Goal: Task Accomplishment & Management: Manage account settings

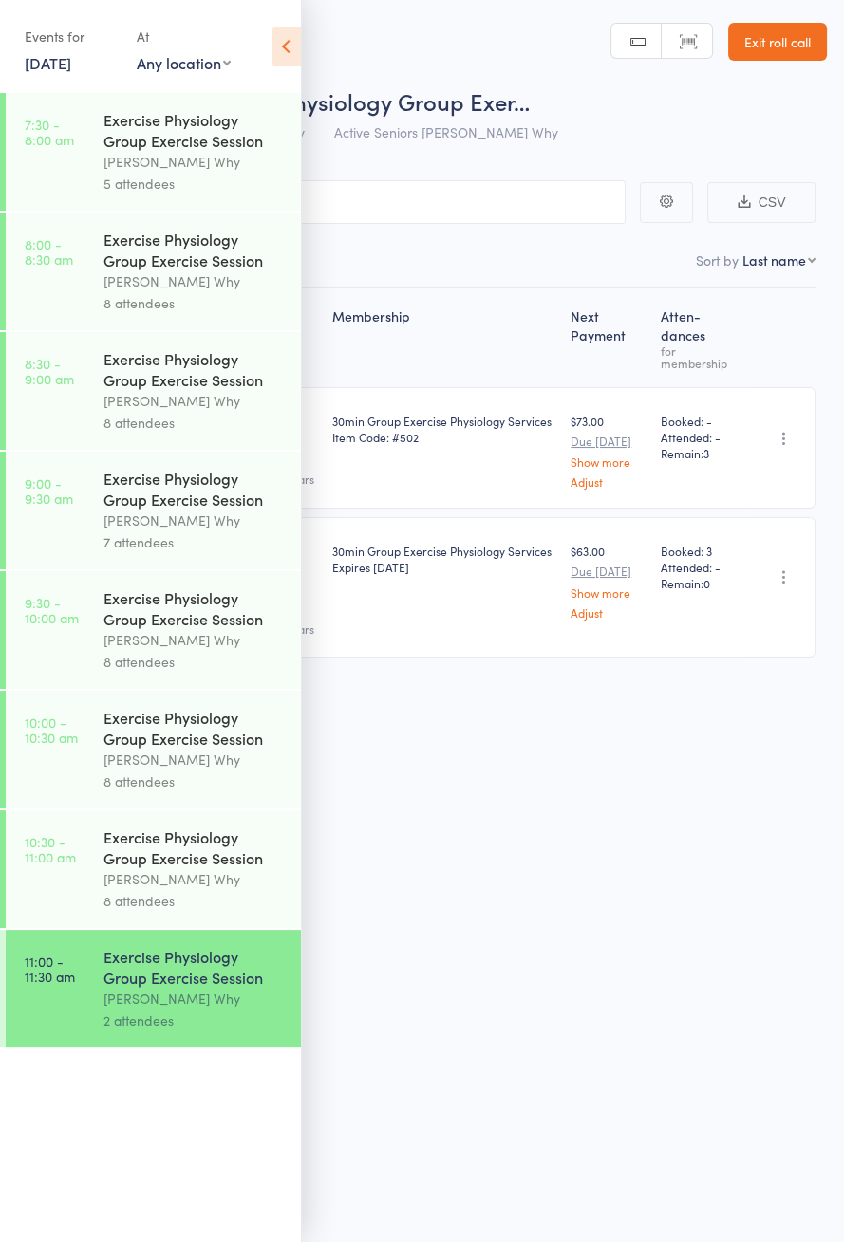
click at [46, 52] on link "[DATE]" at bounding box center [48, 62] width 47 height 21
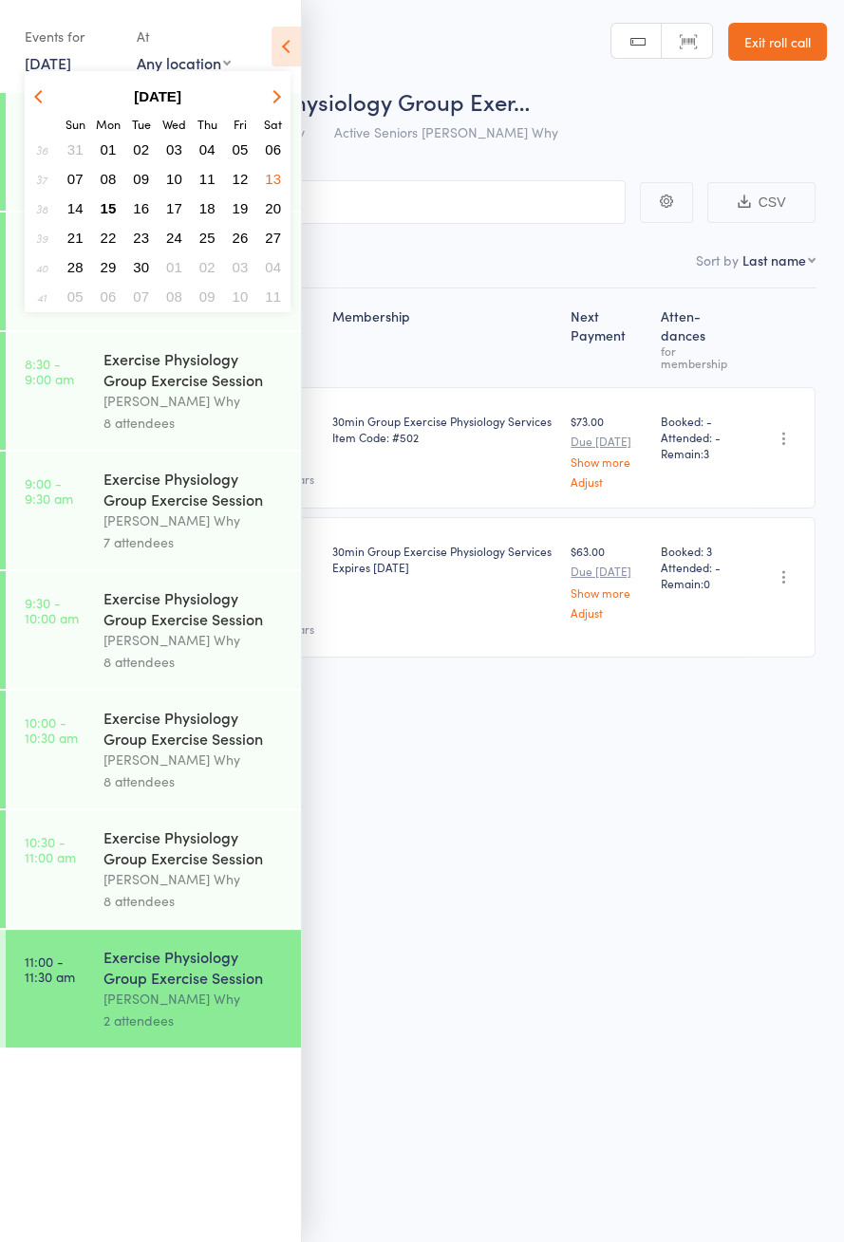
click at [108, 211] on span "15" at bounding box center [109, 208] width 16 height 16
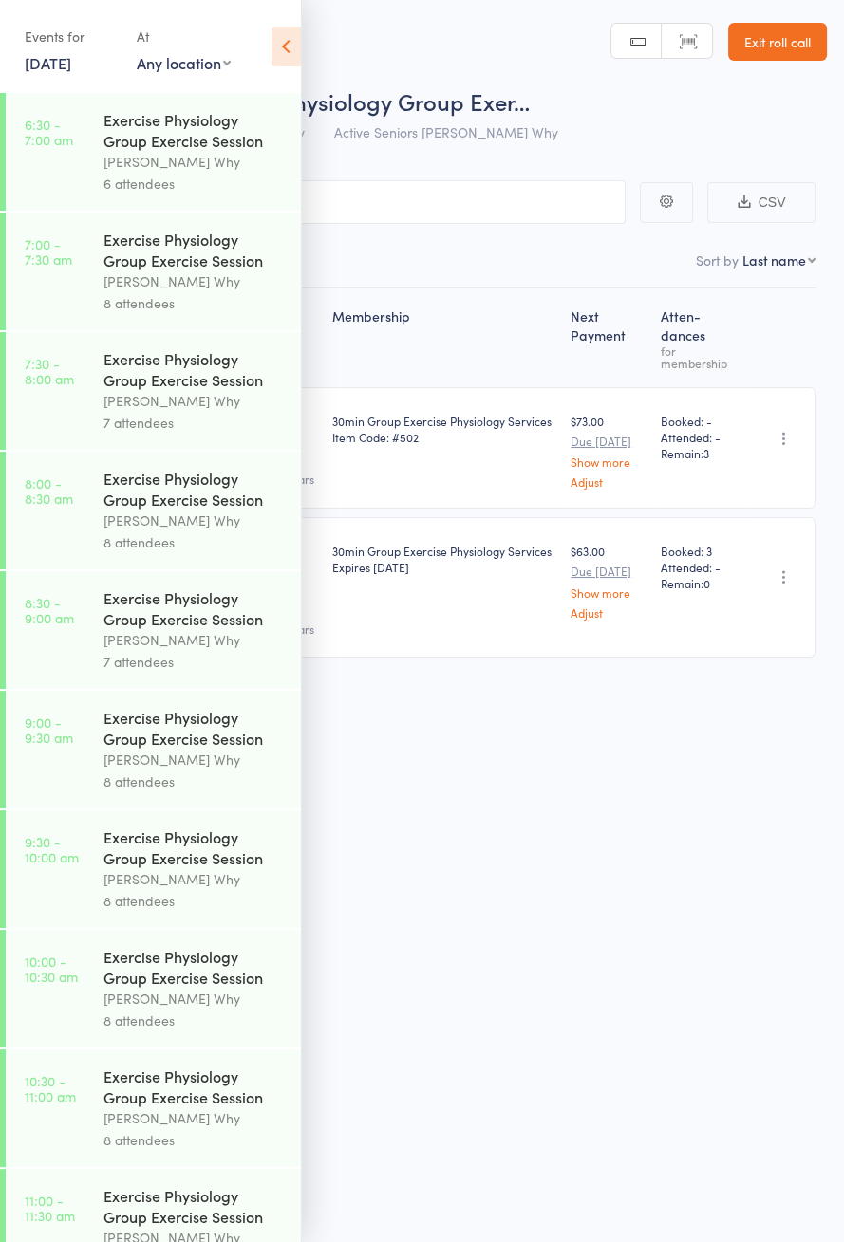
click at [286, 43] on icon at bounding box center [285, 47] width 29 height 40
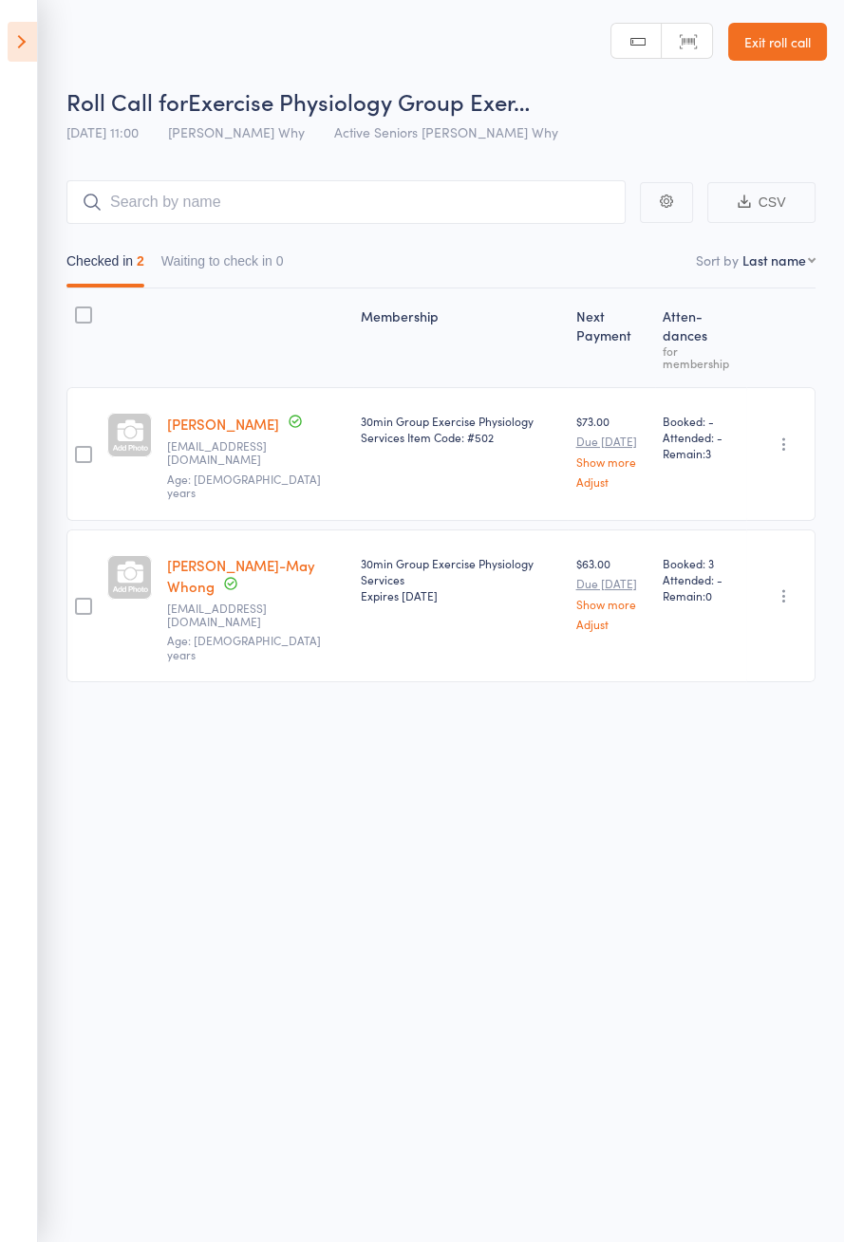
click at [10, 45] on icon at bounding box center [22, 42] width 29 height 40
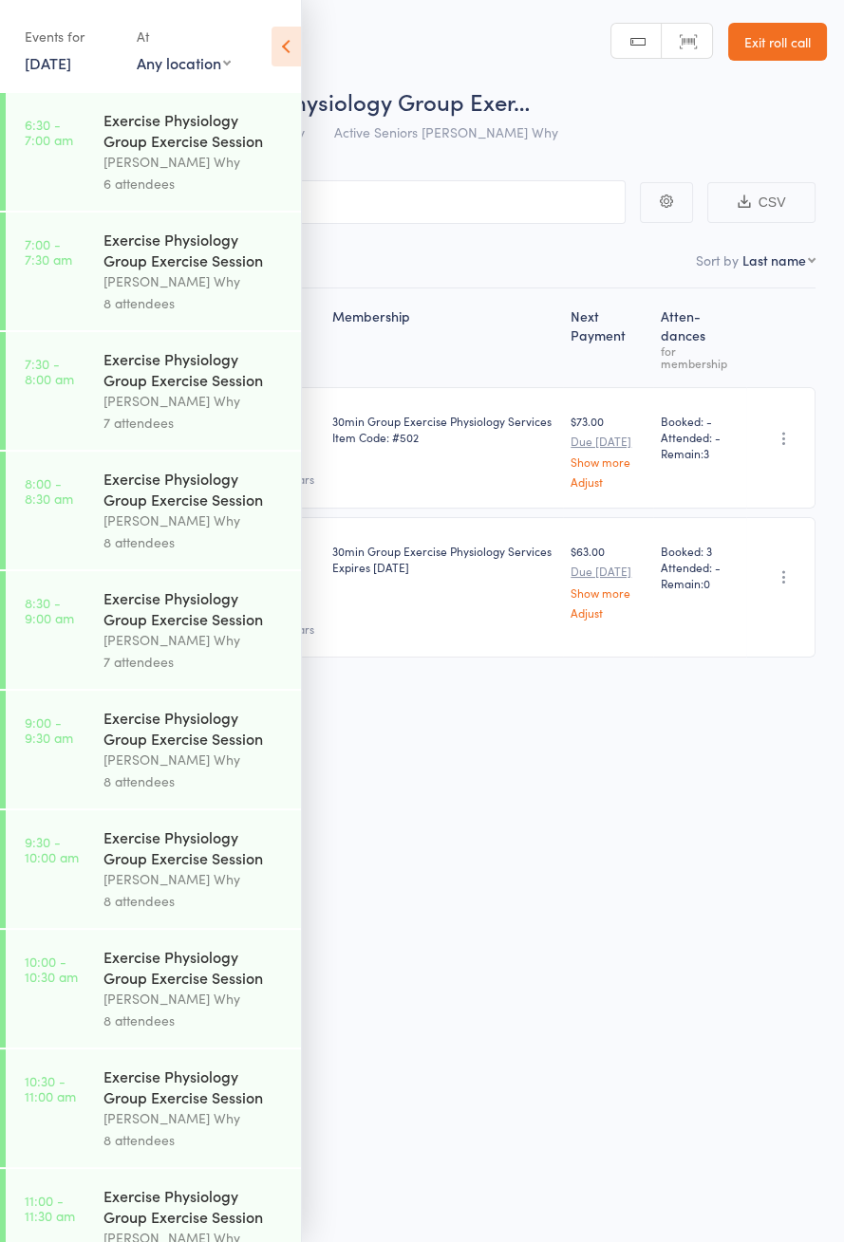
click at [37, 24] on div "Events for" at bounding box center [71, 36] width 93 height 31
click at [45, 54] on link "[DATE]" at bounding box center [48, 62] width 47 height 21
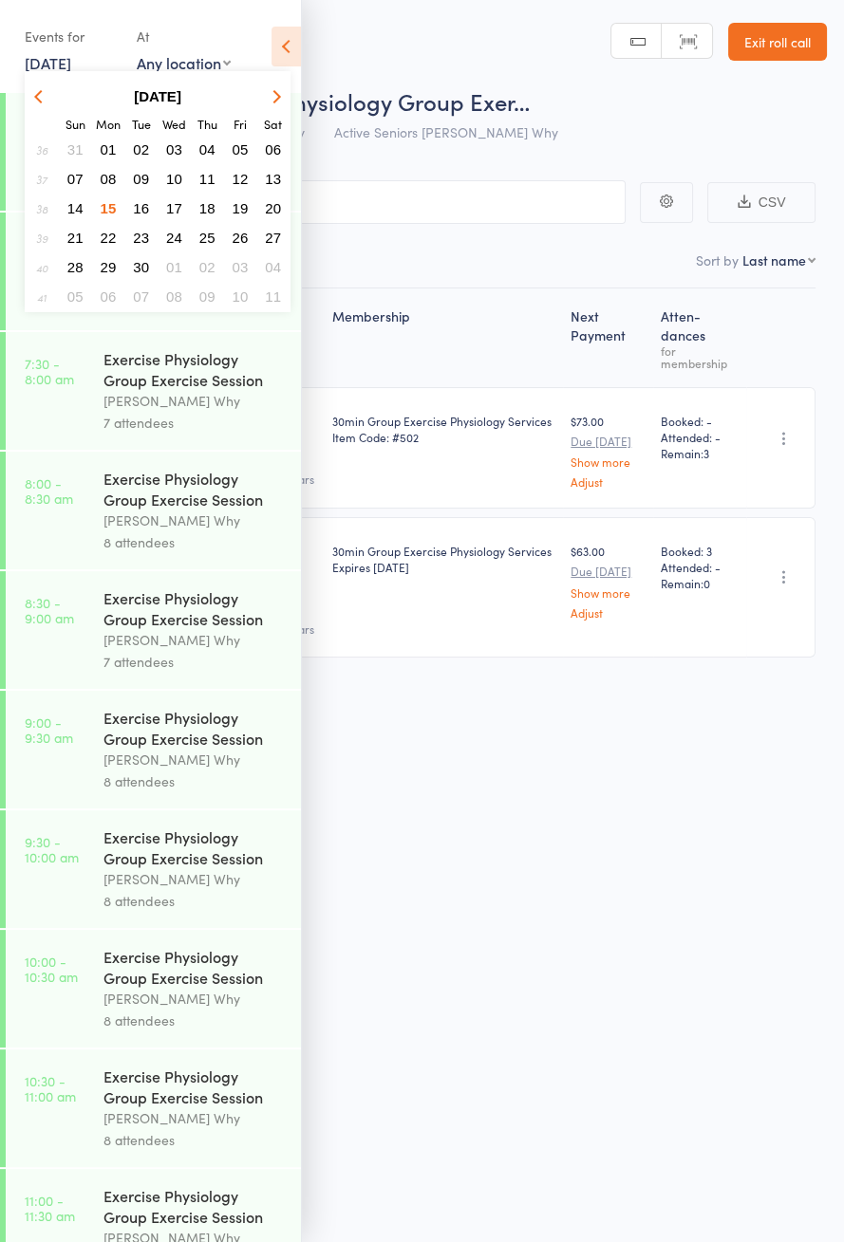
click at [299, 46] on icon at bounding box center [285, 47] width 29 height 40
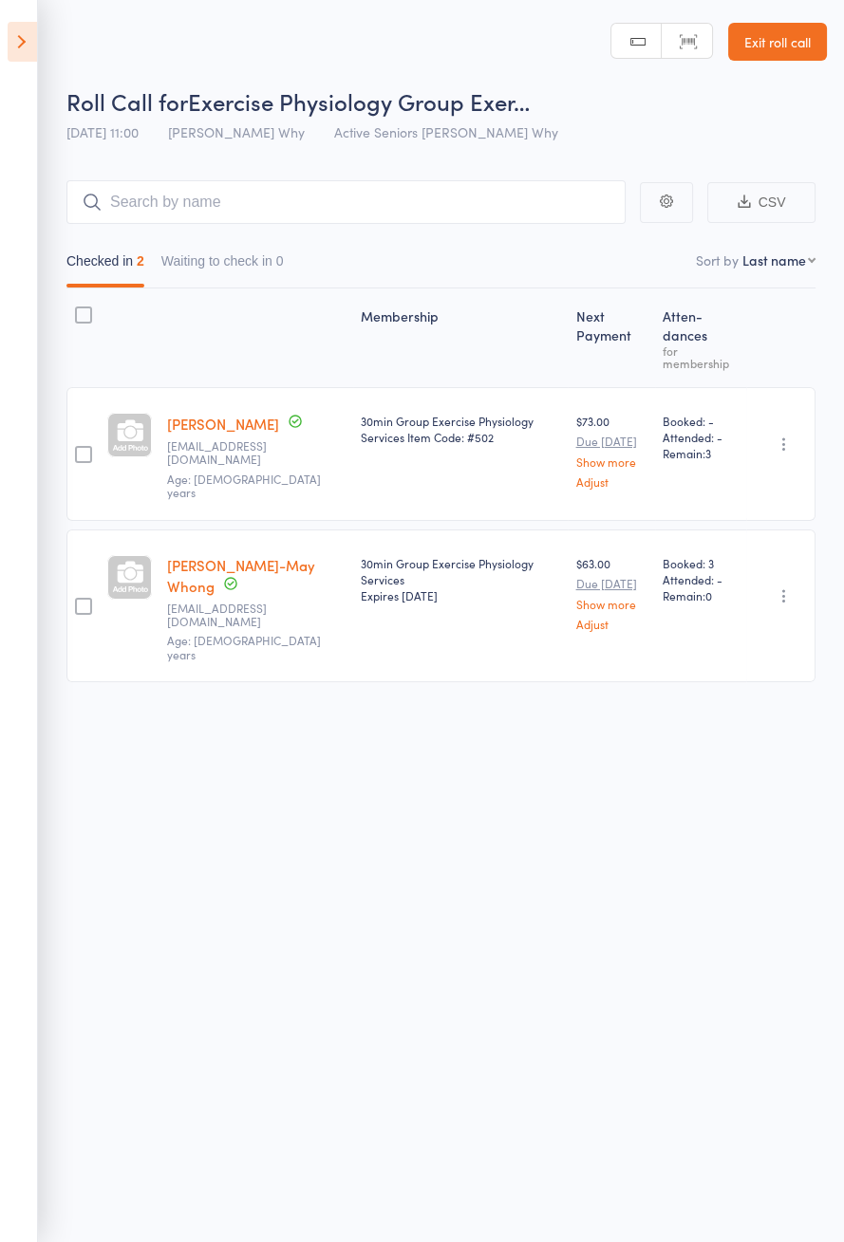
click at [20, 28] on icon at bounding box center [22, 42] width 29 height 40
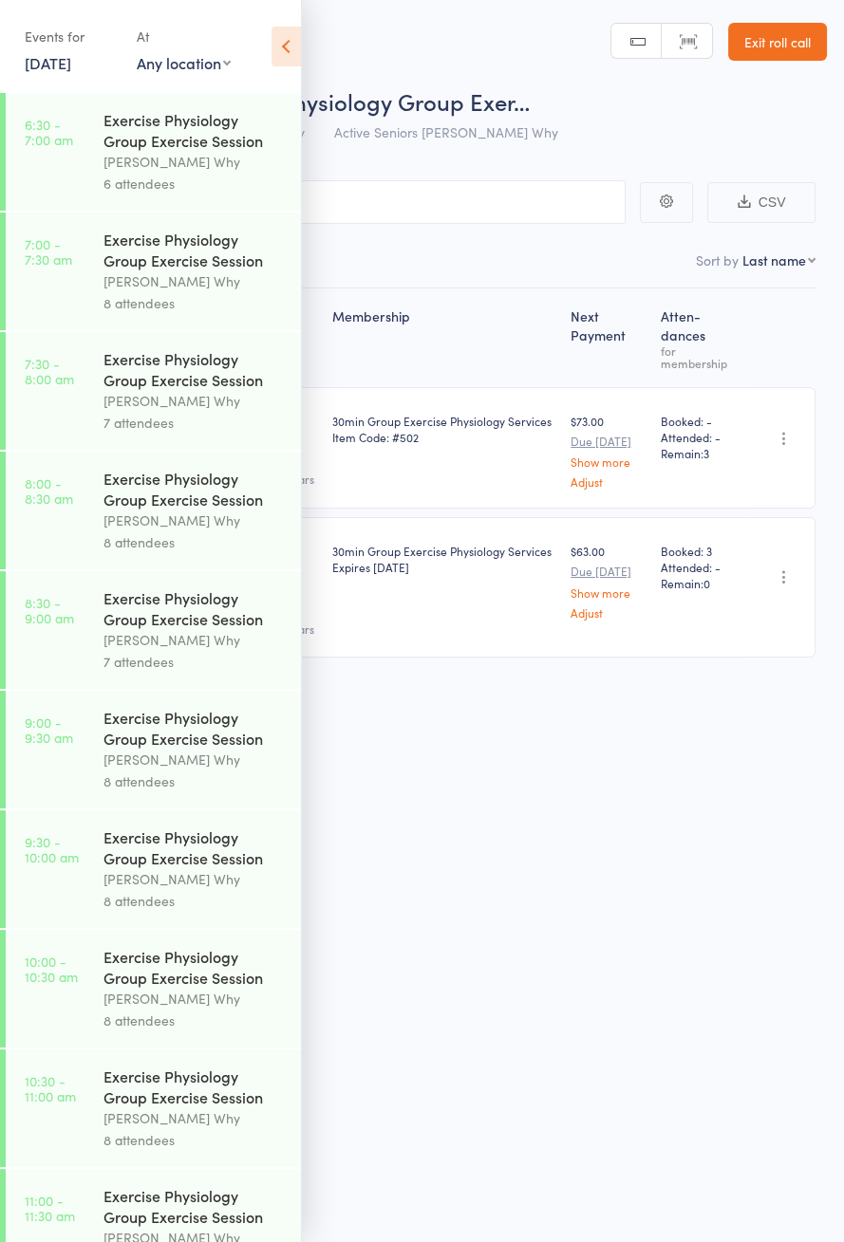
click at [102, 116] on link "6:30 - 7:00 am Exercise Physiology Group Exercise Session [PERSON_NAME] Why 6 a…" at bounding box center [153, 152] width 295 height 118
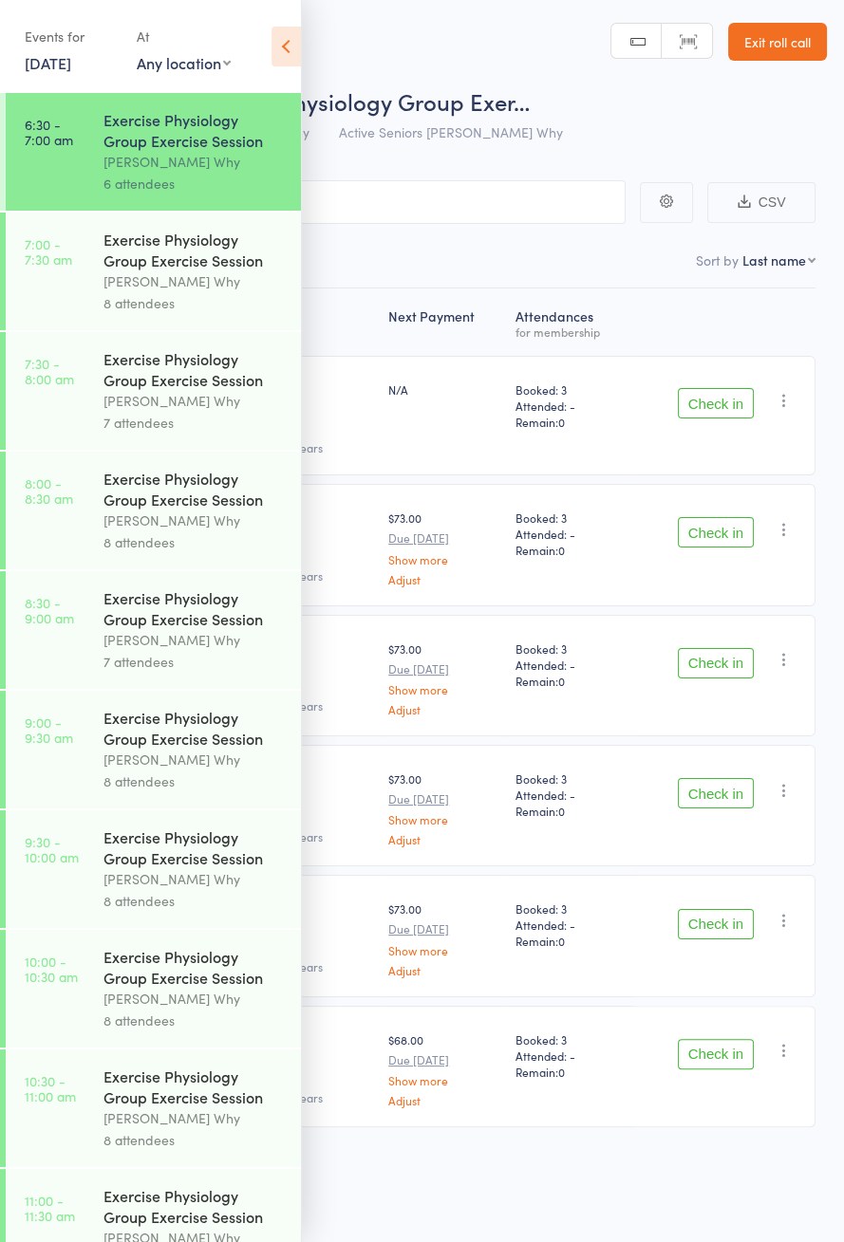
click at [284, 62] on icon at bounding box center [285, 47] width 29 height 40
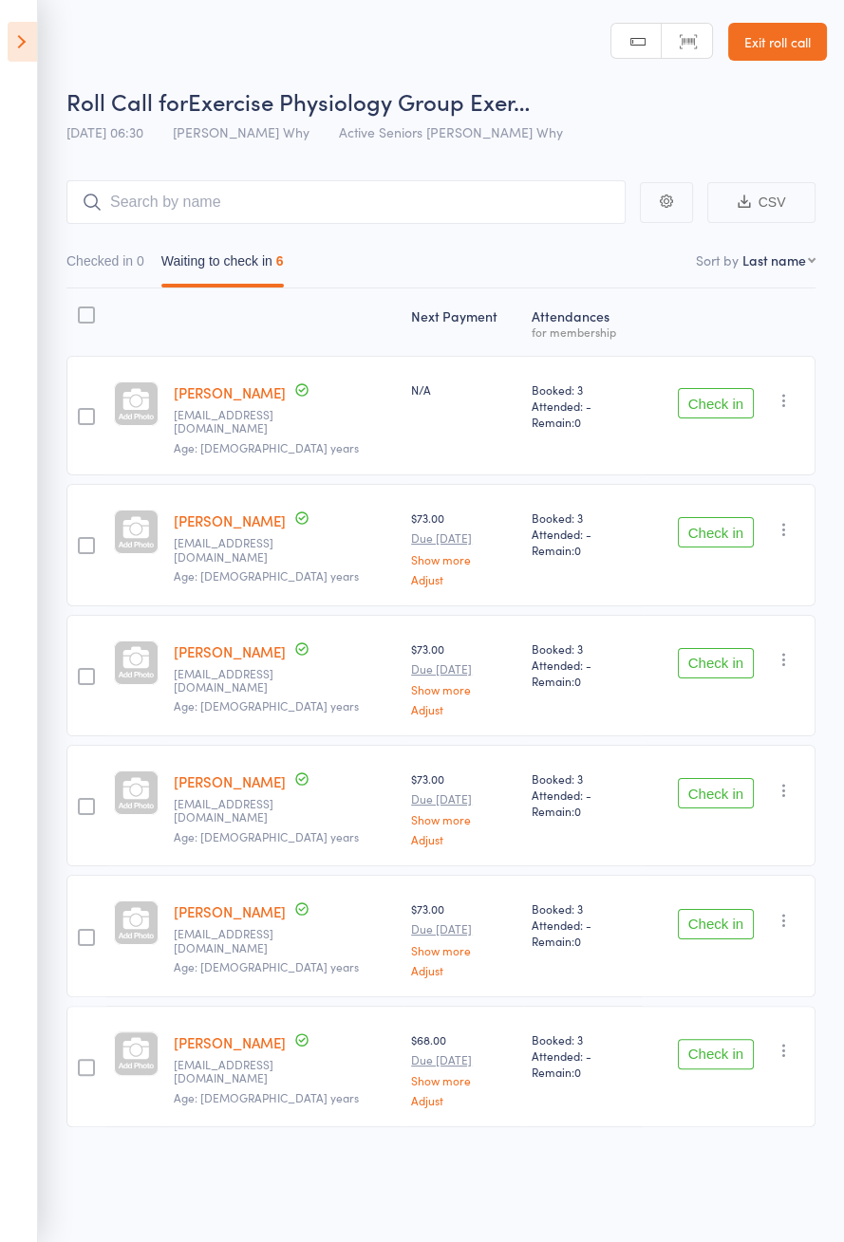
click at [714, 403] on button "Check in" at bounding box center [716, 403] width 76 height 30
click at [721, 399] on button "Check in" at bounding box center [716, 403] width 76 height 30
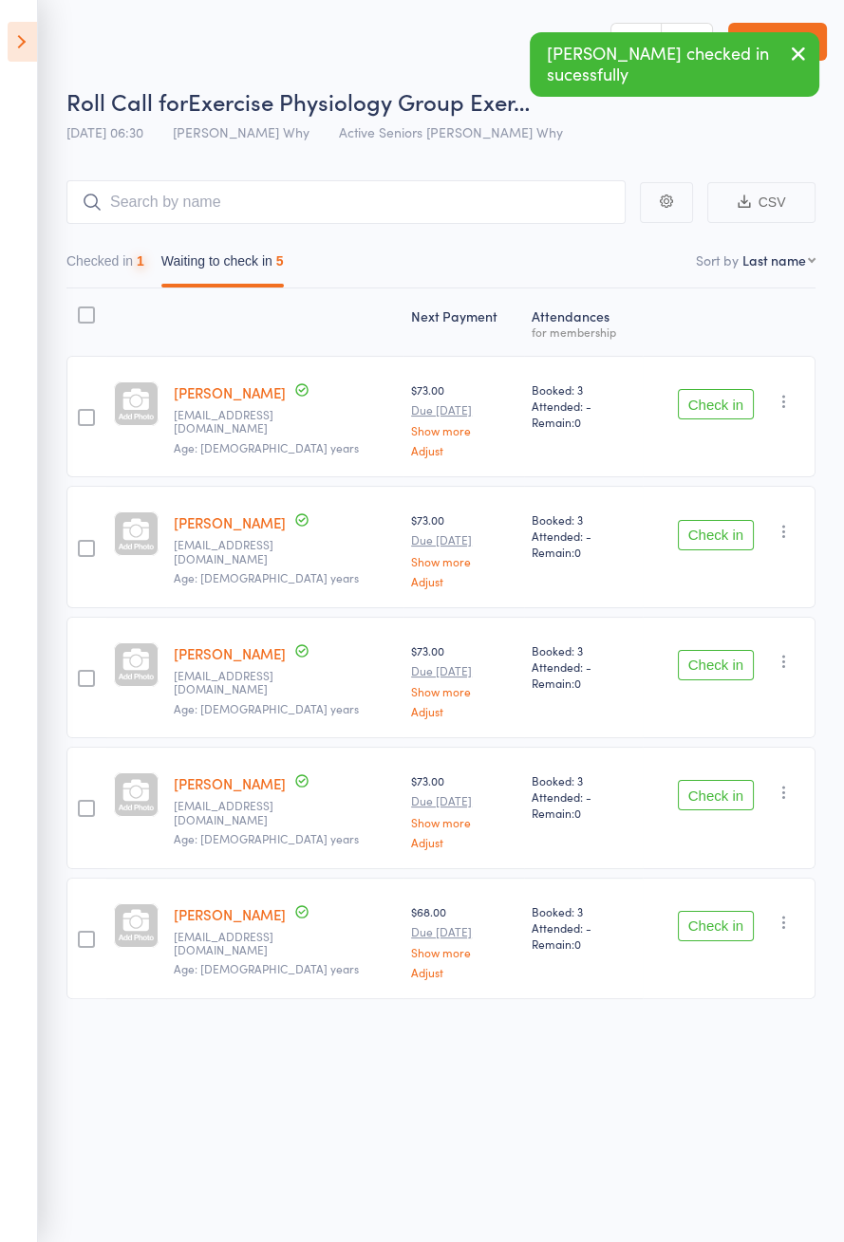
click at [719, 403] on button "Check in" at bounding box center [716, 404] width 76 height 30
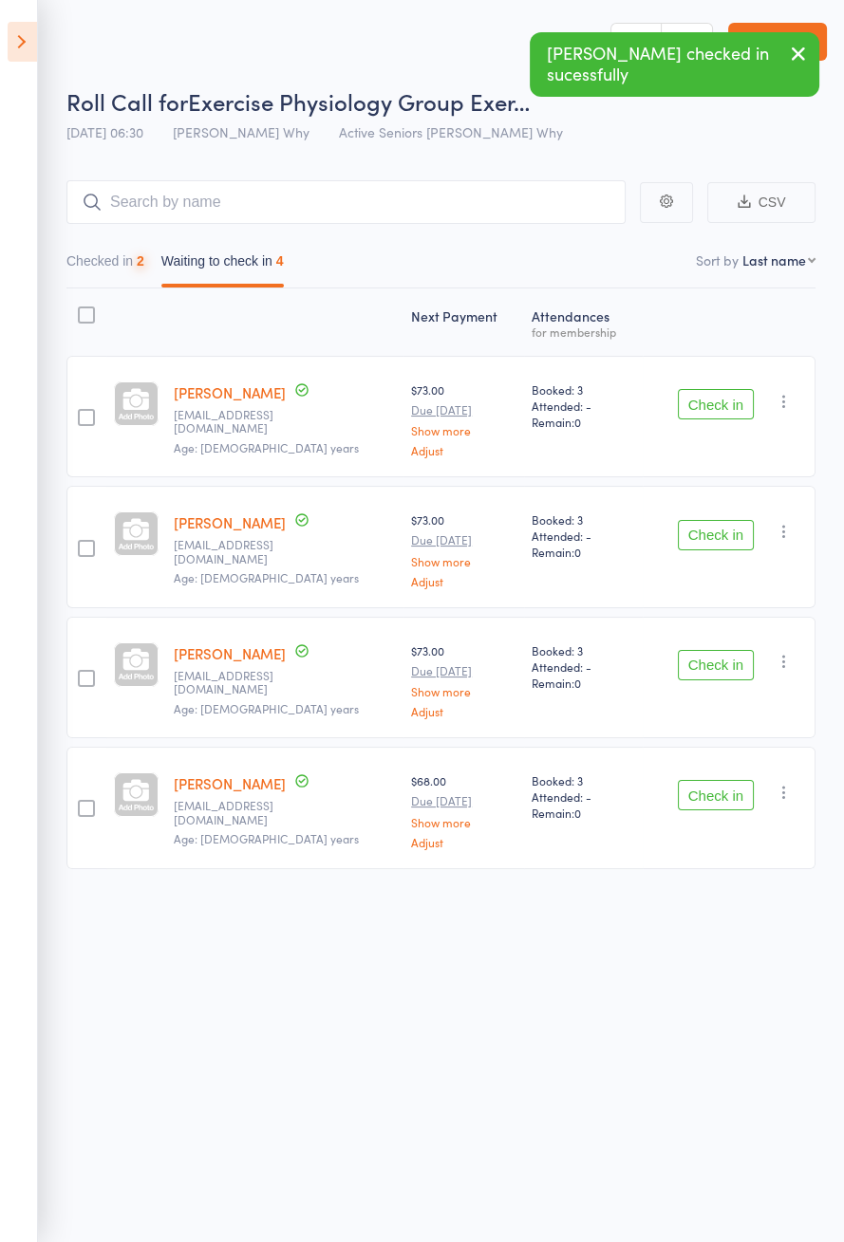
click at [726, 406] on button "Check in" at bounding box center [716, 404] width 76 height 30
click at [724, 407] on button "Check in" at bounding box center [716, 404] width 76 height 30
click at [723, 408] on button "Check in" at bounding box center [716, 404] width 76 height 30
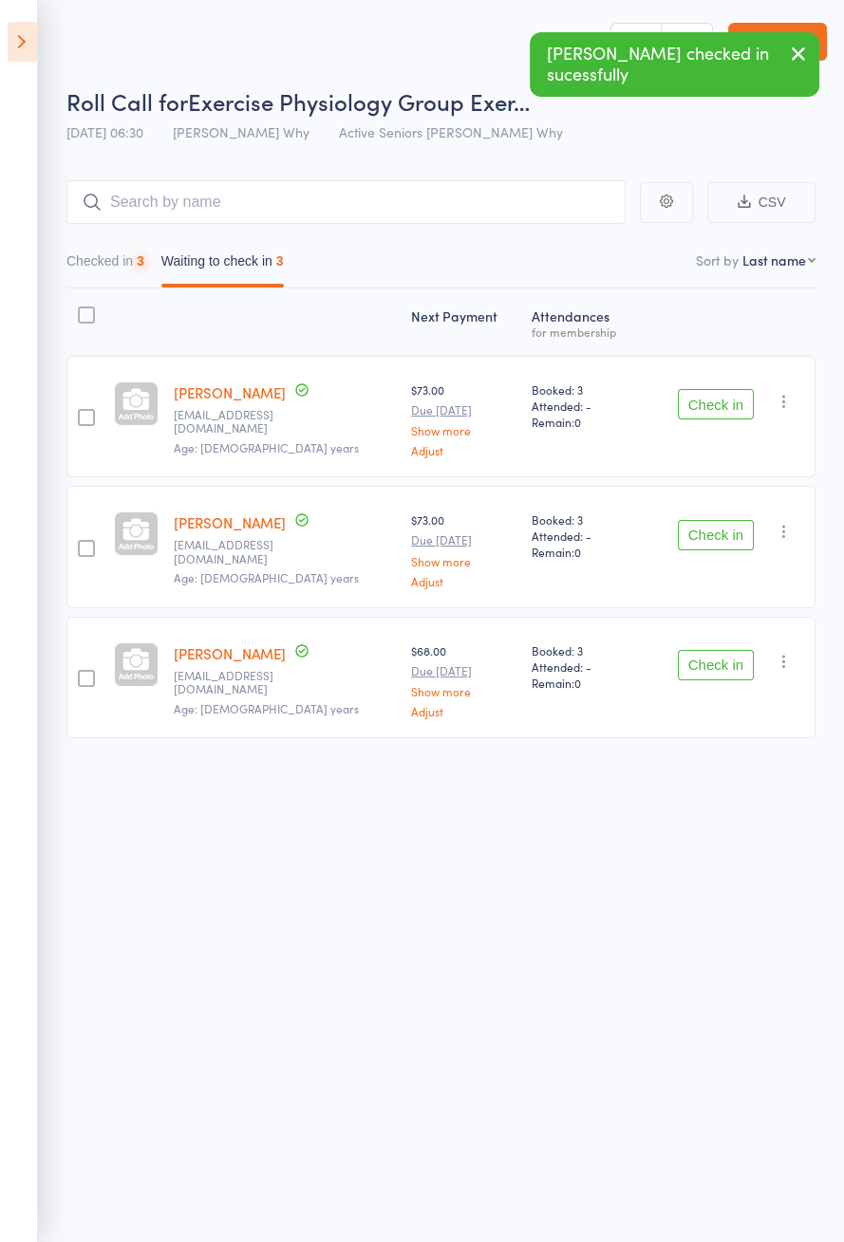
click at [710, 410] on button "Check in" at bounding box center [716, 404] width 76 height 30
click at [723, 408] on button "Check in" at bounding box center [716, 404] width 76 height 30
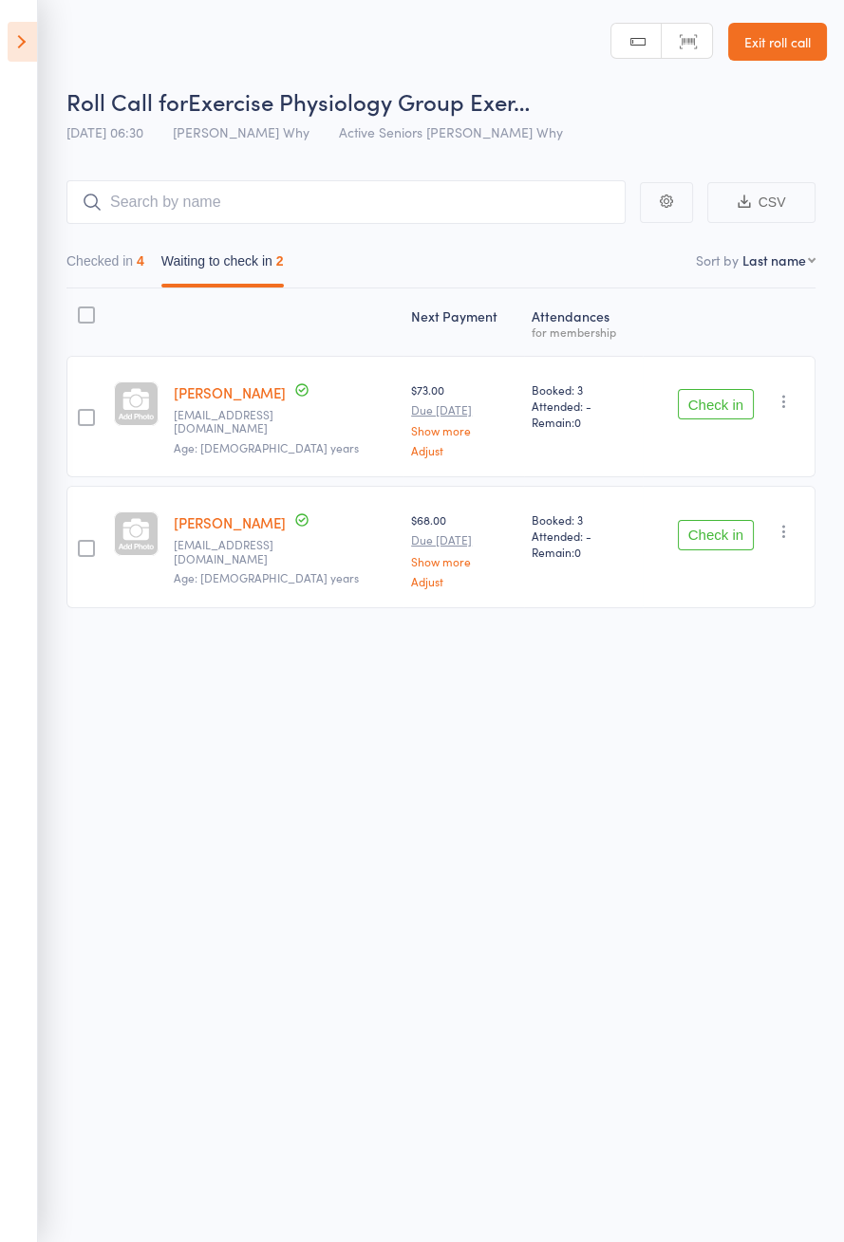
click at [691, 402] on button "Check in" at bounding box center [716, 404] width 76 height 30
click at [719, 389] on button "Check in" at bounding box center [716, 404] width 76 height 30
click at [721, 520] on button "Check in" at bounding box center [716, 535] width 76 height 30
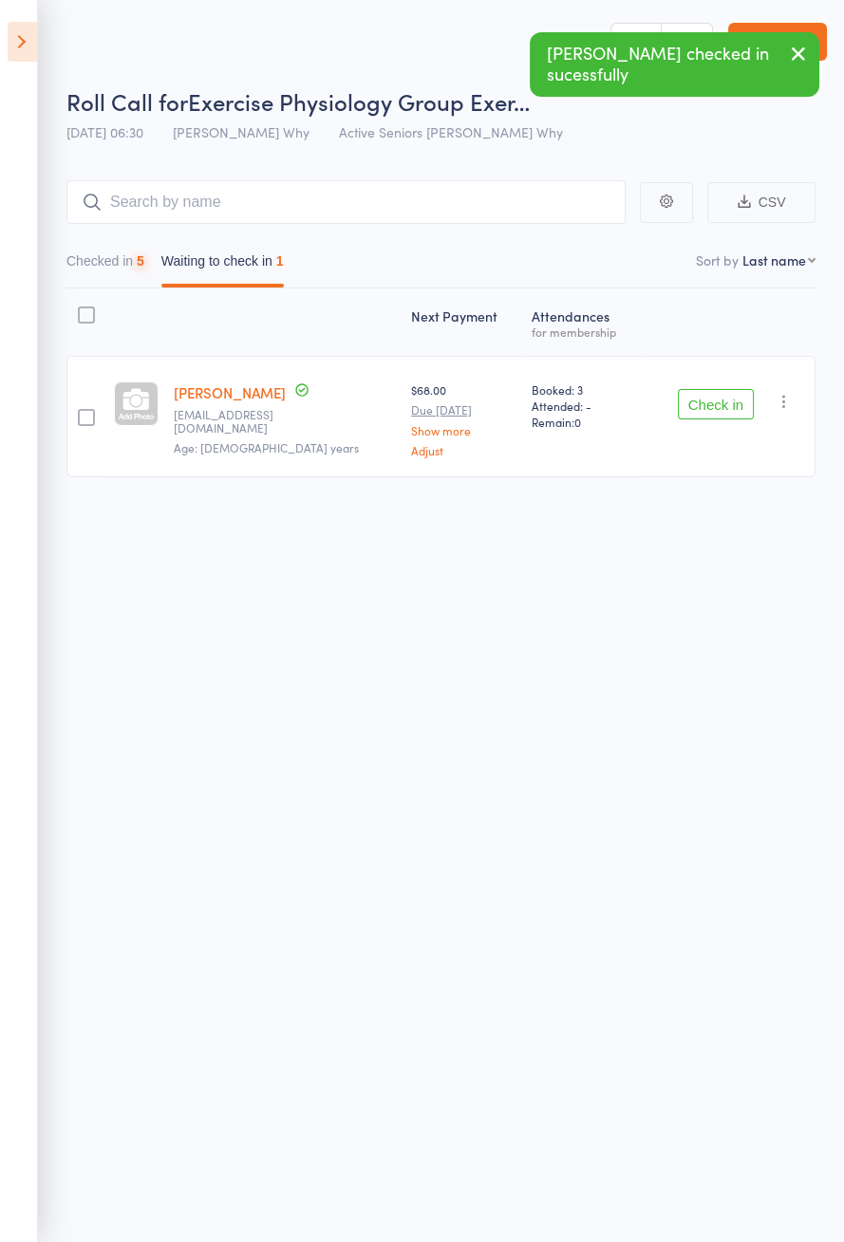
click at [729, 375] on div "Check in Check in Send message Add Note Add Task Add Flag Remove [PERSON_NAME] …" at bounding box center [729, 416] width 173 height 121
click at [732, 396] on button "Check in" at bounding box center [716, 404] width 76 height 30
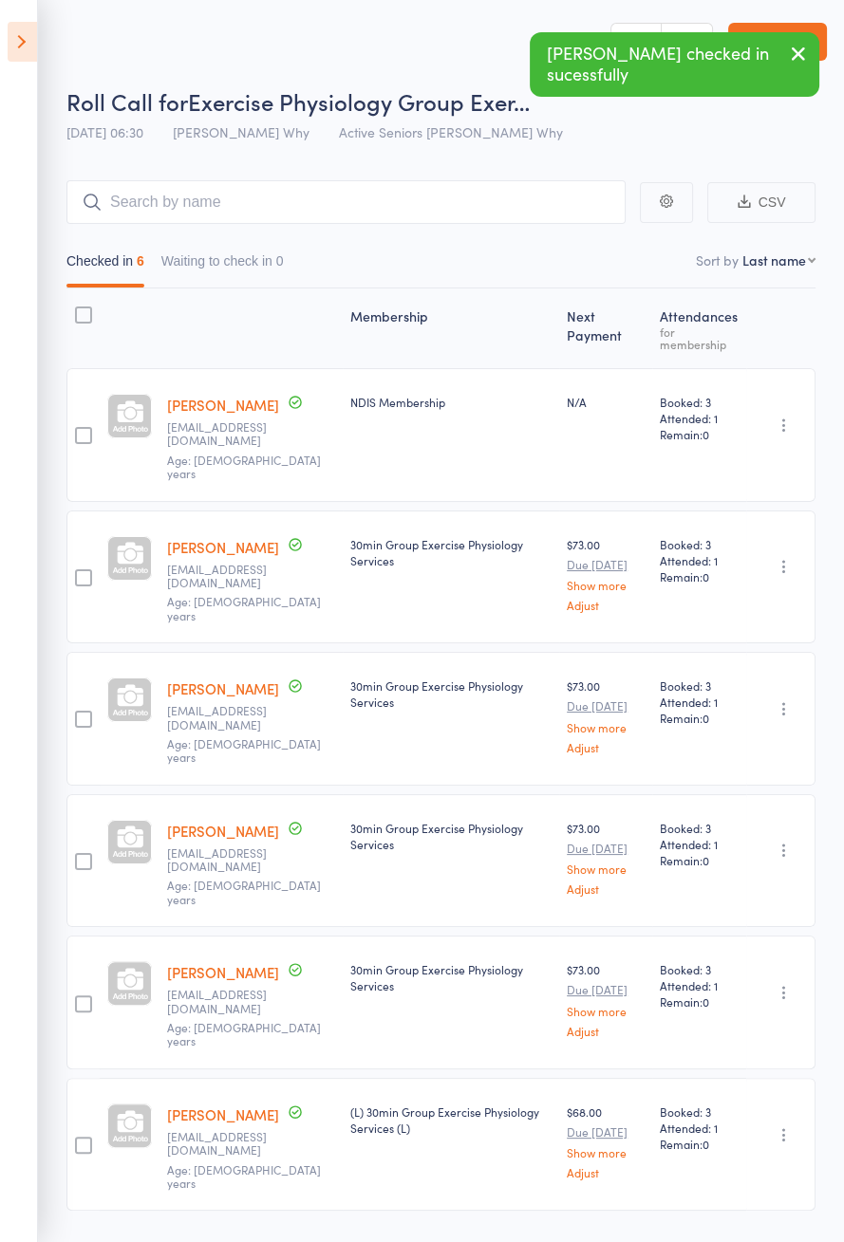
click at [17, 46] on icon at bounding box center [22, 42] width 29 height 40
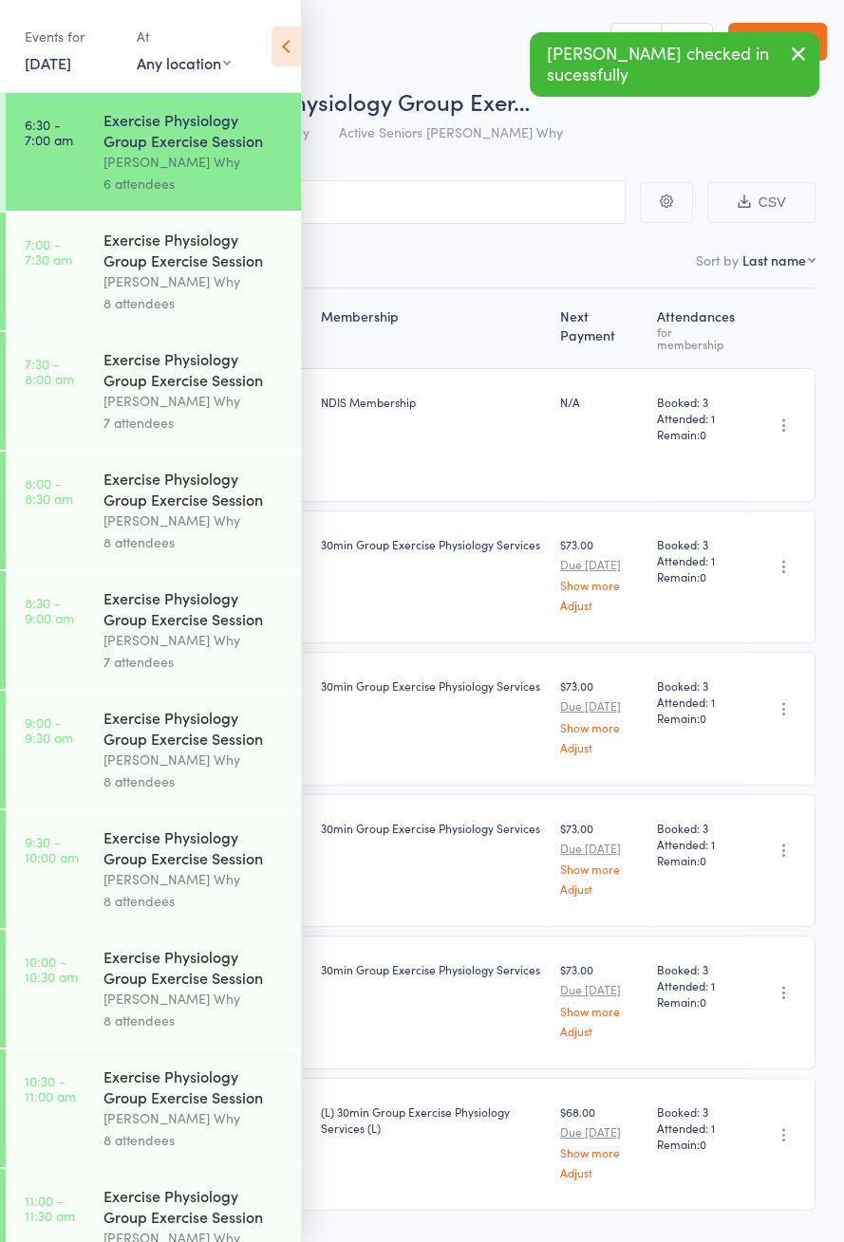
click at [41, 259] on time "7:00 - 7:30 am" at bounding box center [48, 251] width 47 height 30
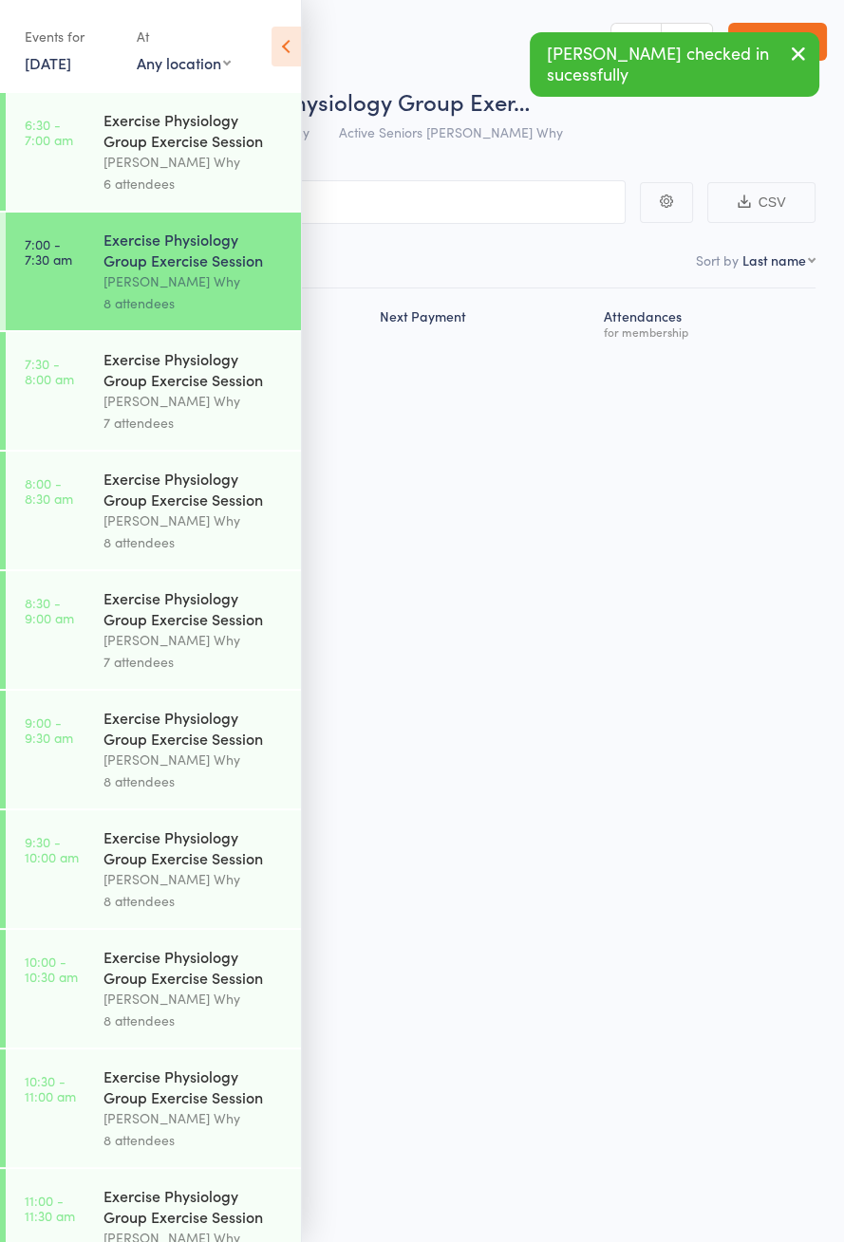
click at [287, 44] on icon at bounding box center [285, 47] width 29 height 40
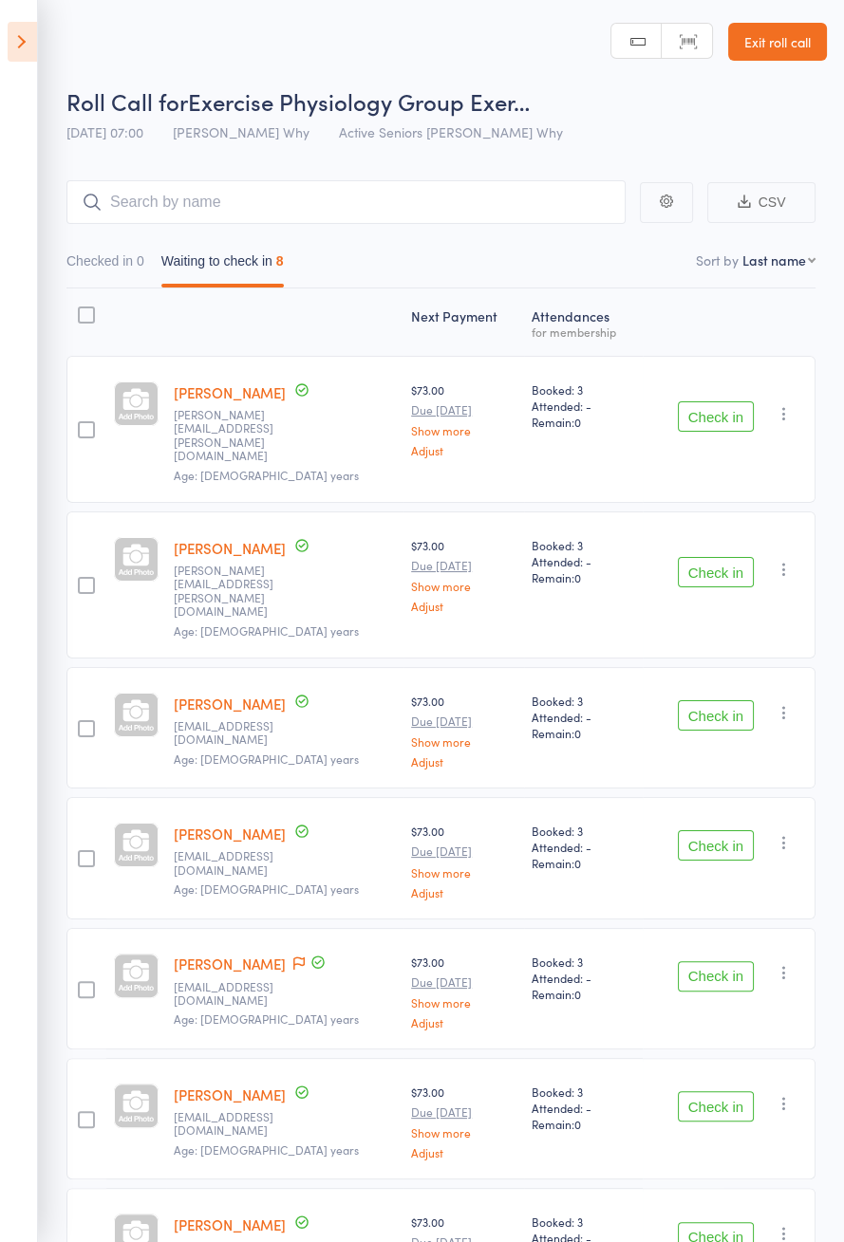
click at [731, 1092] on button "Check in" at bounding box center [716, 1107] width 76 height 30
click at [717, 1092] on button "Check in" at bounding box center [716, 1107] width 76 height 30
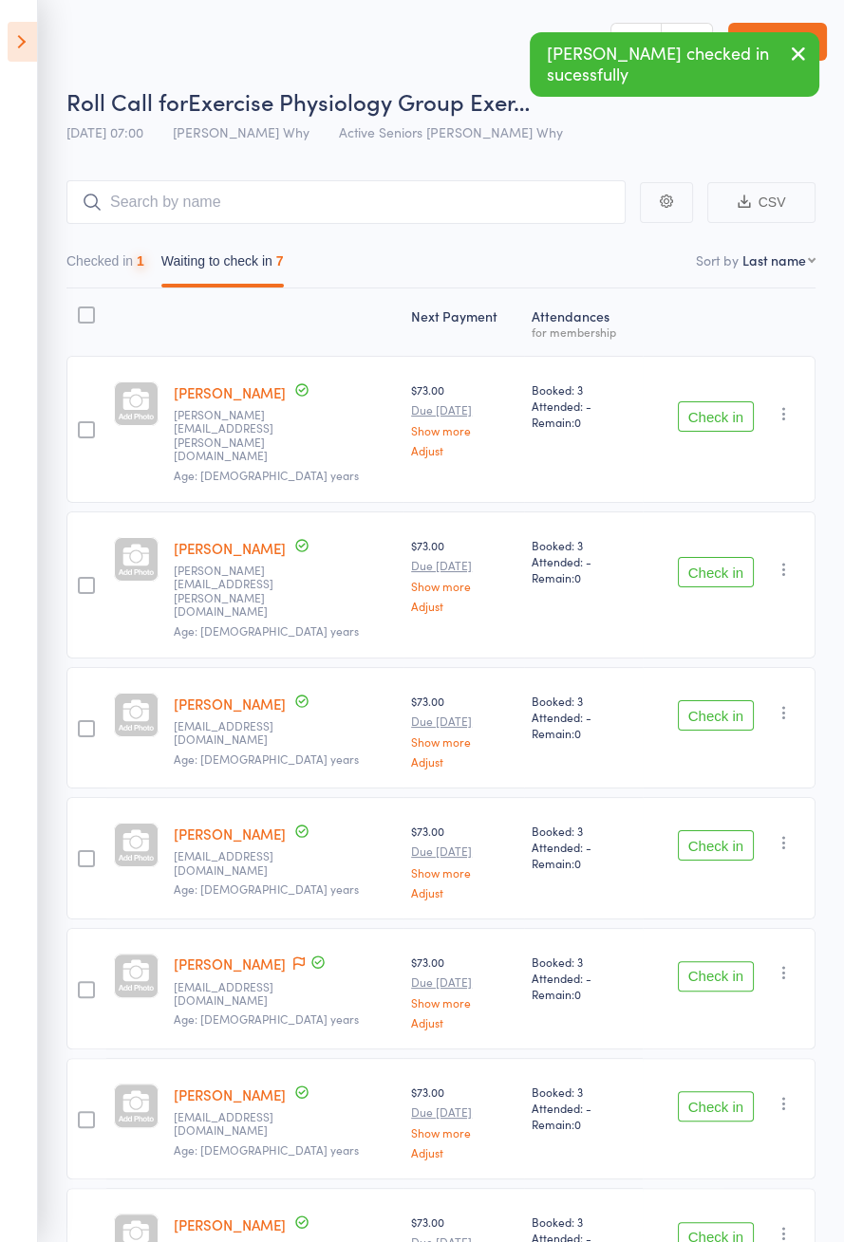
click at [719, 1092] on button "Check in" at bounding box center [716, 1107] width 76 height 30
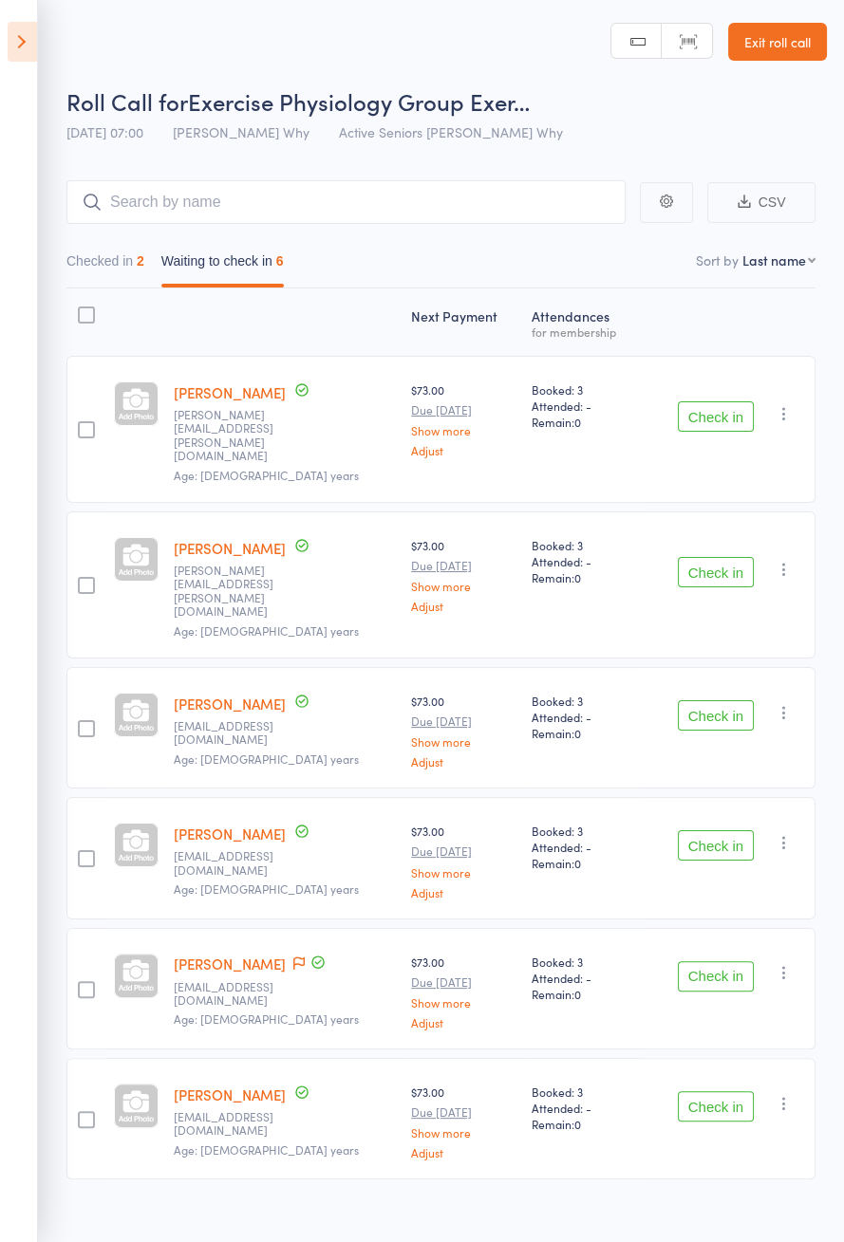
click at [733, 831] on button "Check in" at bounding box center [716, 846] width 76 height 30
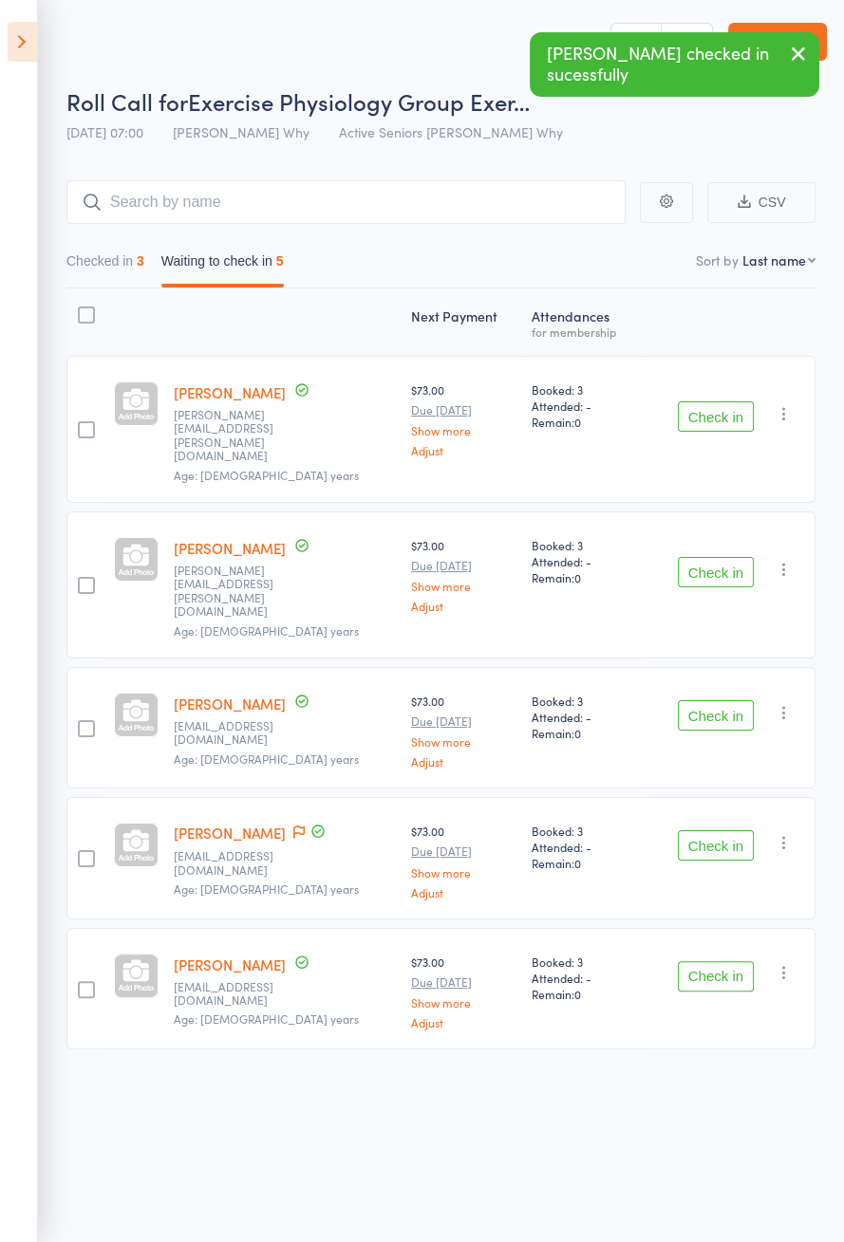
click at [299, 827] on icon at bounding box center [298, 833] width 11 height 13
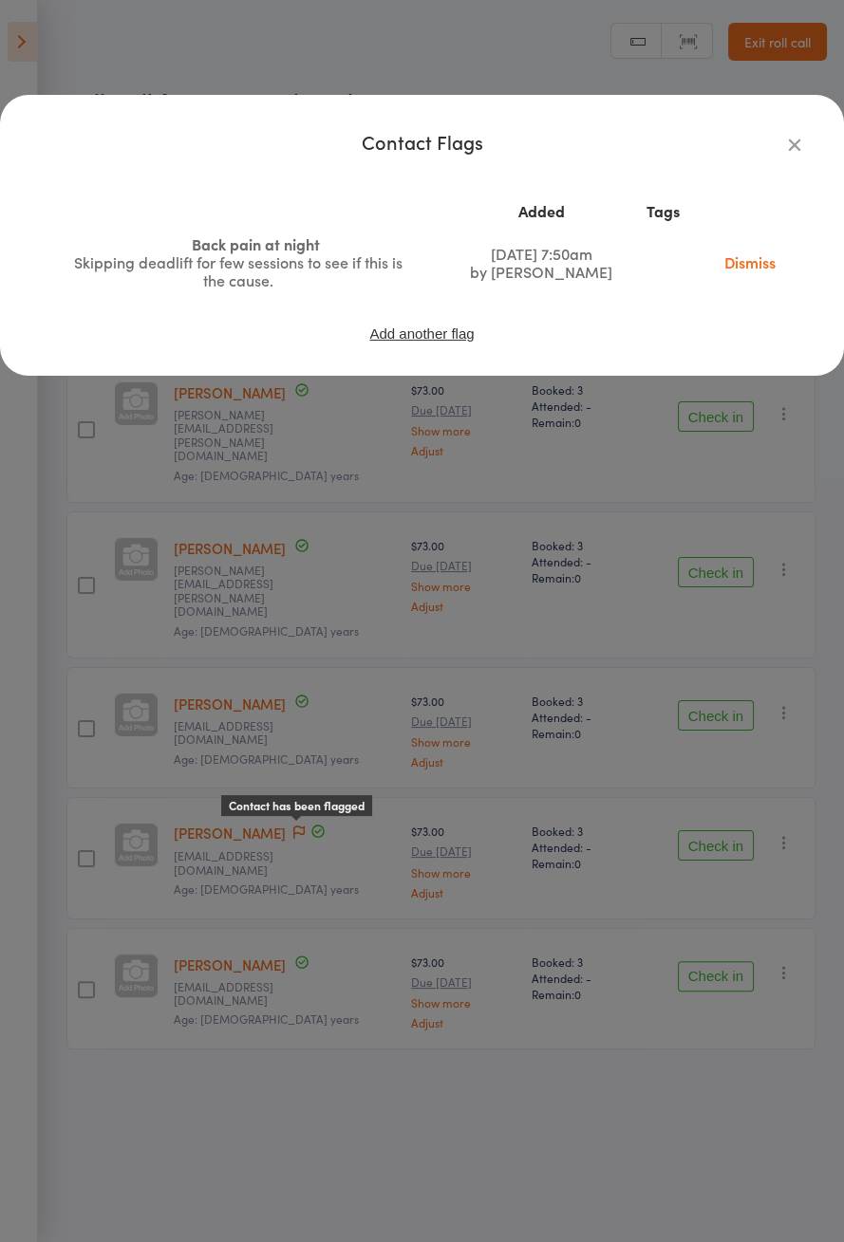
click at [273, 1093] on div "Contact Flags Added Tags Back pain at night Skipping deadlift for few sessions …" at bounding box center [422, 621] width 844 height 1242
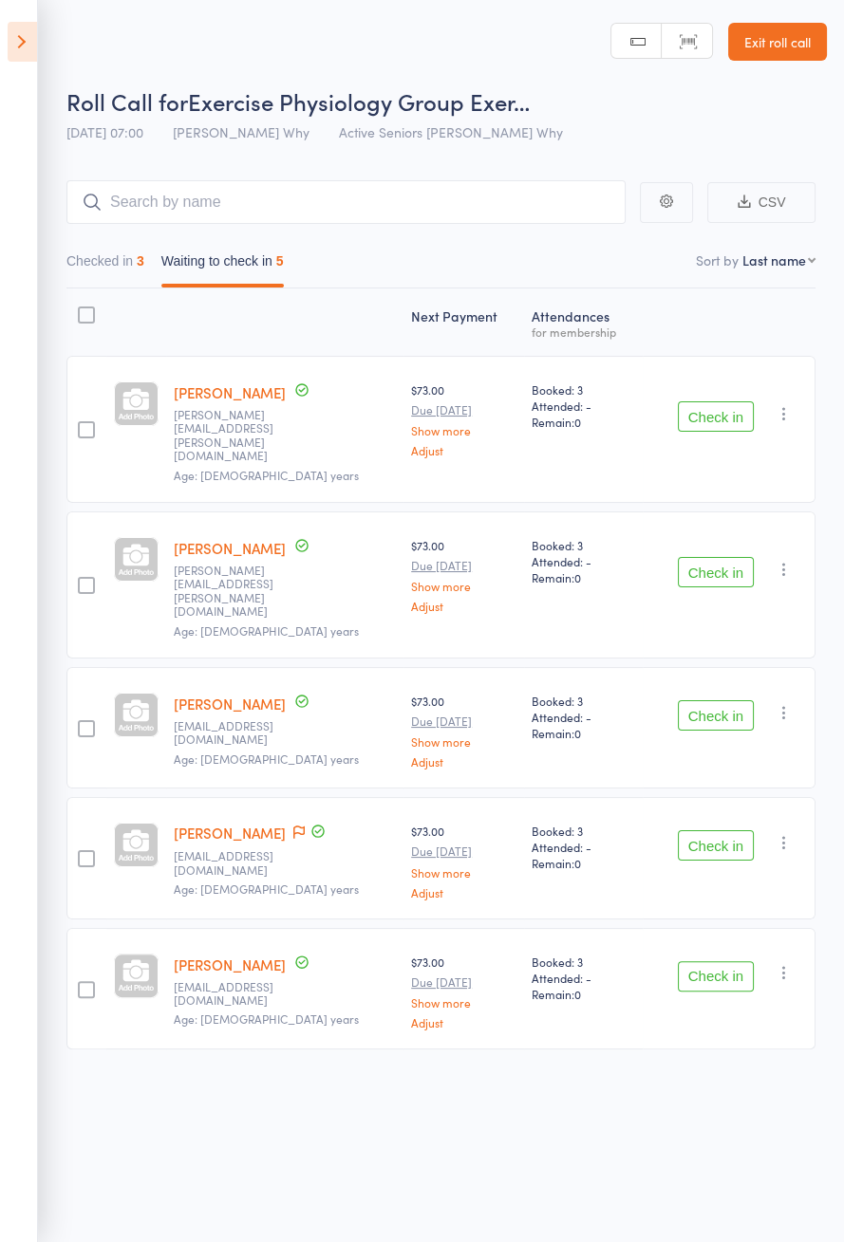
click at [704, 406] on button "Check in" at bounding box center [716, 417] width 76 height 30
click at [723, 402] on button "Check in" at bounding box center [716, 417] width 76 height 30
click at [735, 402] on button "Check in" at bounding box center [716, 417] width 76 height 30
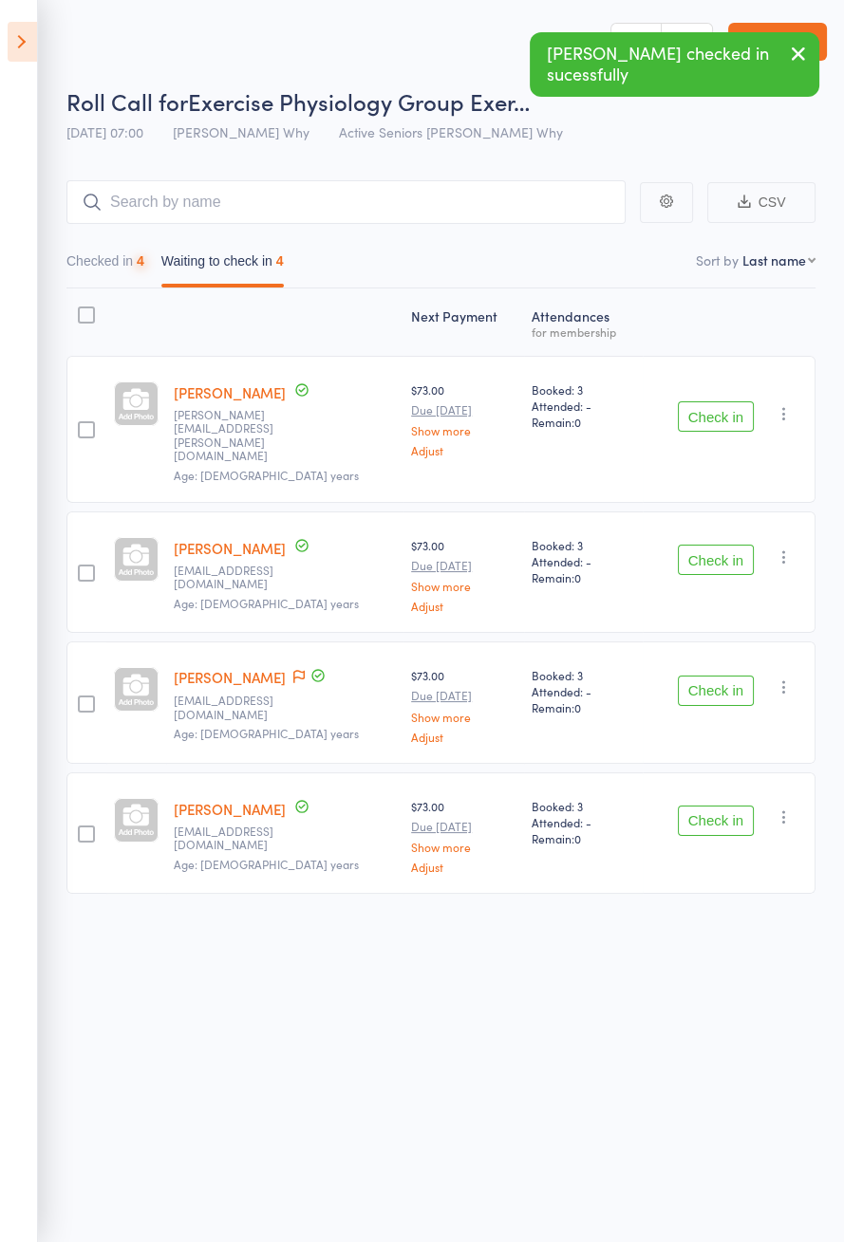
click at [738, 406] on button "Check in" at bounding box center [716, 417] width 76 height 30
click at [754, 403] on button "Check in" at bounding box center [716, 417] width 76 height 30
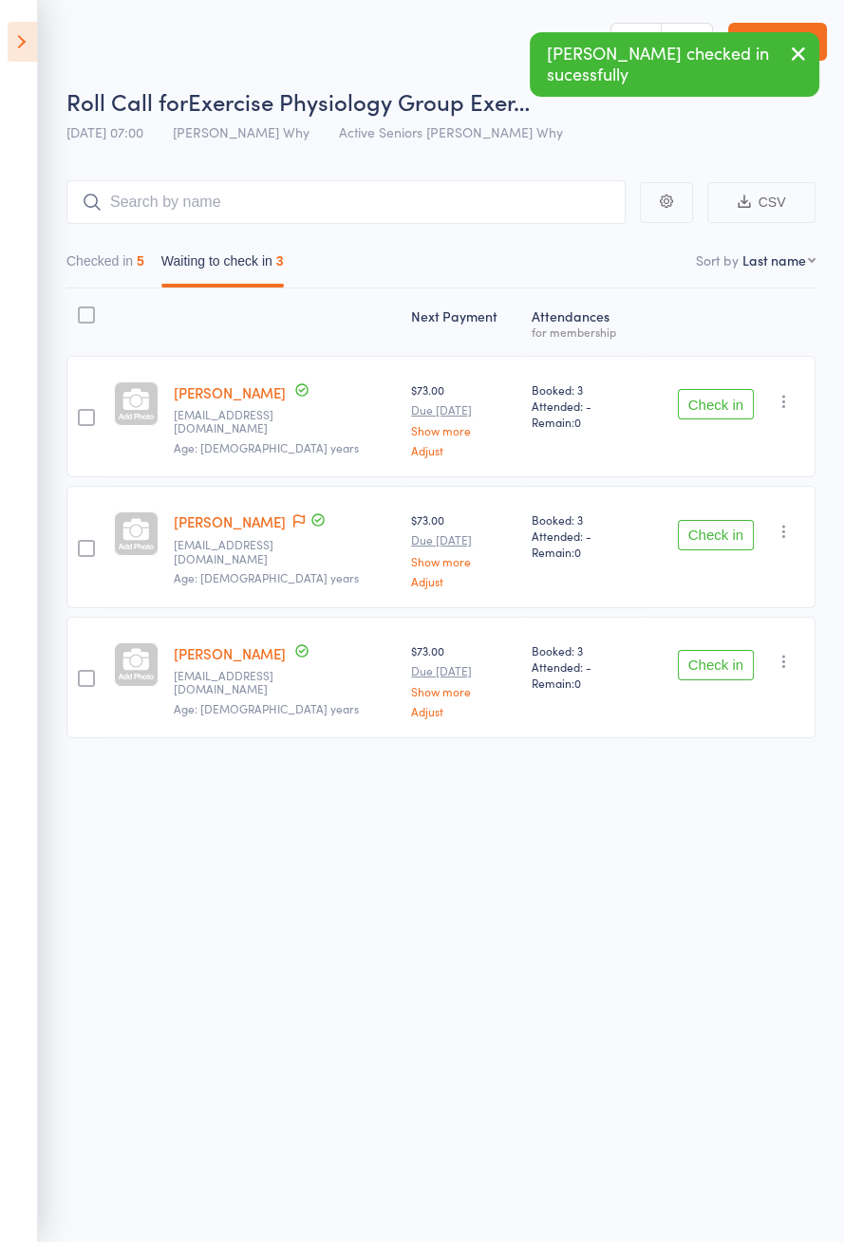
click at [698, 401] on button "Check in" at bounding box center [716, 404] width 76 height 30
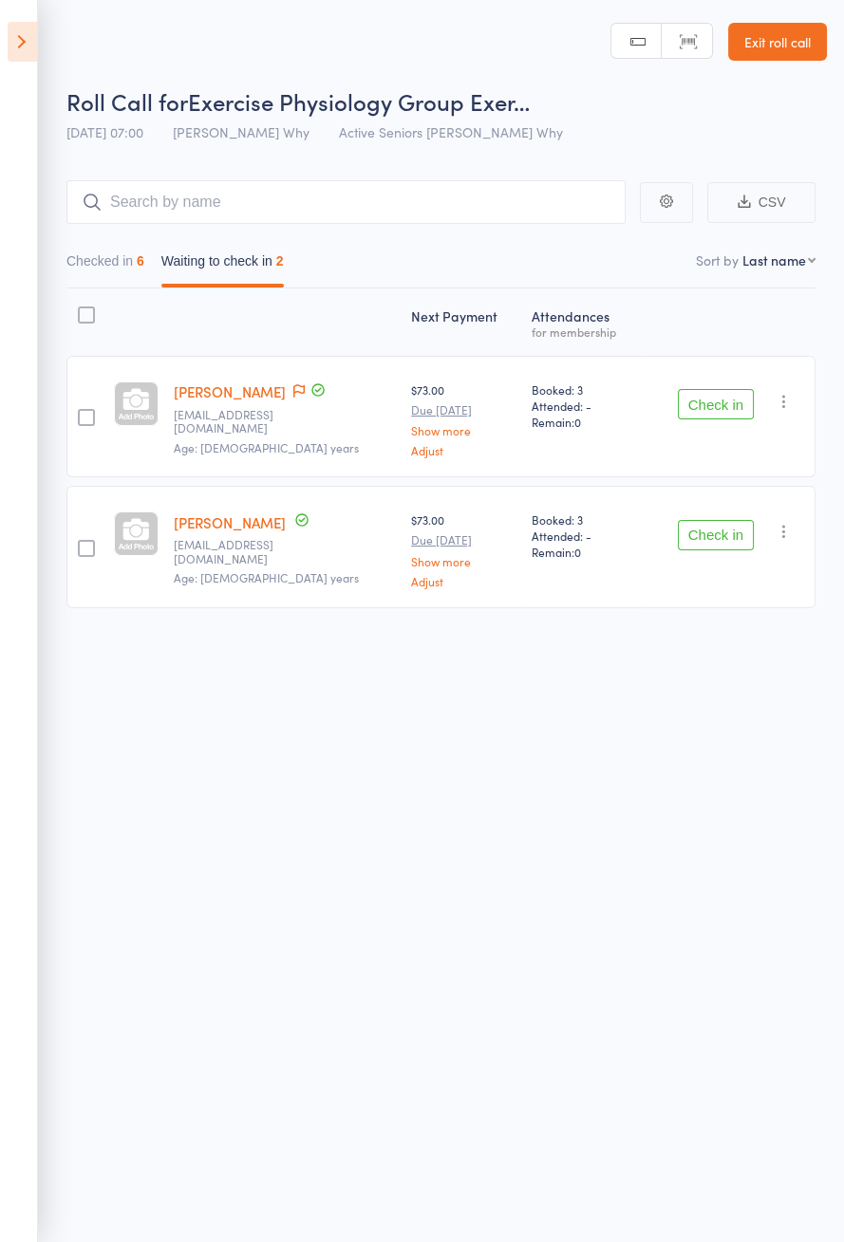
click at [730, 540] on button "Check in" at bounding box center [716, 535] width 76 height 30
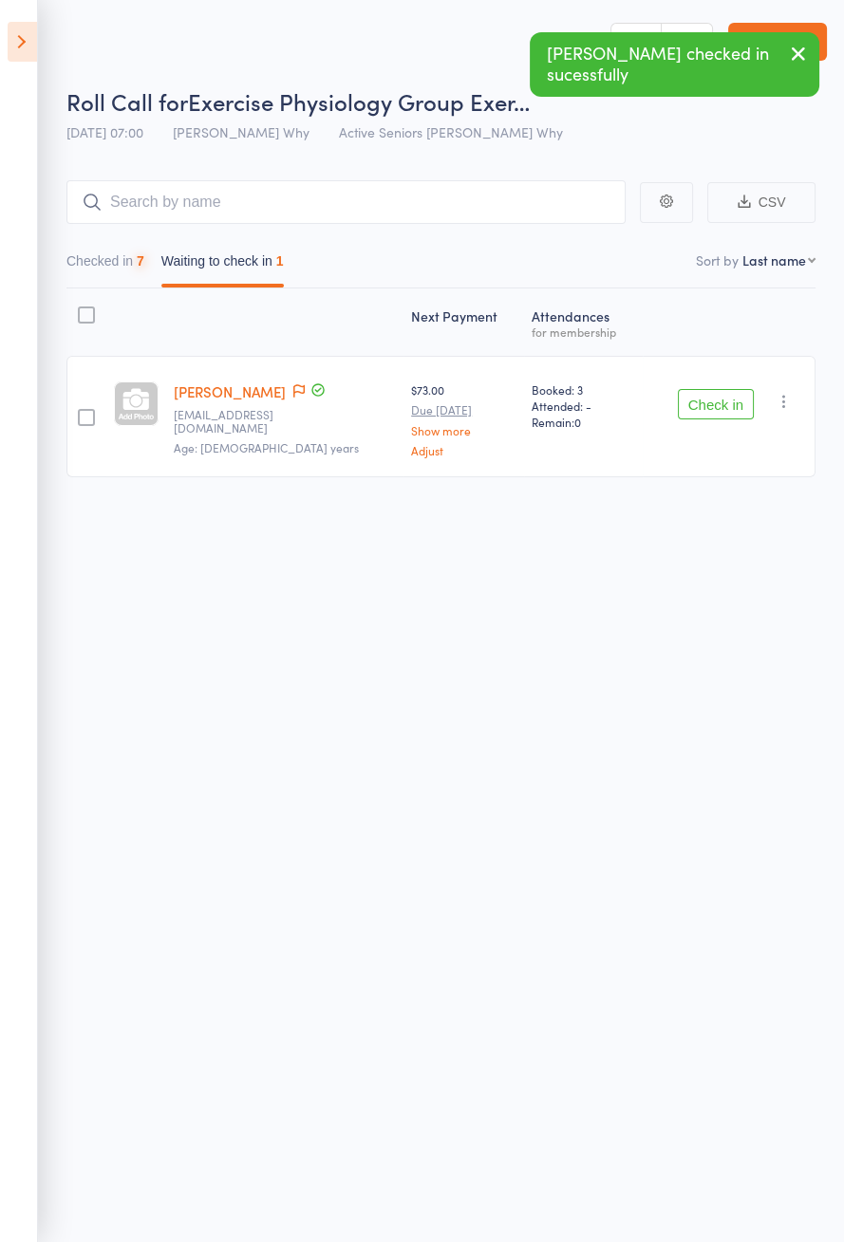
click at [9, 28] on icon at bounding box center [22, 42] width 29 height 40
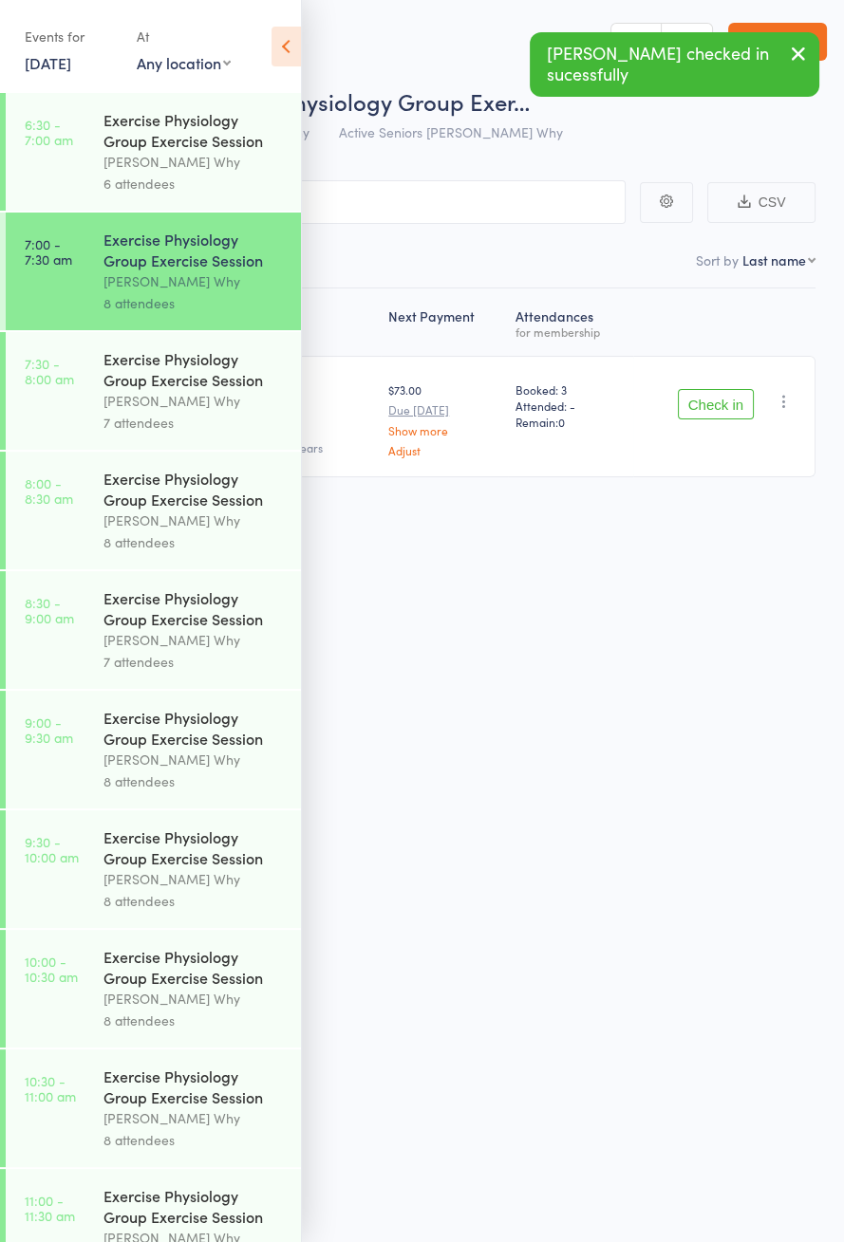
click at [135, 387] on div "Exercise Physiology Group Exercise Session" at bounding box center [193, 369] width 181 height 42
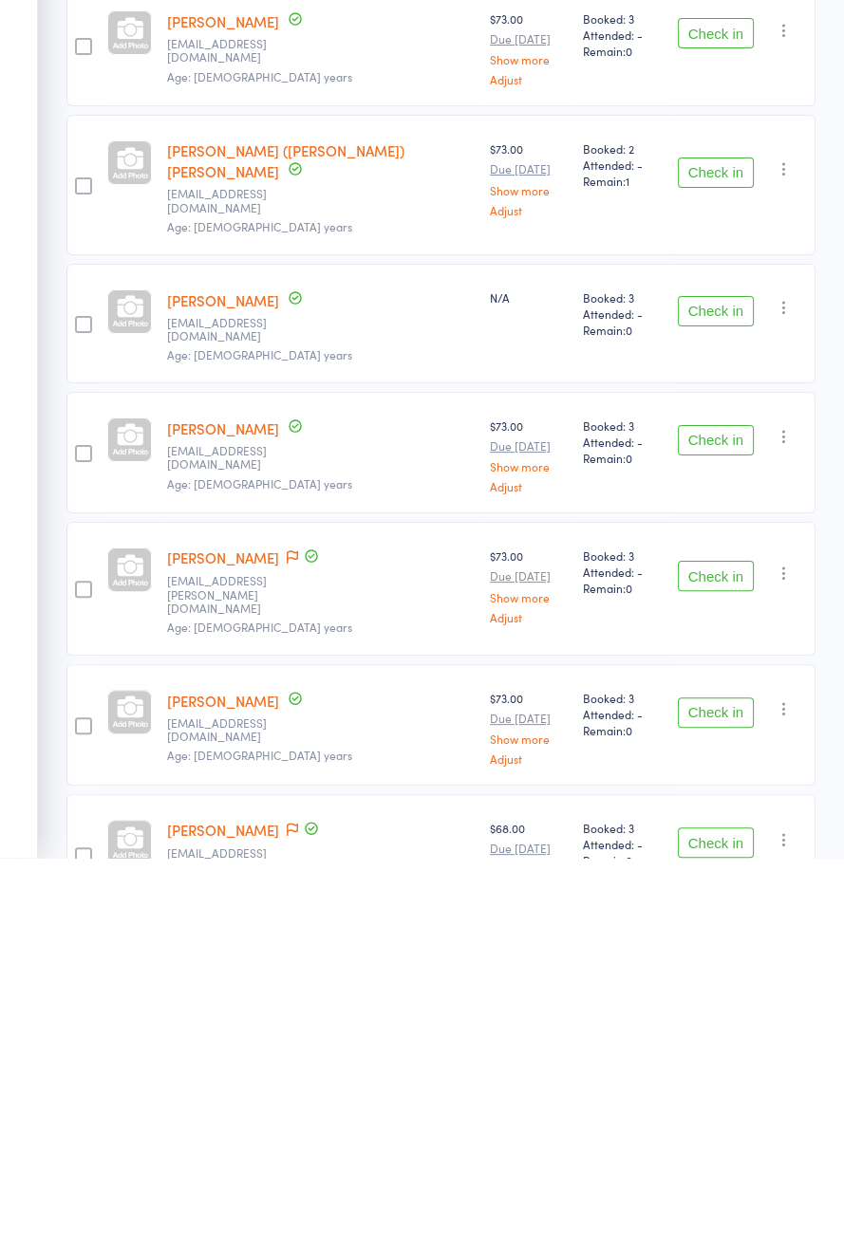
click at [287, 934] on icon at bounding box center [292, 940] width 11 height 13
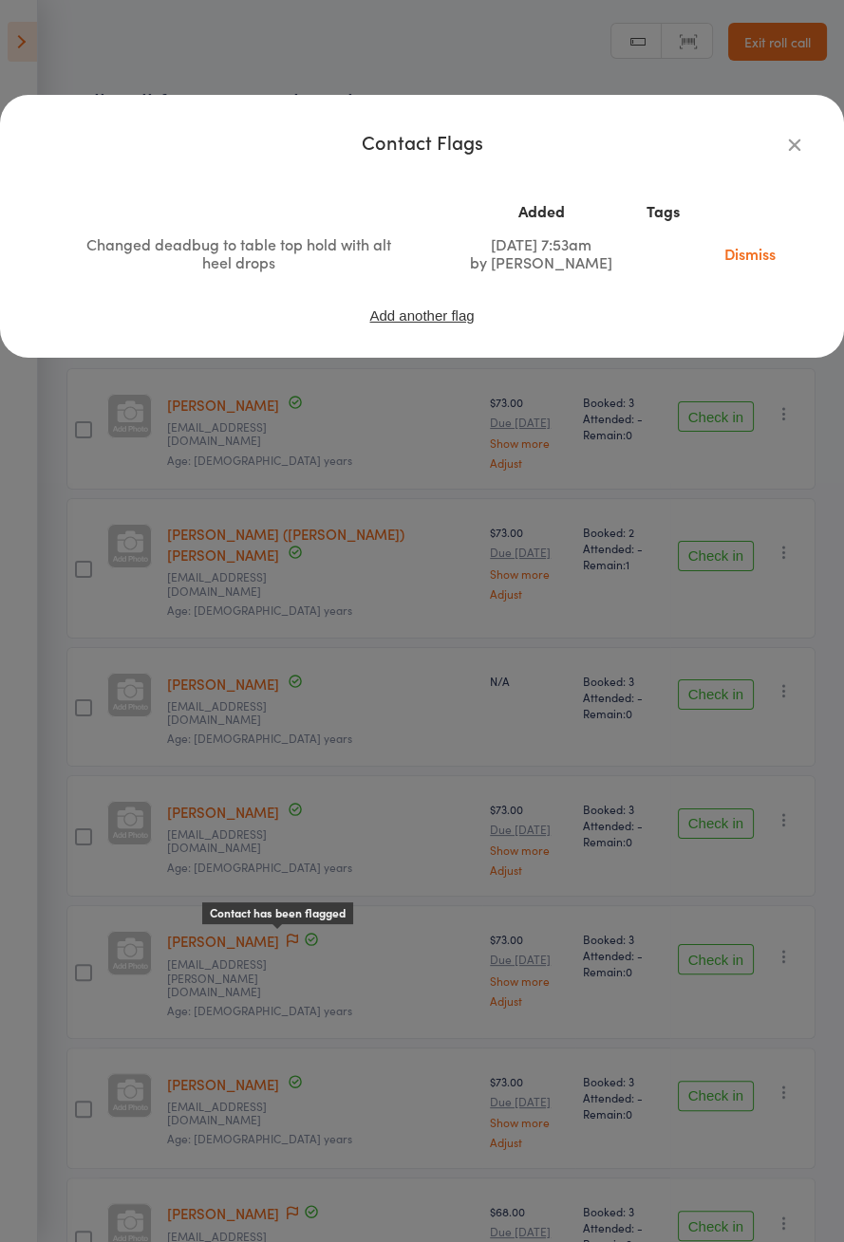
click at [469, 629] on div "Contact Flags Added Tags Changed deadbug to table top hold with alt heel drops …" at bounding box center [422, 621] width 844 height 1242
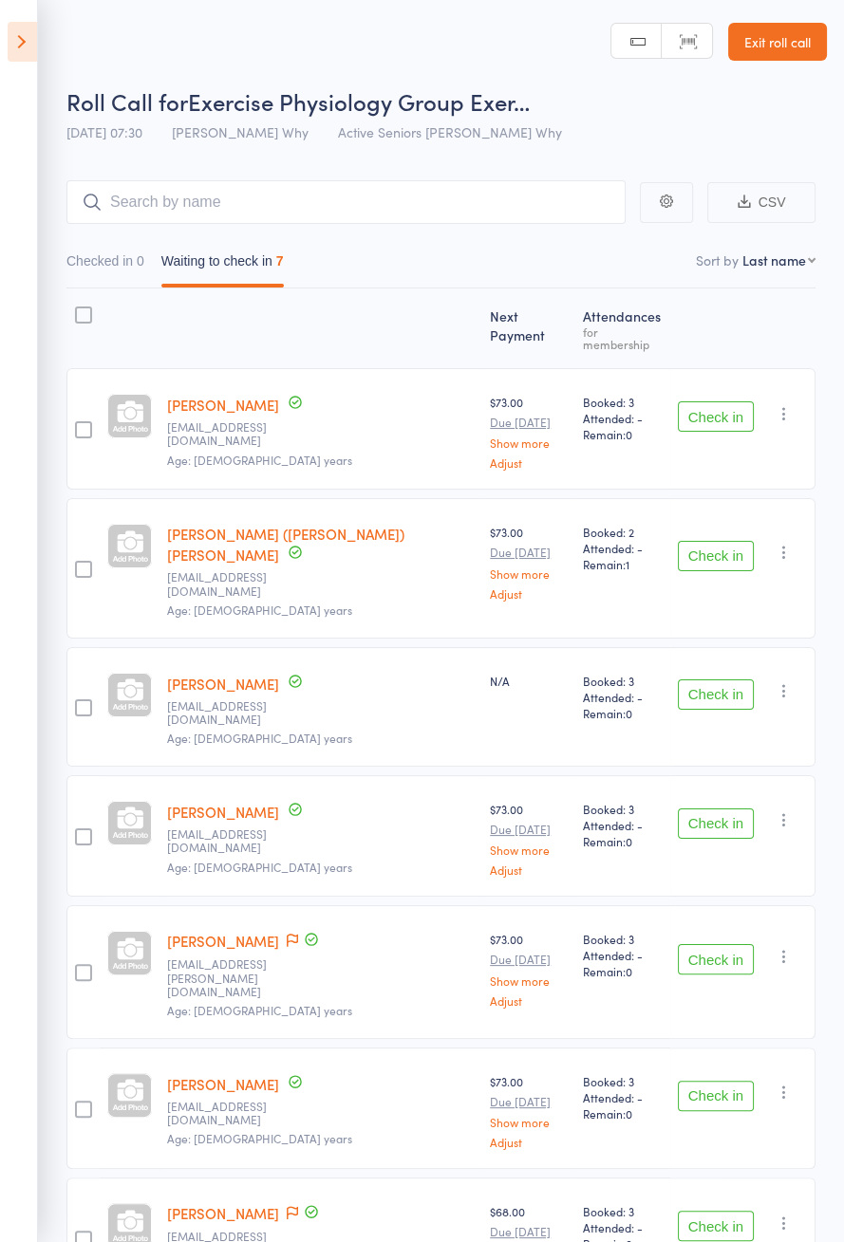
click at [722, 944] on button "Check in" at bounding box center [716, 959] width 76 height 30
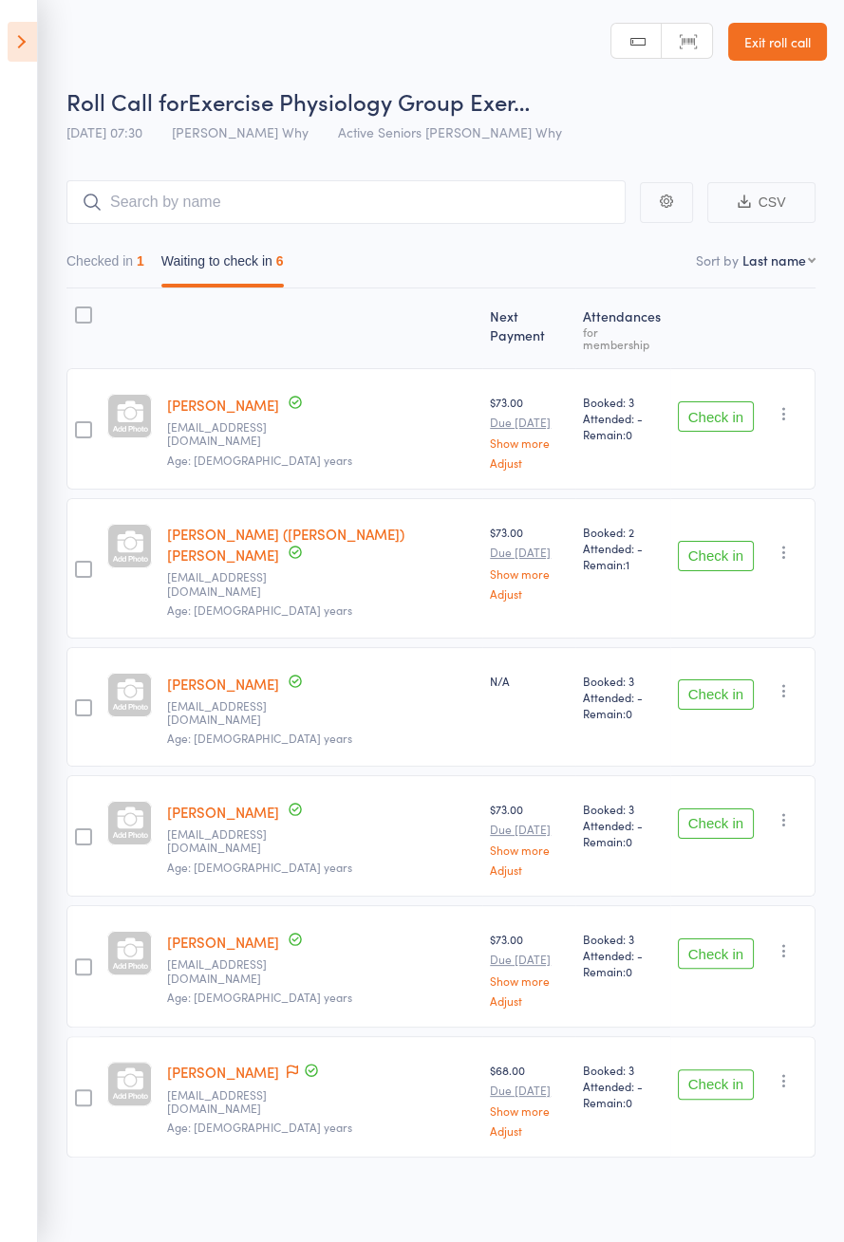
click at [707, 402] on button "Check in" at bounding box center [716, 417] width 76 height 30
click at [714, 406] on button "Check in" at bounding box center [716, 417] width 76 height 30
click at [721, 409] on button "Check in" at bounding box center [716, 417] width 76 height 30
click at [720, 416] on button "Check in" at bounding box center [716, 417] width 76 height 30
click at [719, 541] on button "Check in" at bounding box center [716, 556] width 76 height 30
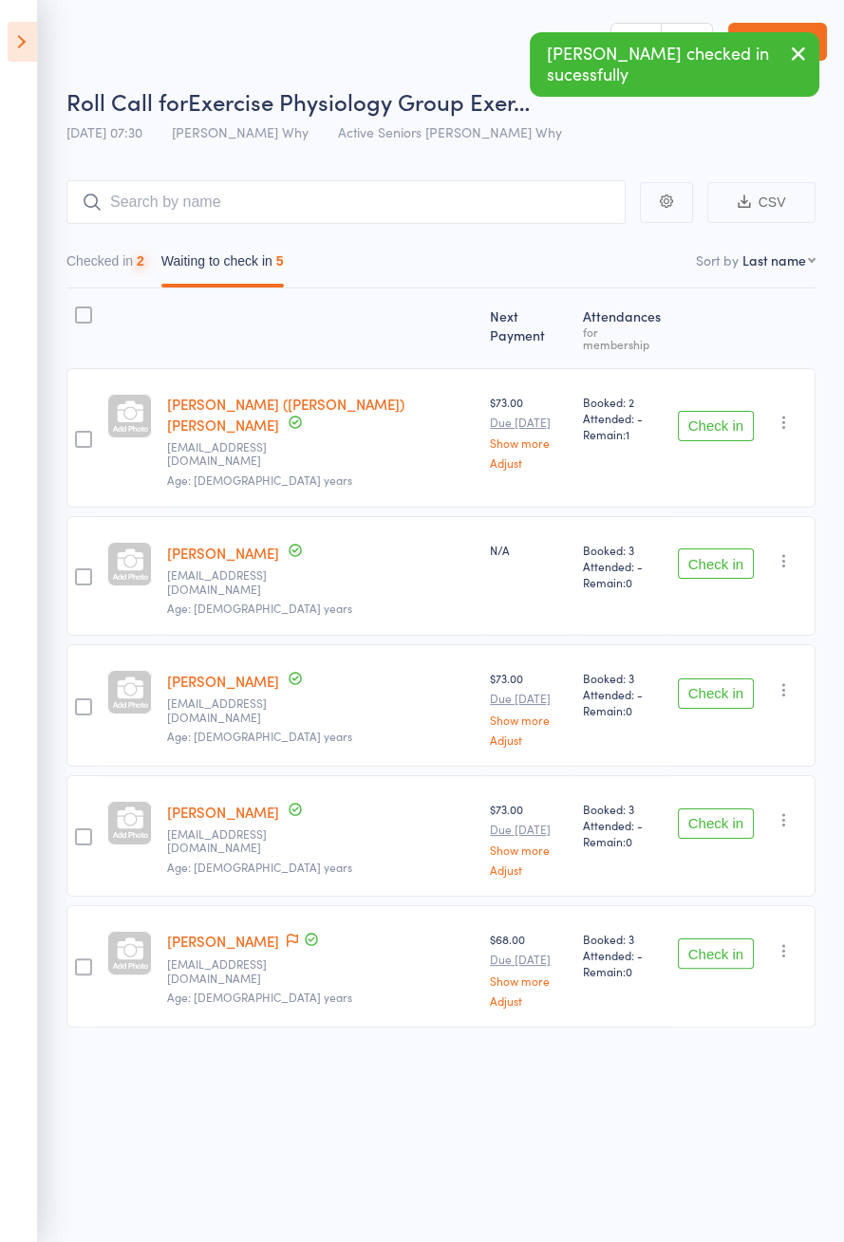
click at [716, 411] on button "Check in" at bounding box center [716, 426] width 76 height 30
click at [715, 516] on div "Check in Check in Send message Add Note Add Task Add Flag Remove [PERSON_NAME] …" at bounding box center [742, 576] width 145 height 120
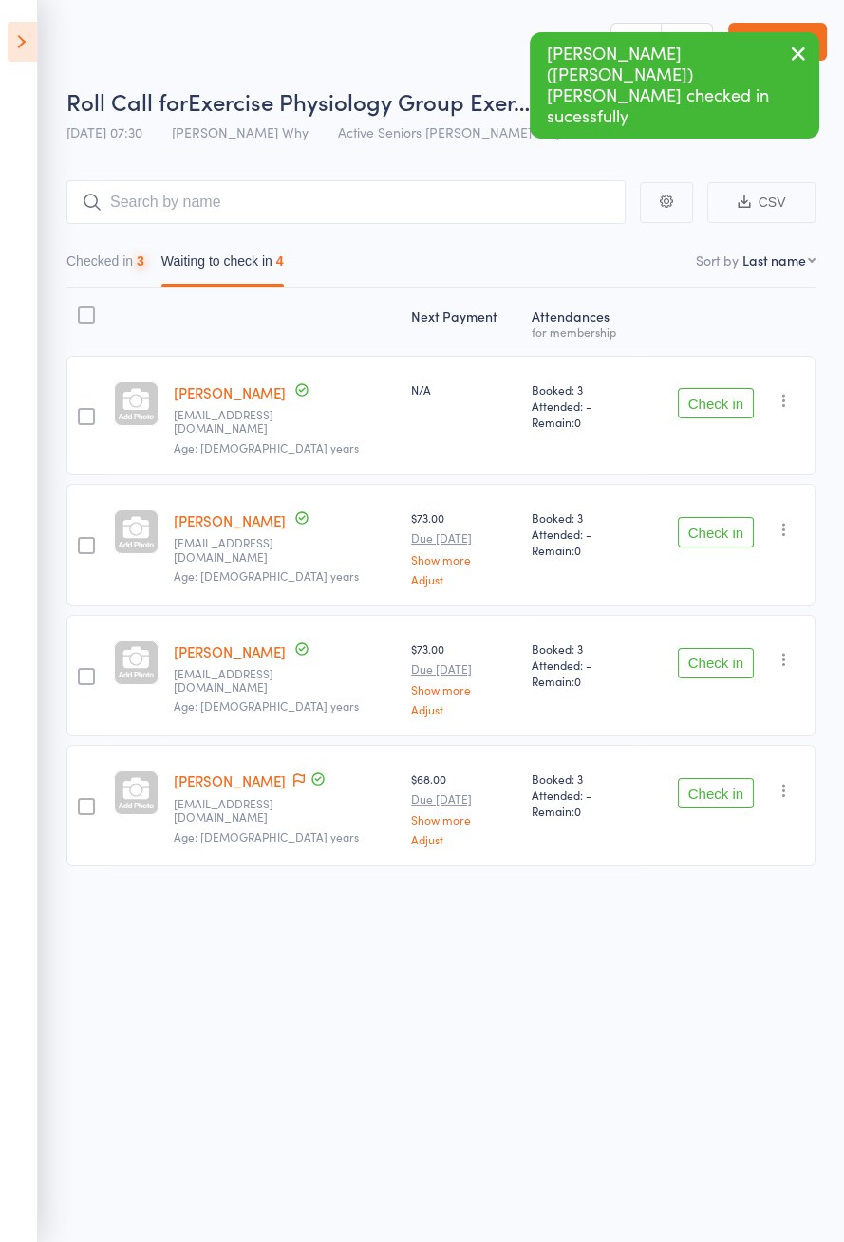
click at [721, 423] on div "Check in Check in Send message Add Note Add Task Add Flag Remove [PERSON_NAME] …" at bounding box center [729, 416] width 173 height 120
click at [718, 401] on button "Check in" at bounding box center [716, 403] width 76 height 30
click at [716, 401] on button "Check in" at bounding box center [716, 403] width 76 height 30
click at [721, 517] on button "Check in" at bounding box center [716, 532] width 76 height 30
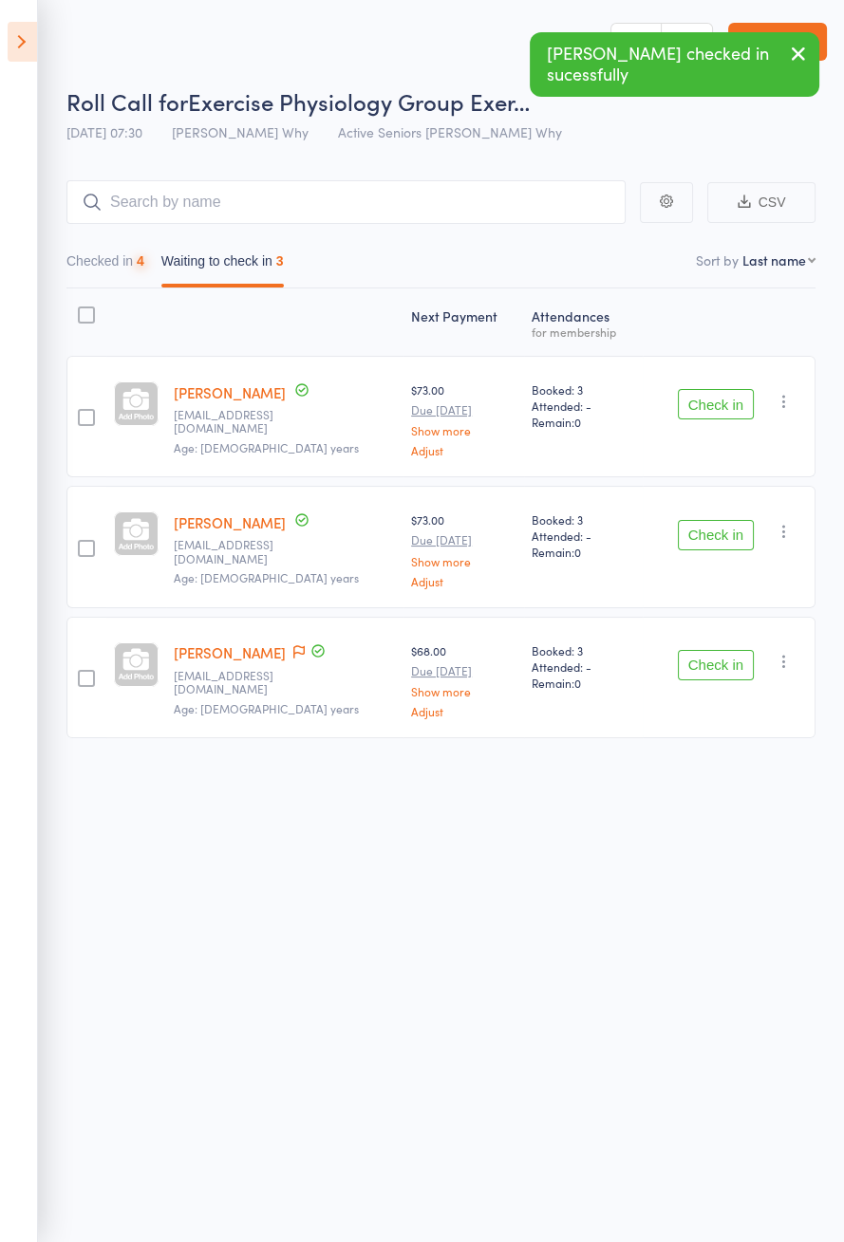
click at [723, 410] on button "Check in" at bounding box center [716, 404] width 76 height 30
click at [721, 520] on button "Check in" at bounding box center [716, 535] width 76 height 30
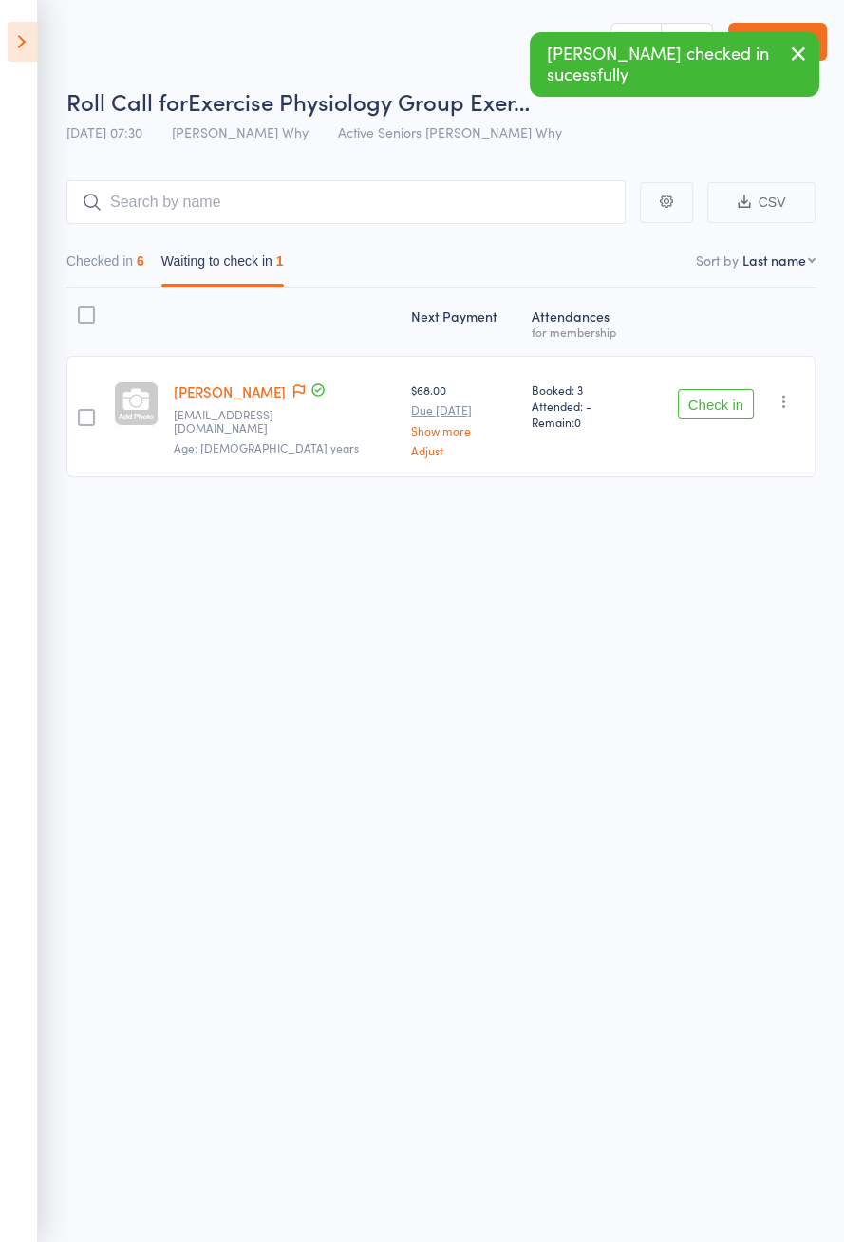
click at [724, 363] on div "Check in Check in Send message Add Note Add Task Add Flag Remove [PERSON_NAME] …" at bounding box center [729, 416] width 173 height 121
click at [727, 409] on button "Check in" at bounding box center [716, 404] width 76 height 30
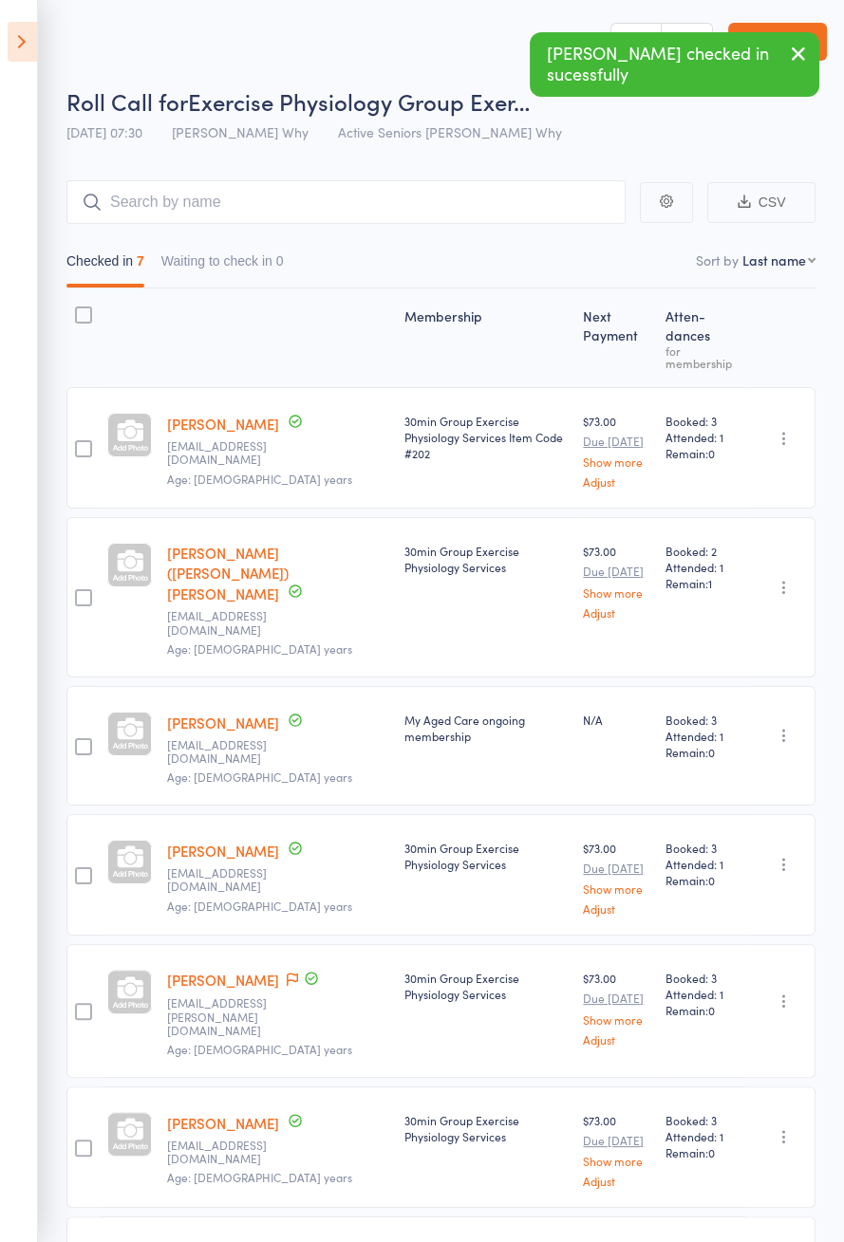
click at [287, 1242] on icon at bounding box center [292, 1251] width 11 height 13
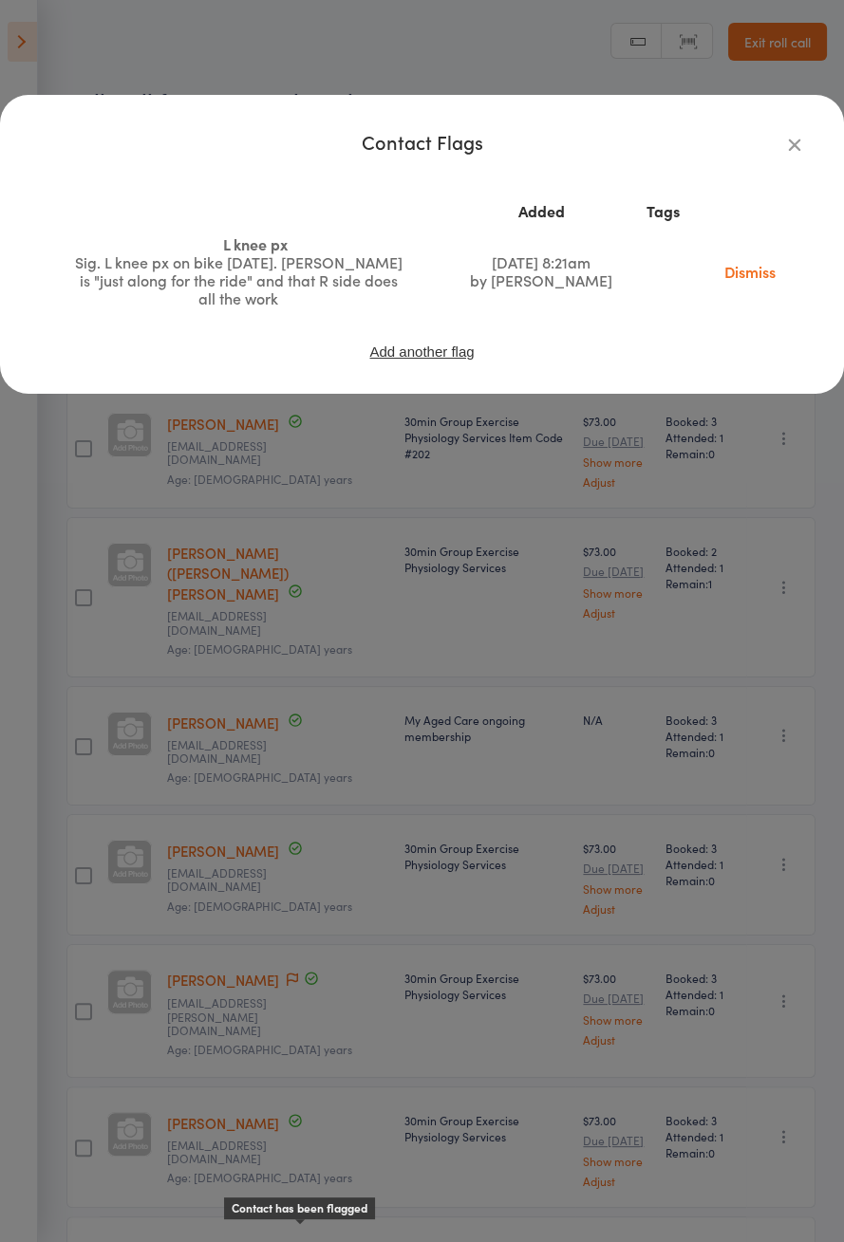
click at [130, 521] on div "Contact Flags Added Tags L knee px Sig. L knee px on bike [DATE]. [PERSON_NAME]…" at bounding box center [422, 621] width 844 height 1242
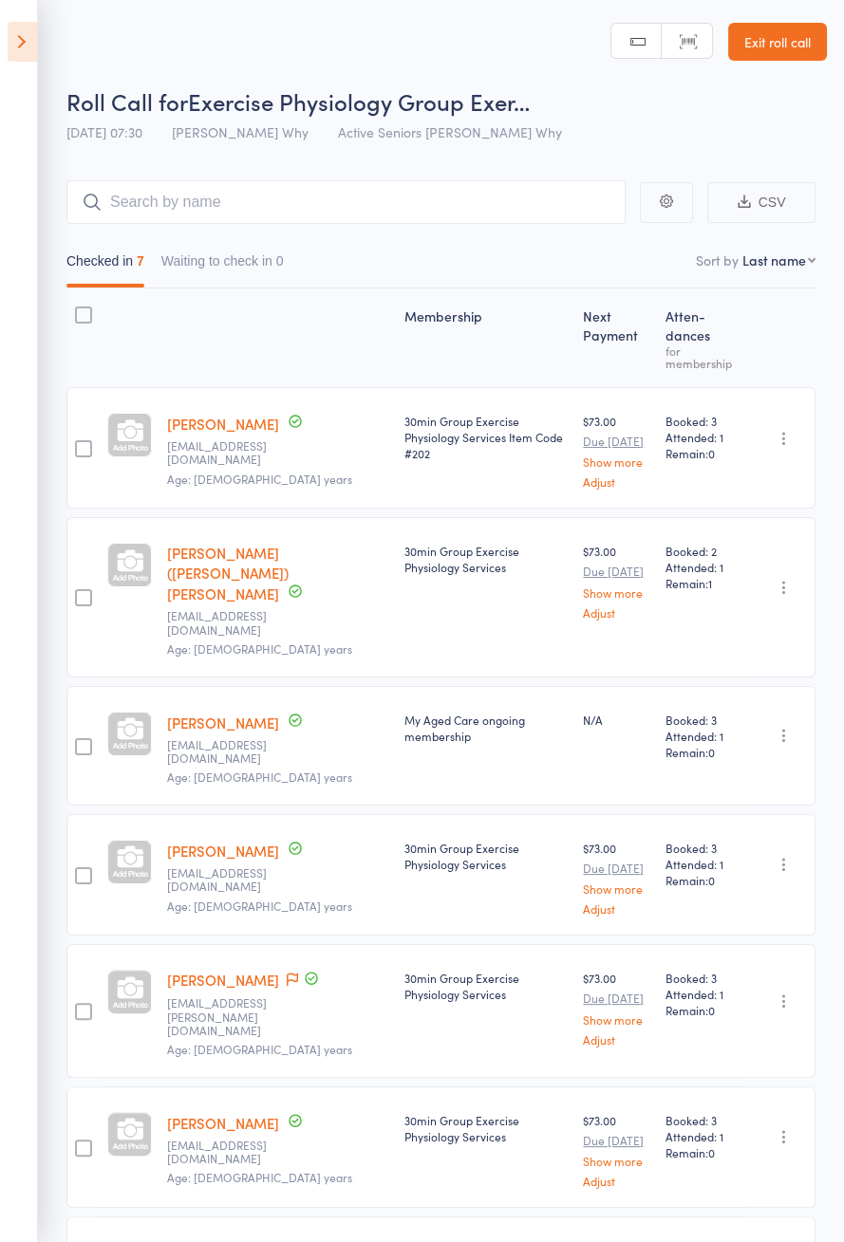
click at [15, 56] on icon at bounding box center [22, 42] width 29 height 40
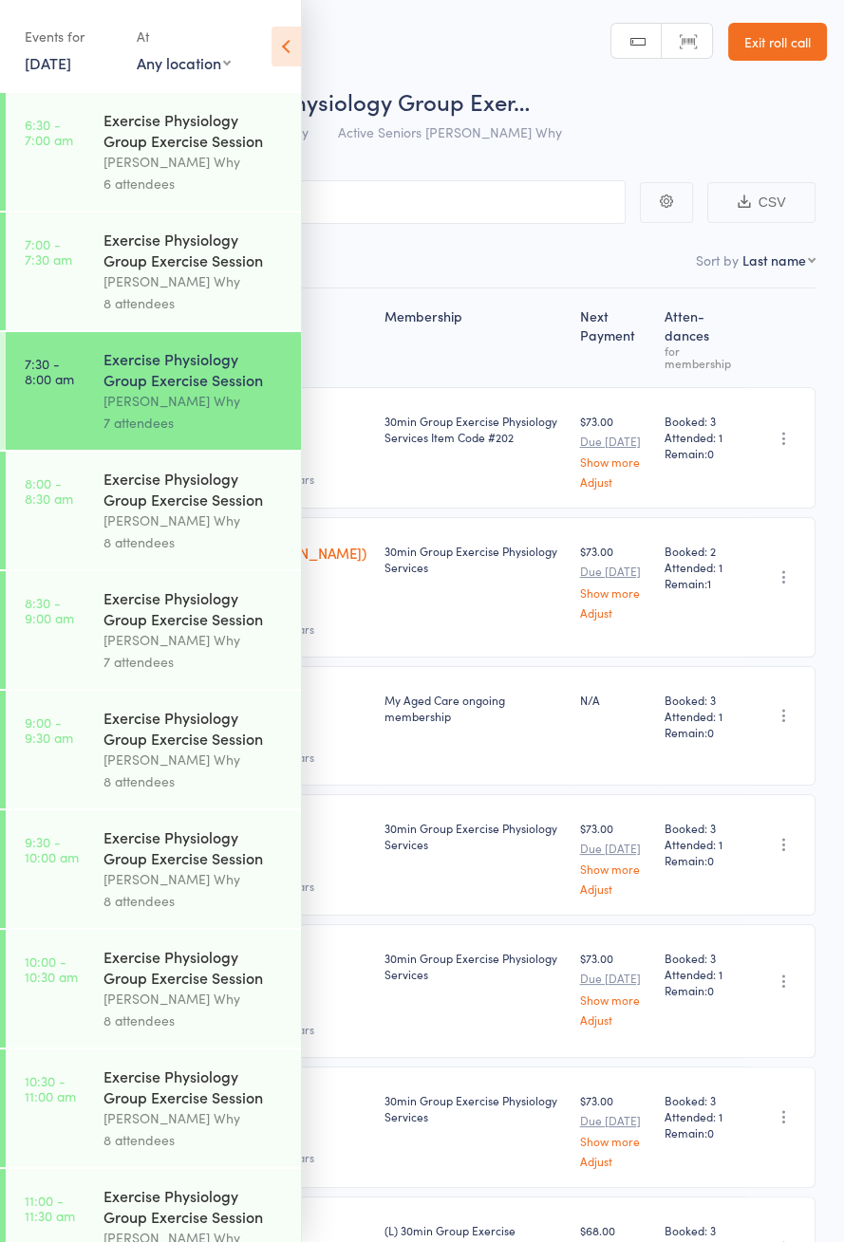
click at [127, 518] on div "[PERSON_NAME] Why" at bounding box center [193, 521] width 181 height 22
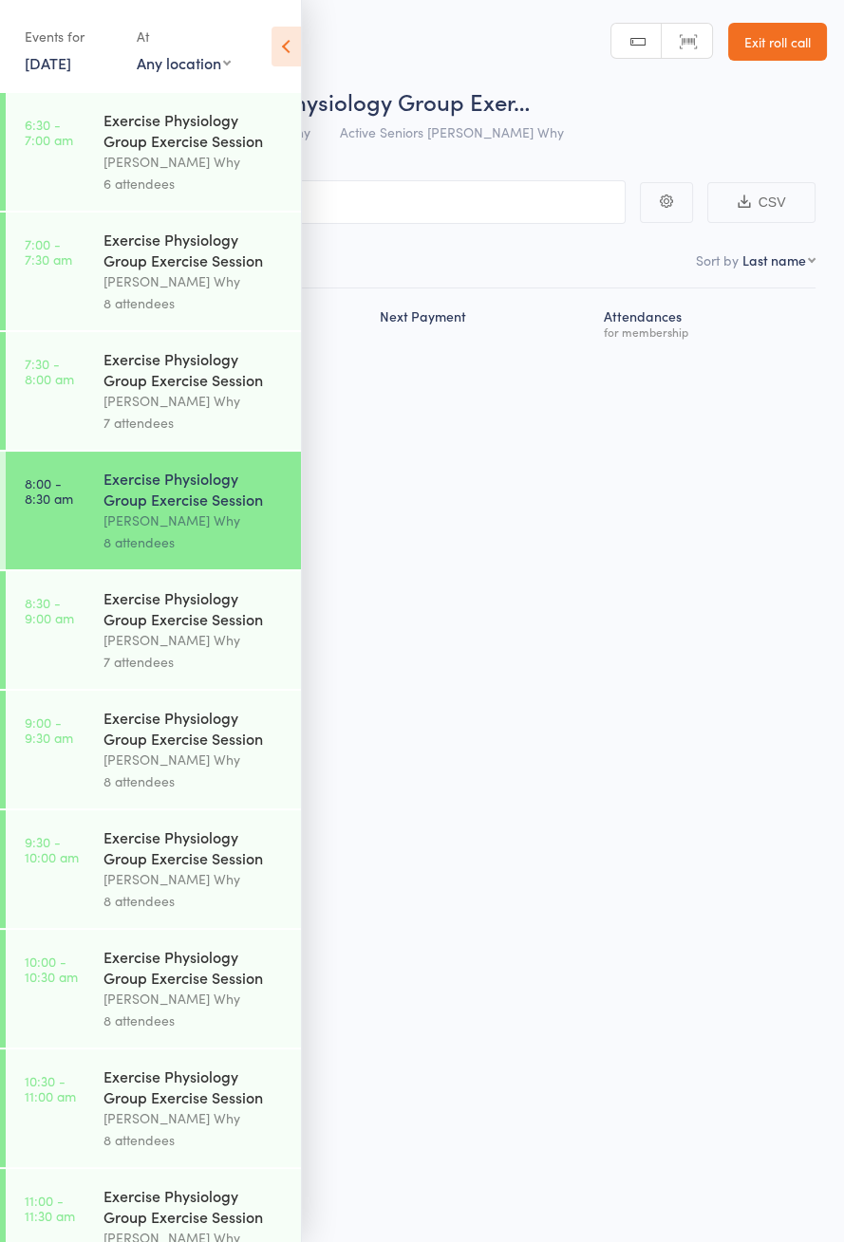
click at [285, 38] on icon at bounding box center [285, 47] width 29 height 40
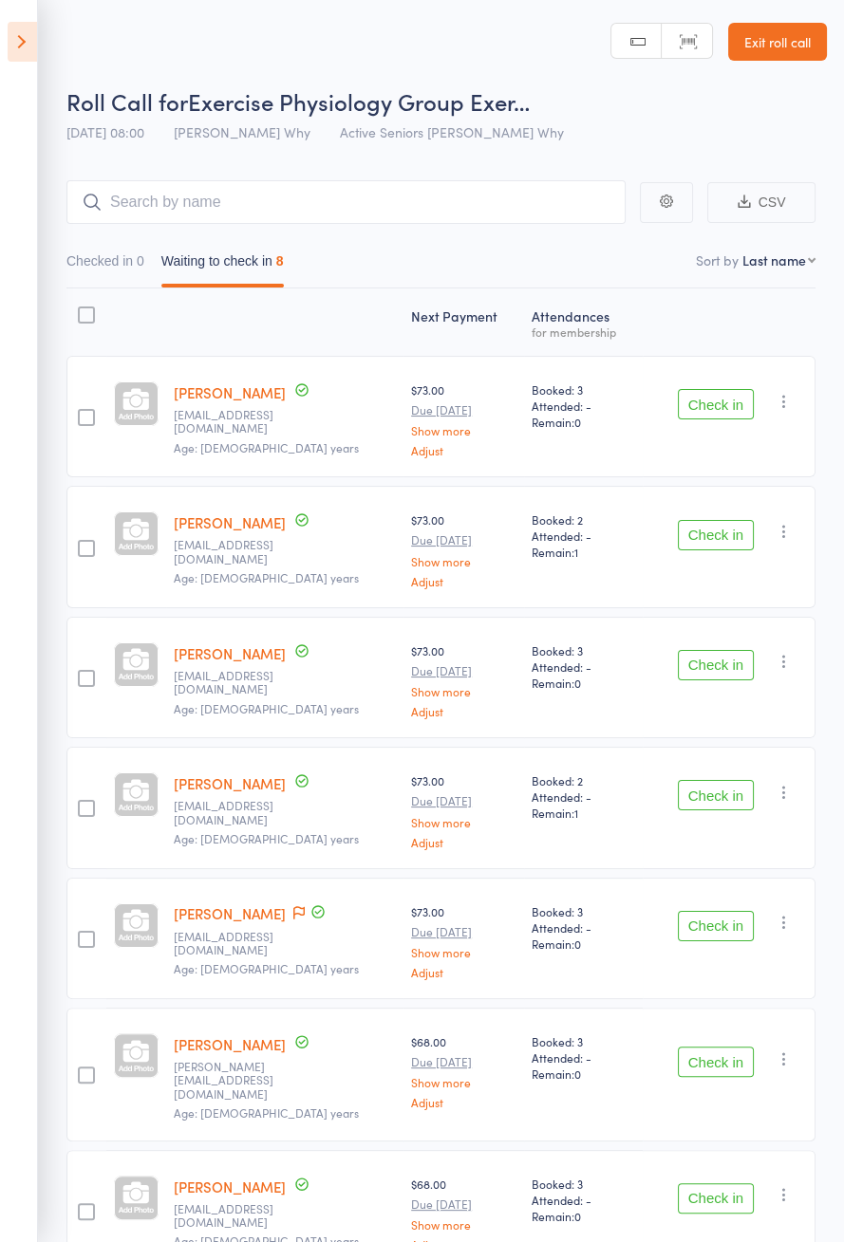
click at [16, 78] on aside "Events for [DATE] [DATE] [DATE] Sun Mon Tue Wed Thu Fri Sat 36 31 01 02 03 04 0…" at bounding box center [19, 621] width 38 height 1242
click at [9, 56] on icon at bounding box center [22, 42] width 29 height 40
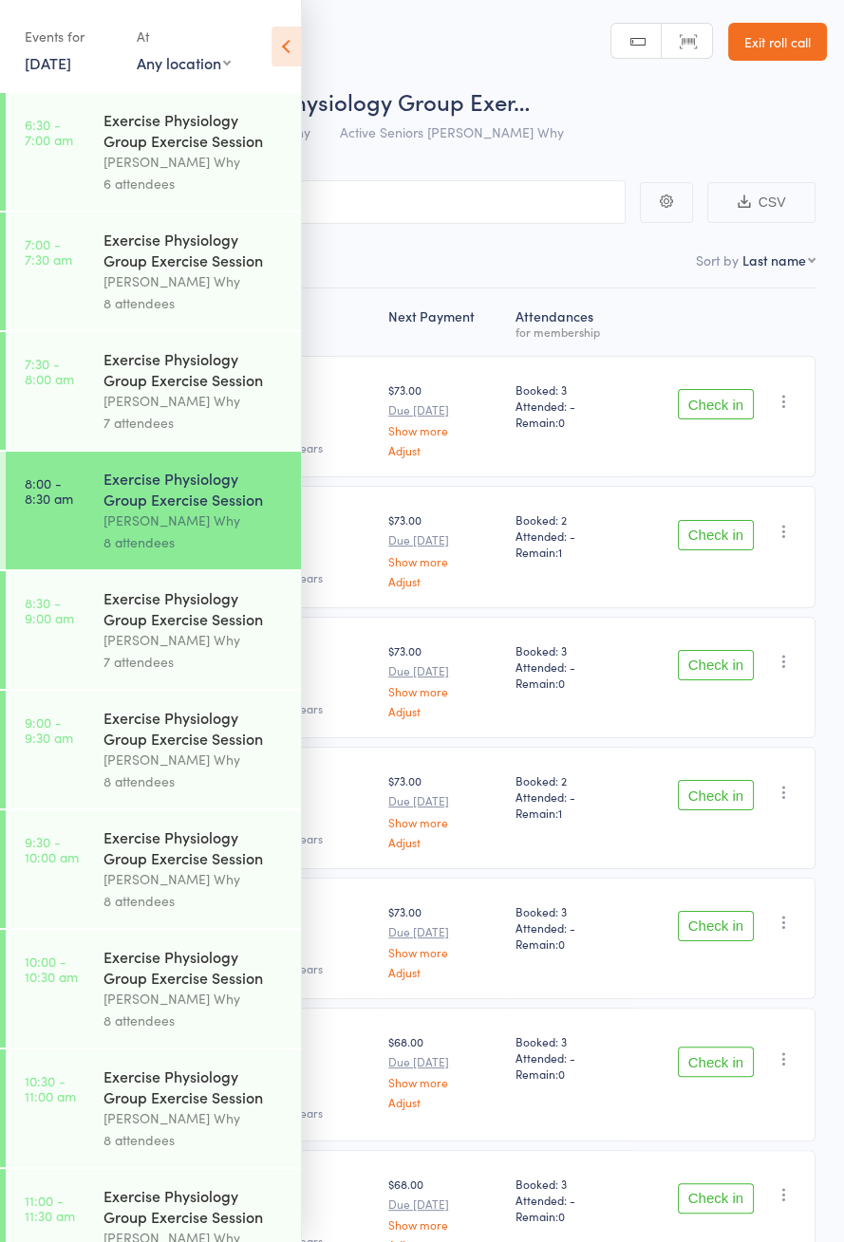
click at [28, 52] on link "[DATE]" at bounding box center [48, 62] width 47 height 21
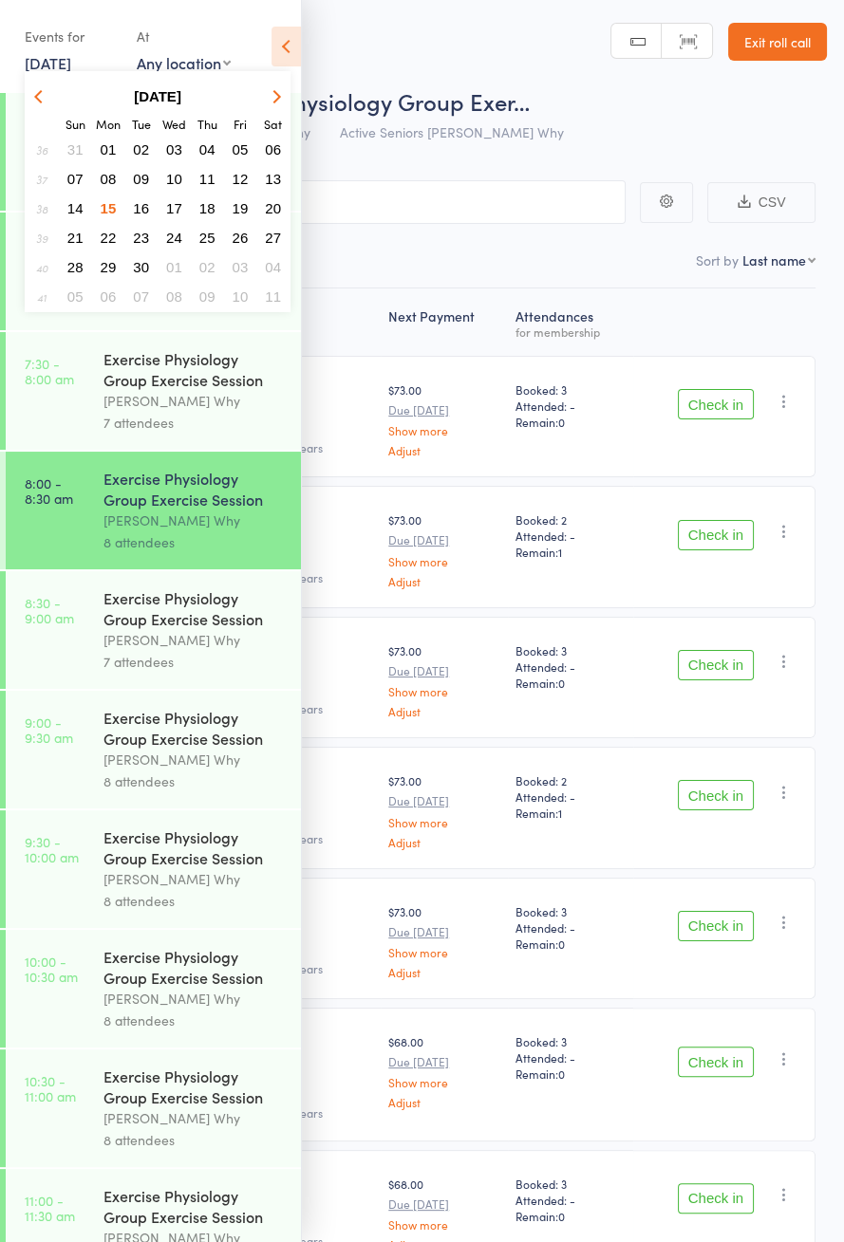
click at [133, 432] on div "7 attendees" at bounding box center [193, 423] width 181 height 22
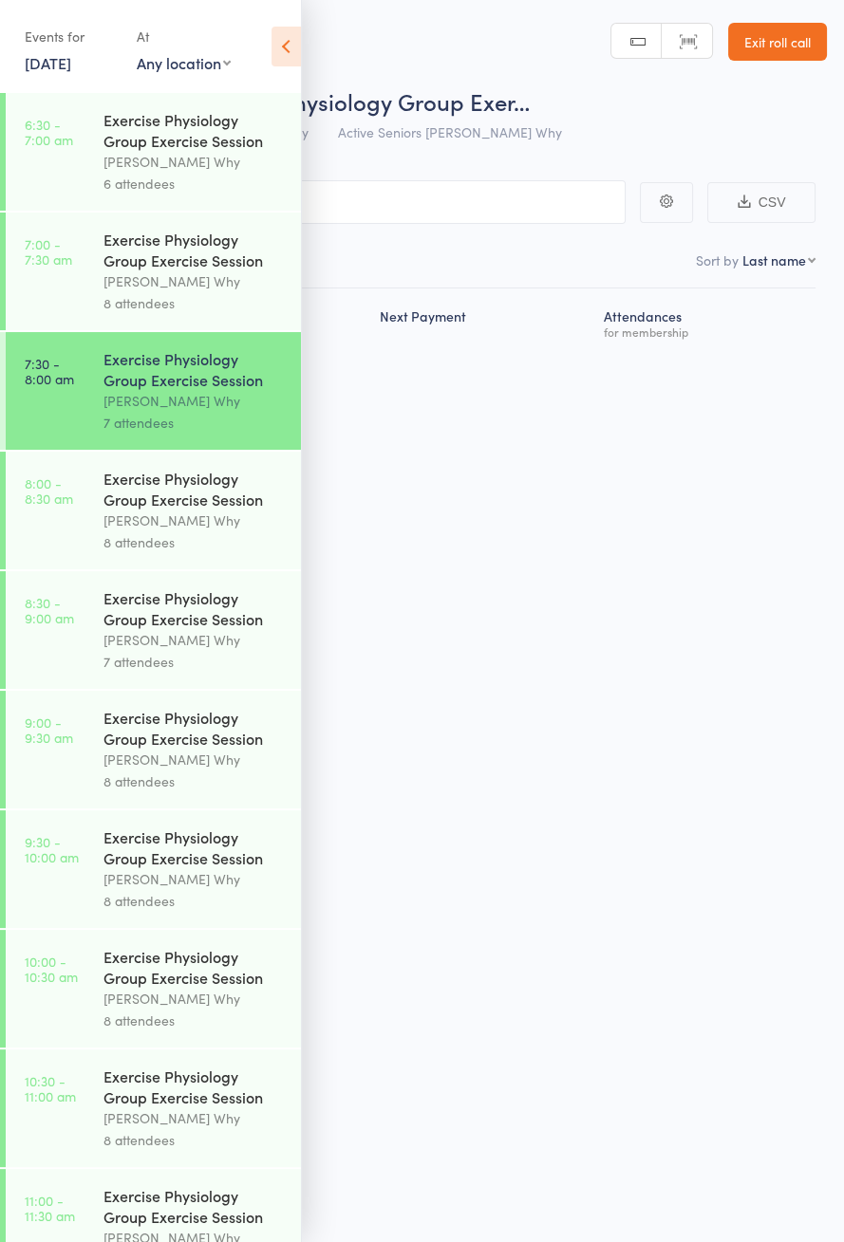
click at [290, 50] on icon at bounding box center [285, 47] width 29 height 40
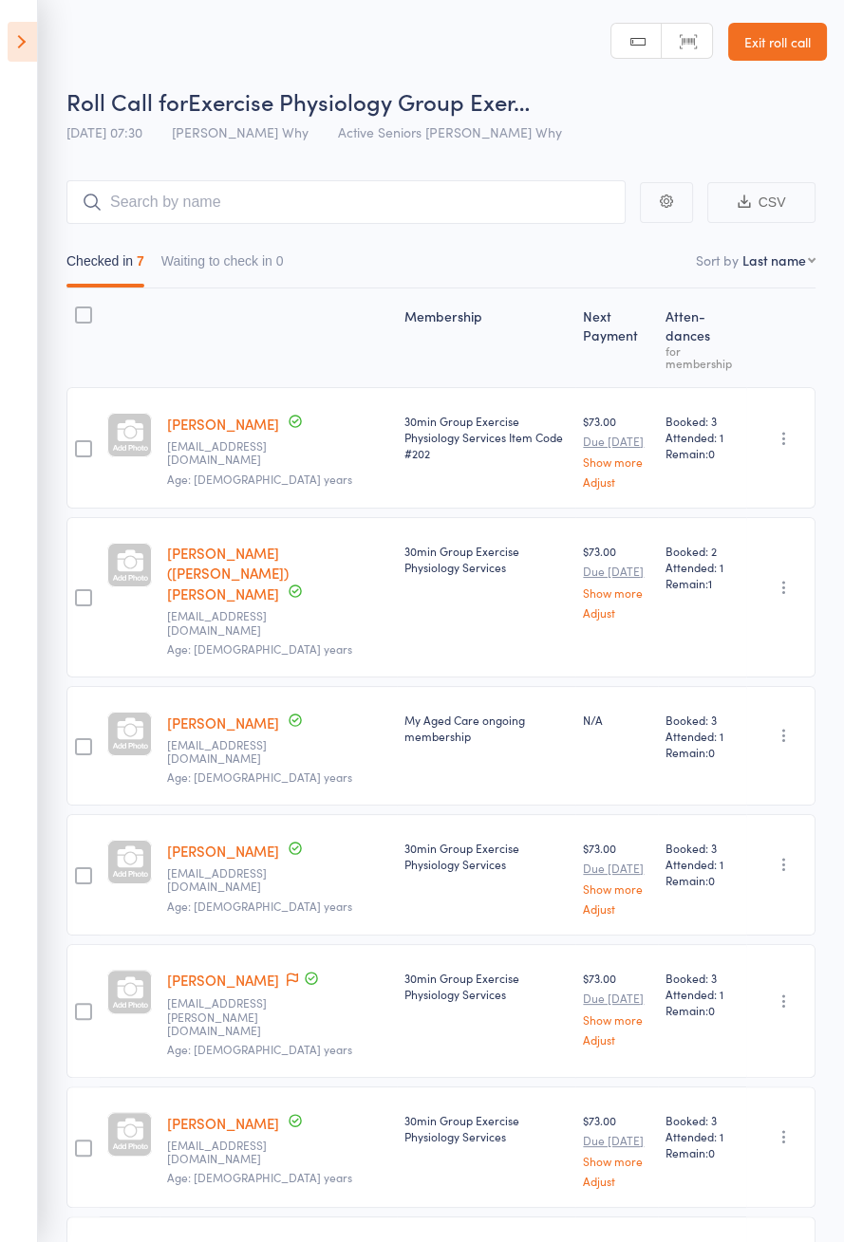
click at [19, 48] on icon at bounding box center [22, 42] width 29 height 40
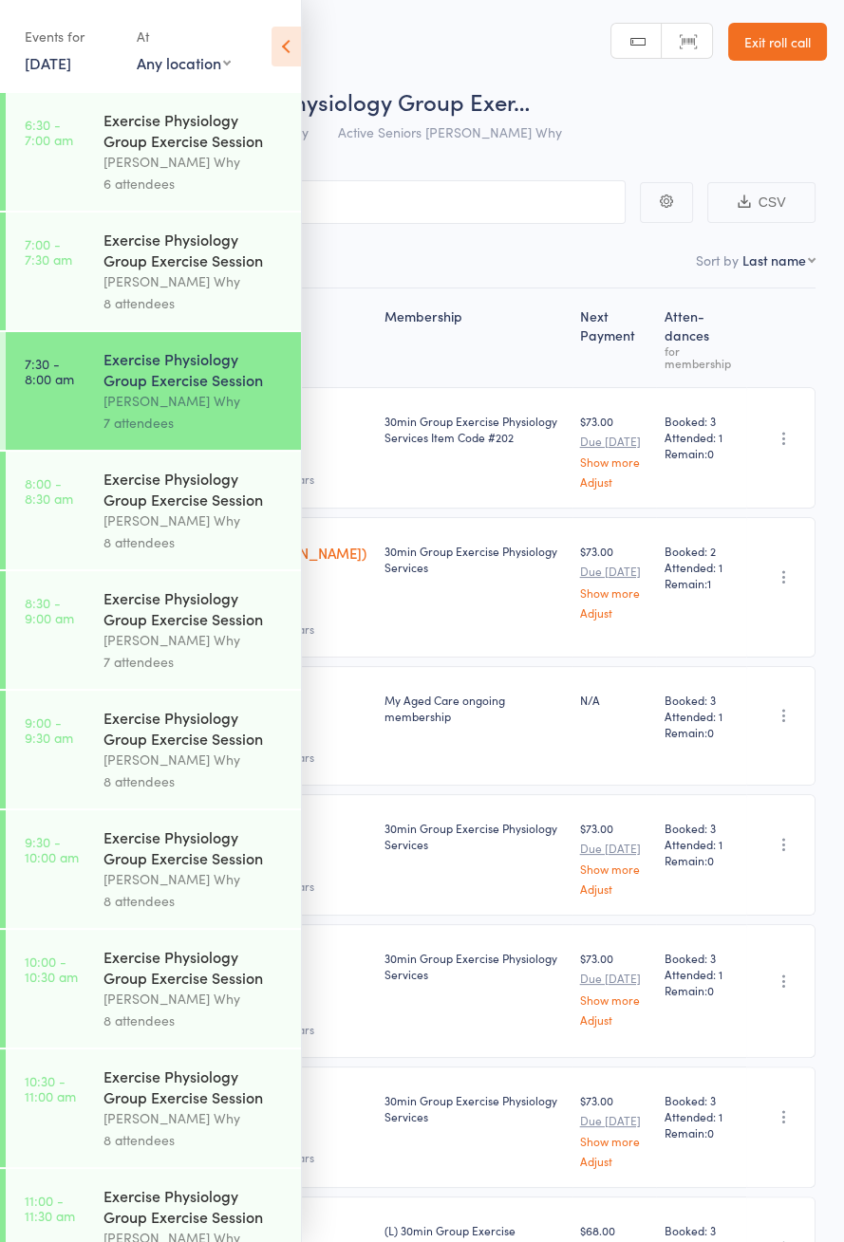
click at [131, 287] on div "[PERSON_NAME] Why" at bounding box center [193, 282] width 181 height 22
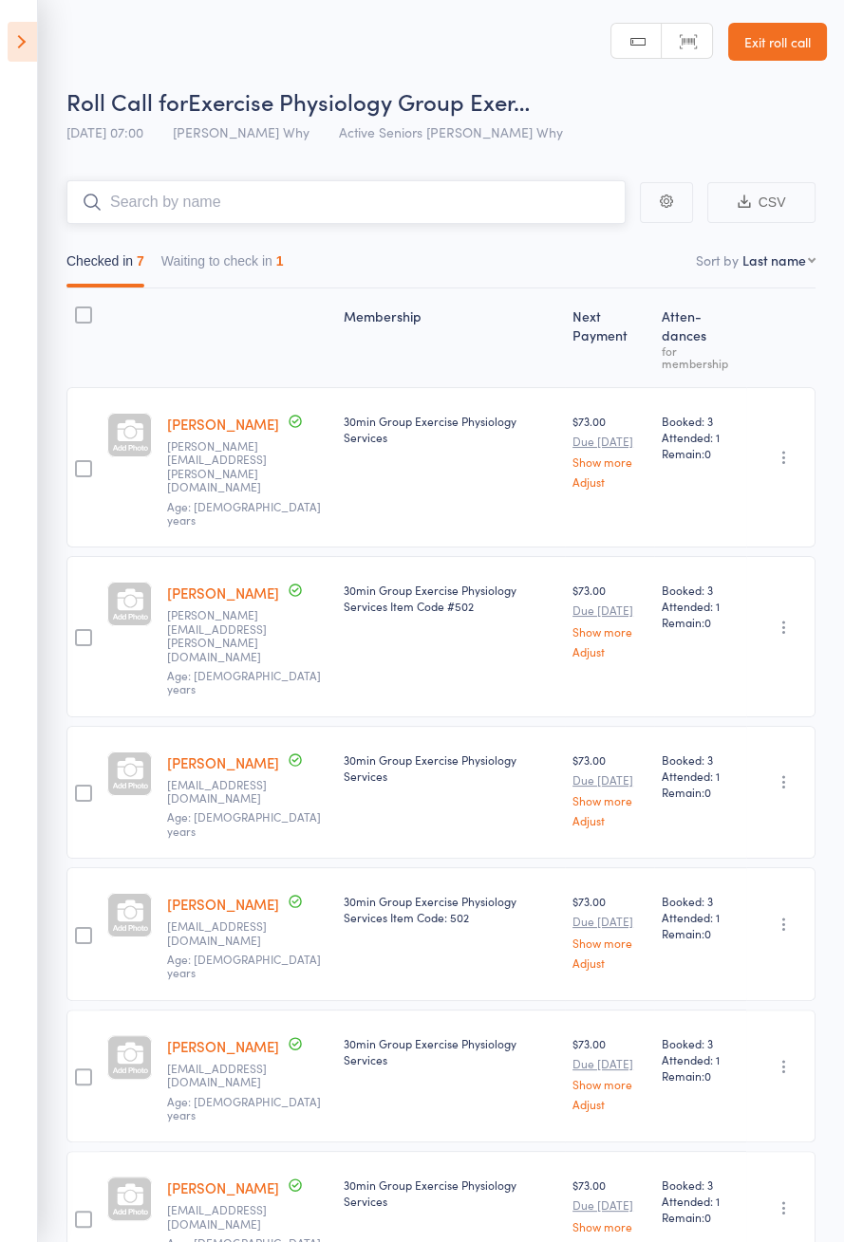
click at [252, 267] on button "Waiting to check in 1" at bounding box center [222, 266] width 122 height 44
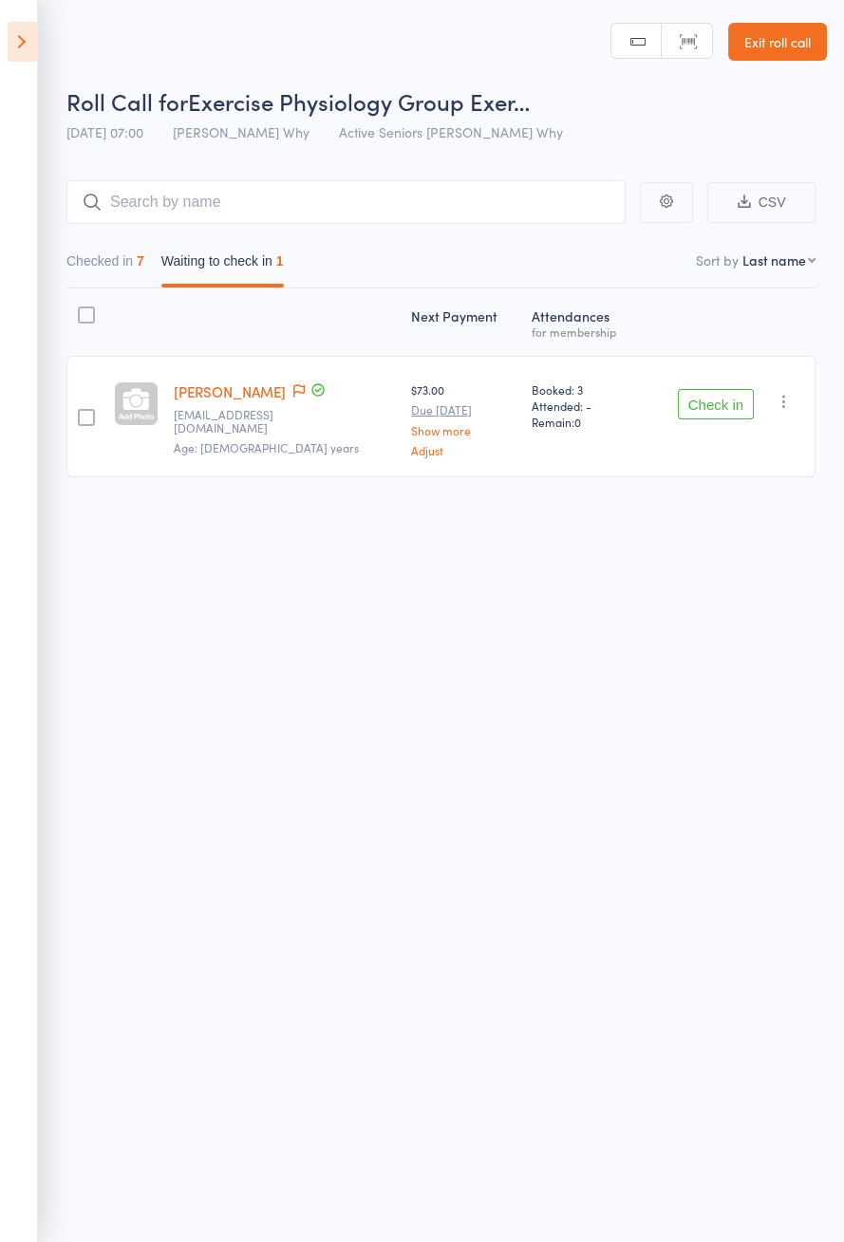
click at [786, 396] on icon "button" at bounding box center [784, 401] width 19 height 19
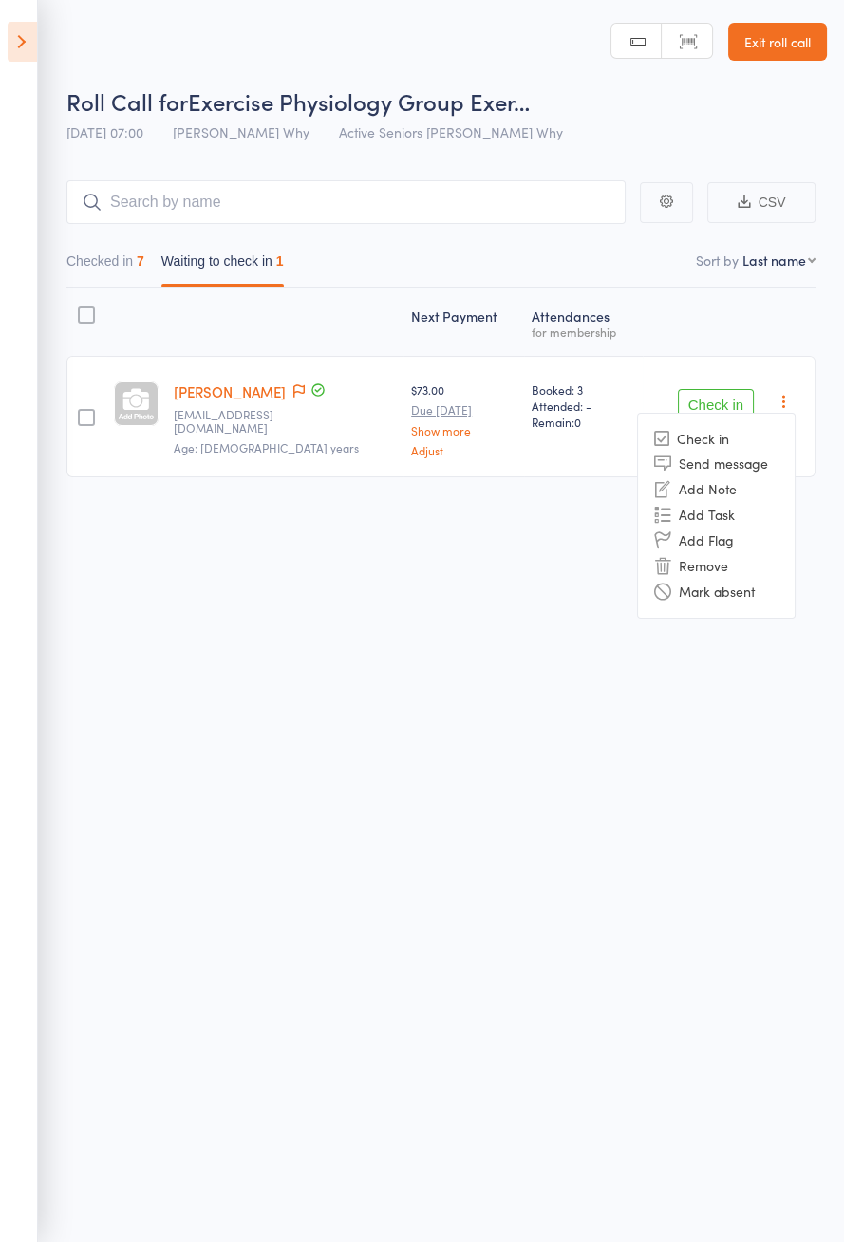
click at [681, 561] on li "Remove" at bounding box center [716, 566] width 157 height 26
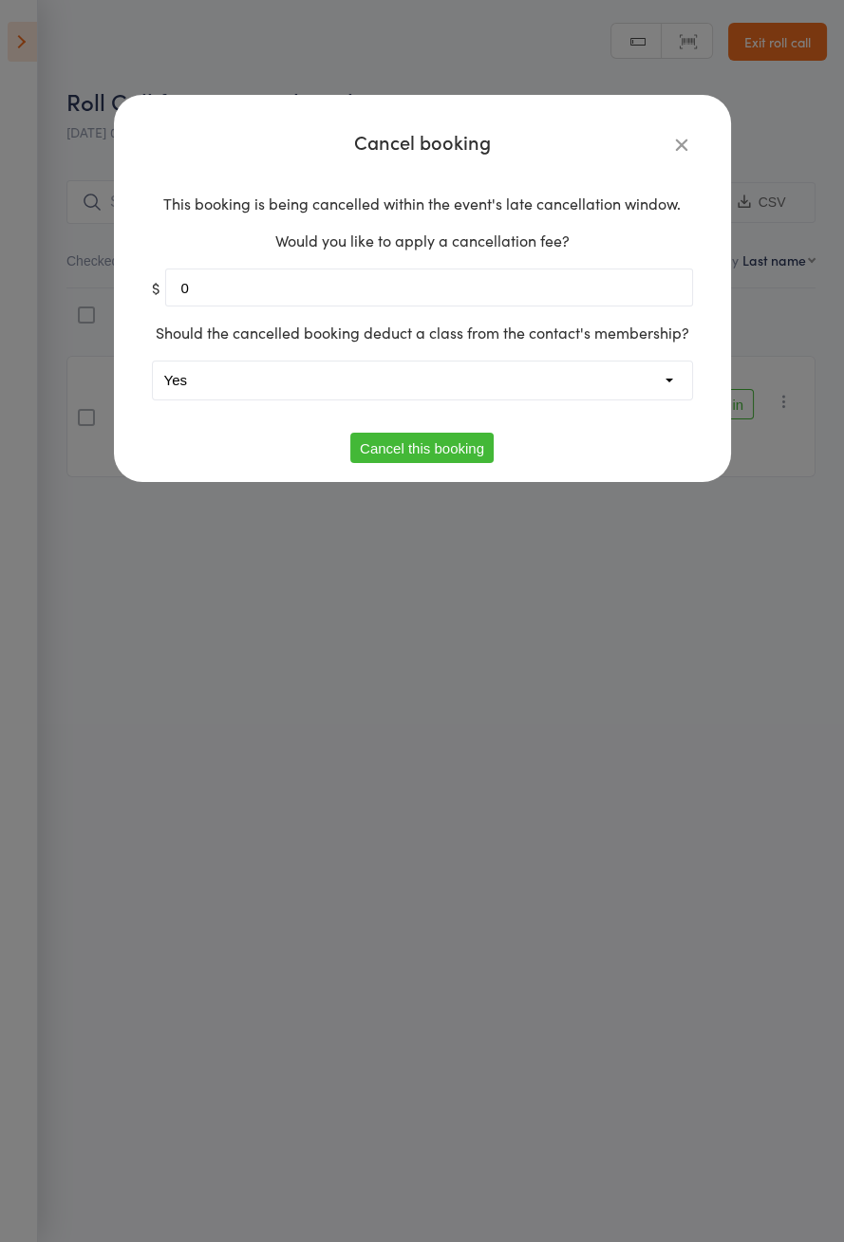
click at [490, 378] on select "Yes No" at bounding box center [422, 381] width 539 height 38
select select "1"
click at [430, 453] on button "Cancel this booking" at bounding box center [421, 448] width 143 height 30
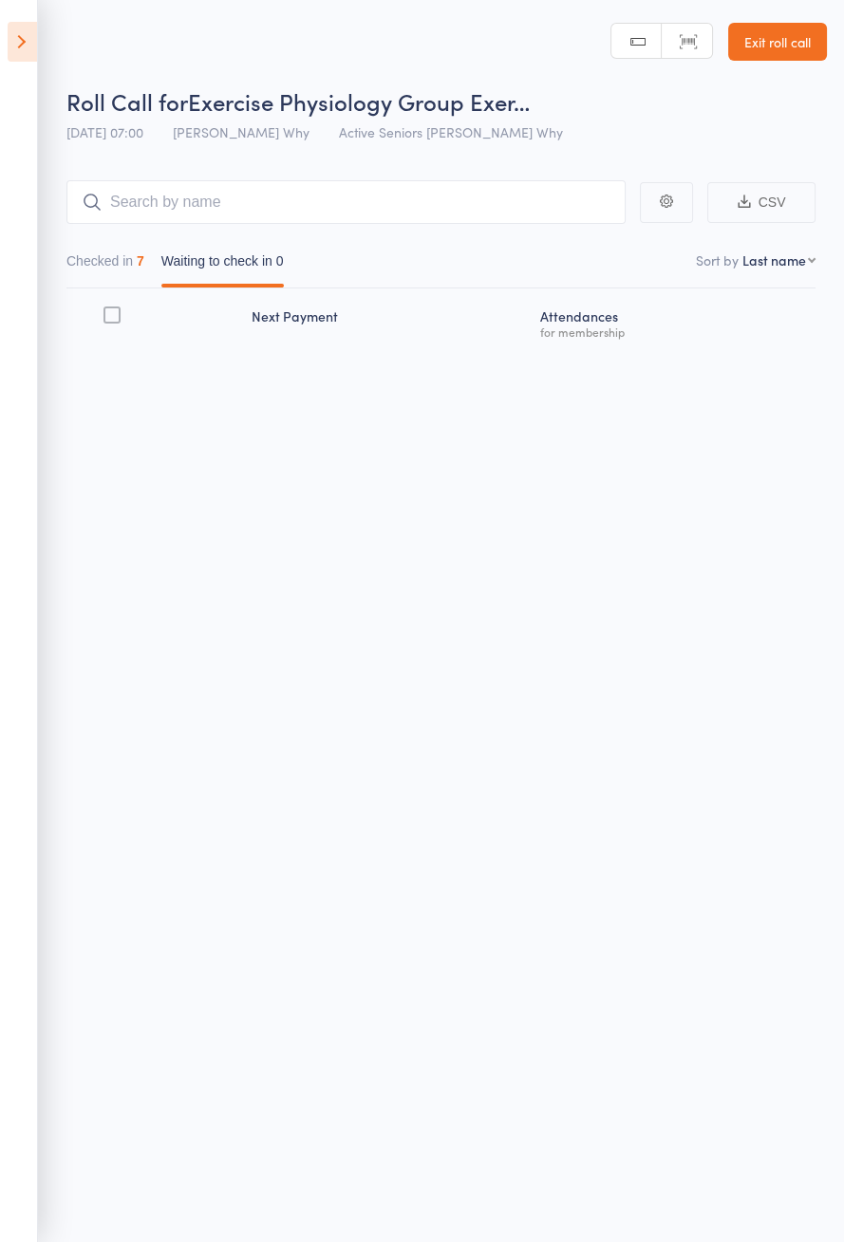
click at [14, 61] on icon at bounding box center [22, 42] width 29 height 40
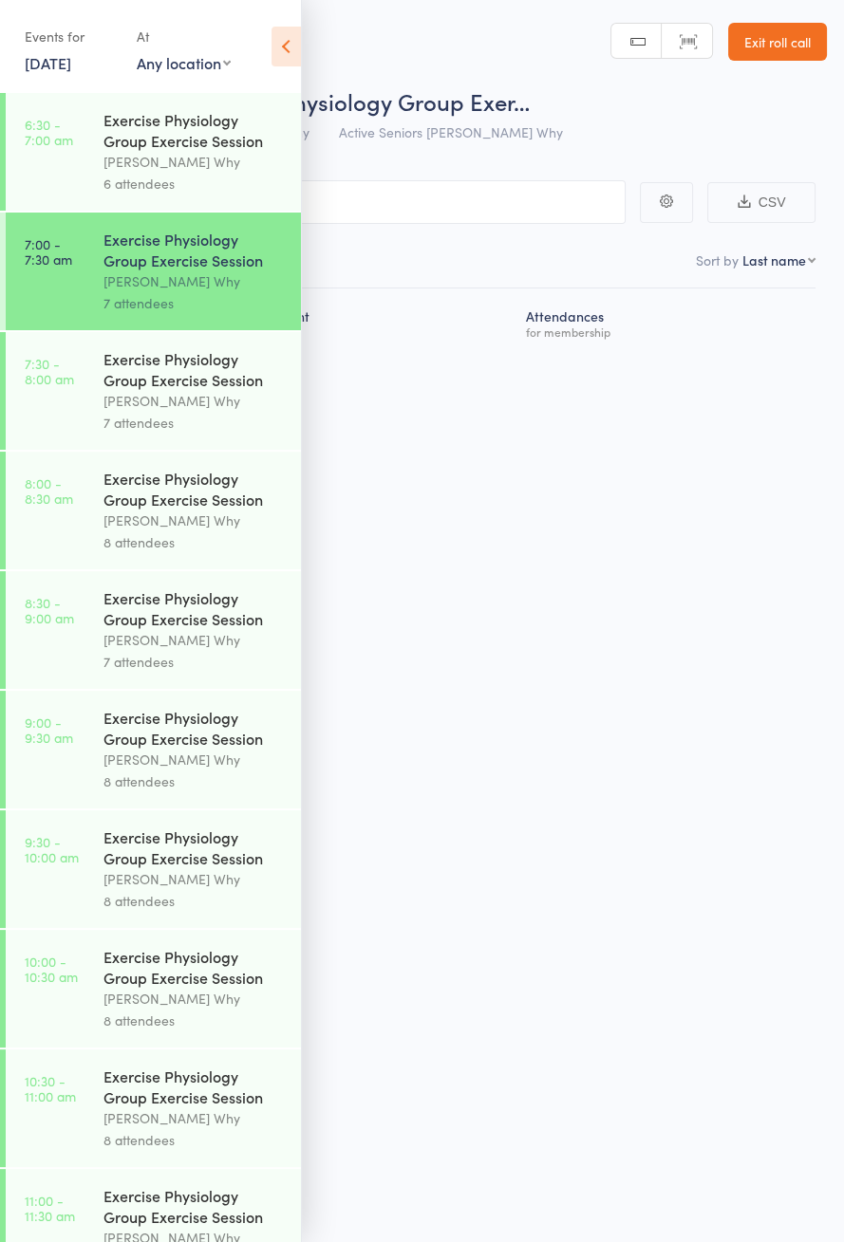
click at [148, 411] on div "[PERSON_NAME] Why" at bounding box center [193, 401] width 181 height 22
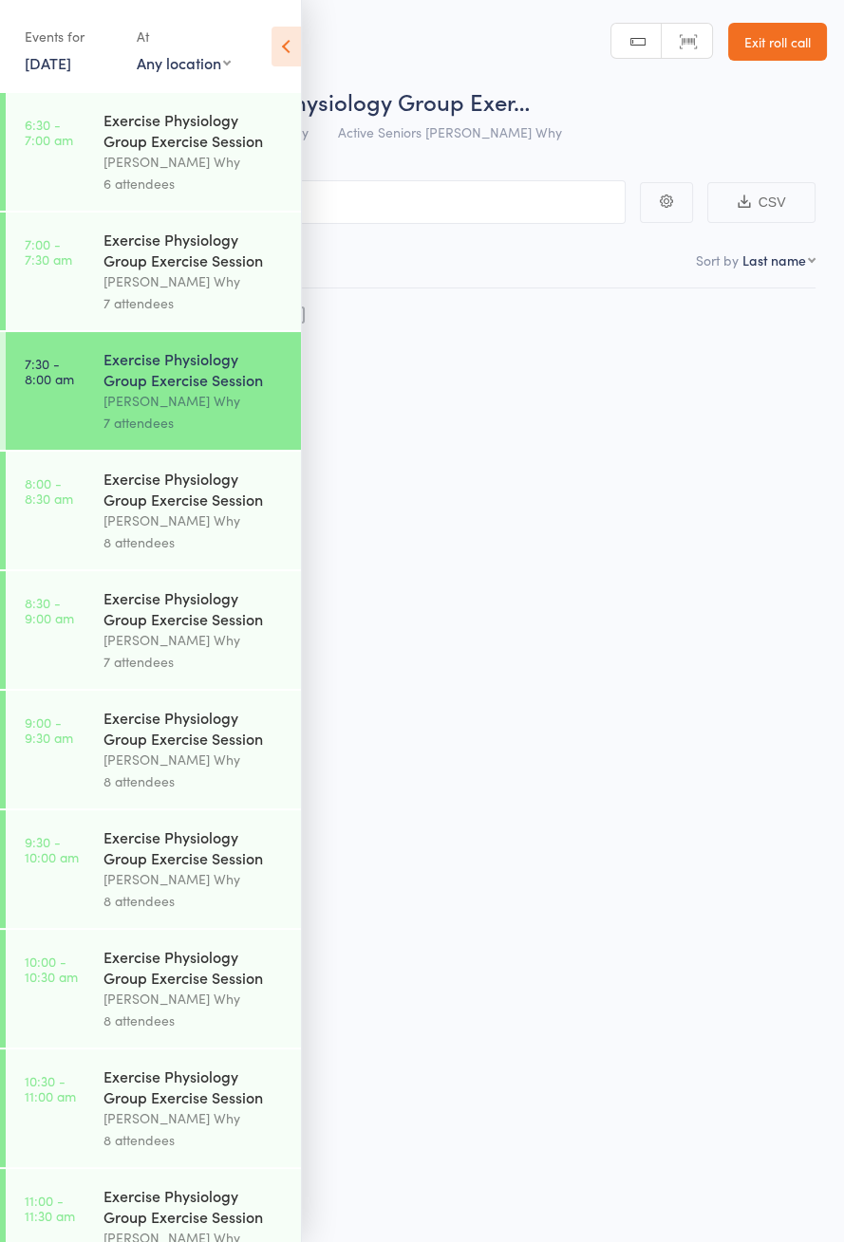
click at [294, 62] on icon at bounding box center [285, 47] width 29 height 40
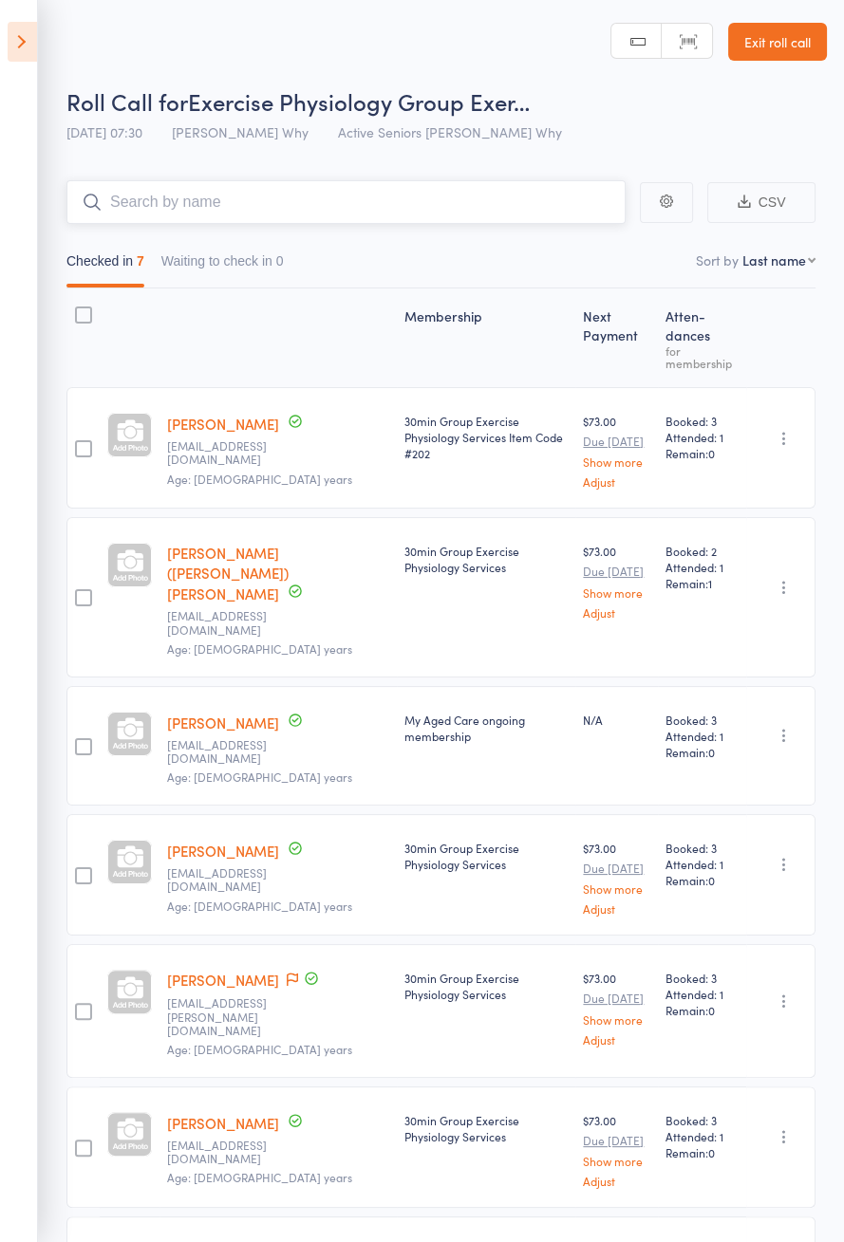
click at [244, 197] on input "search" at bounding box center [345, 202] width 559 height 44
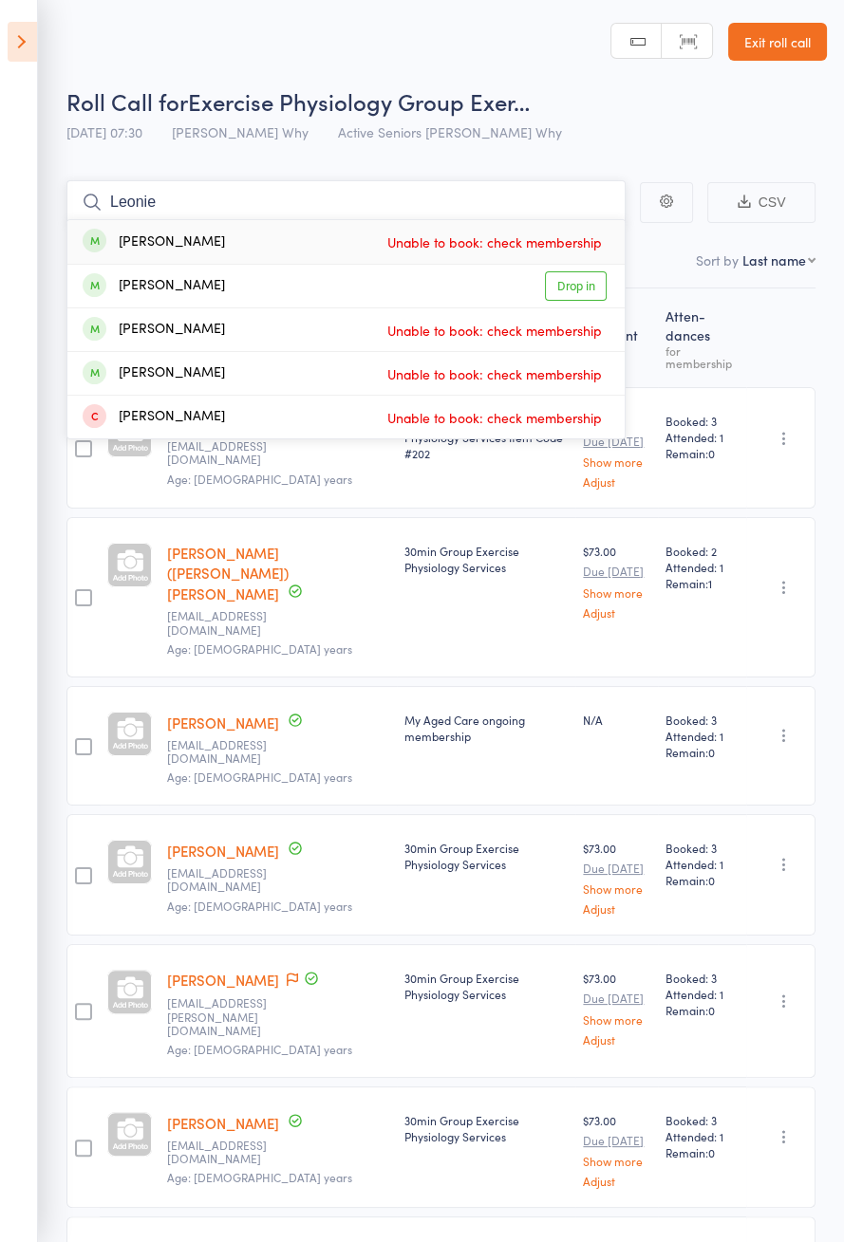
type input "Leonie"
click at [575, 291] on link "Drop in" at bounding box center [576, 285] width 62 height 29
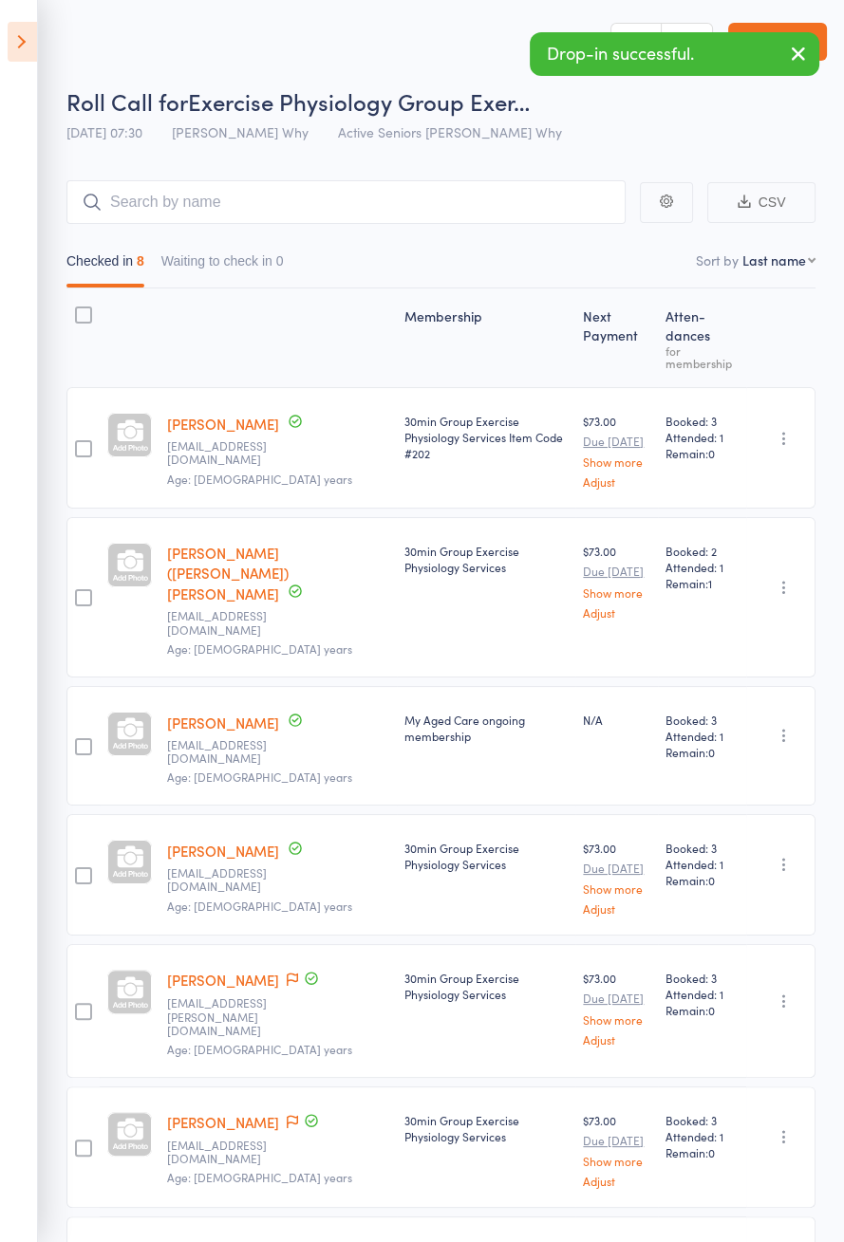
click at [23, 58] on icon at bounding box center [22, 42] width 29 height 40
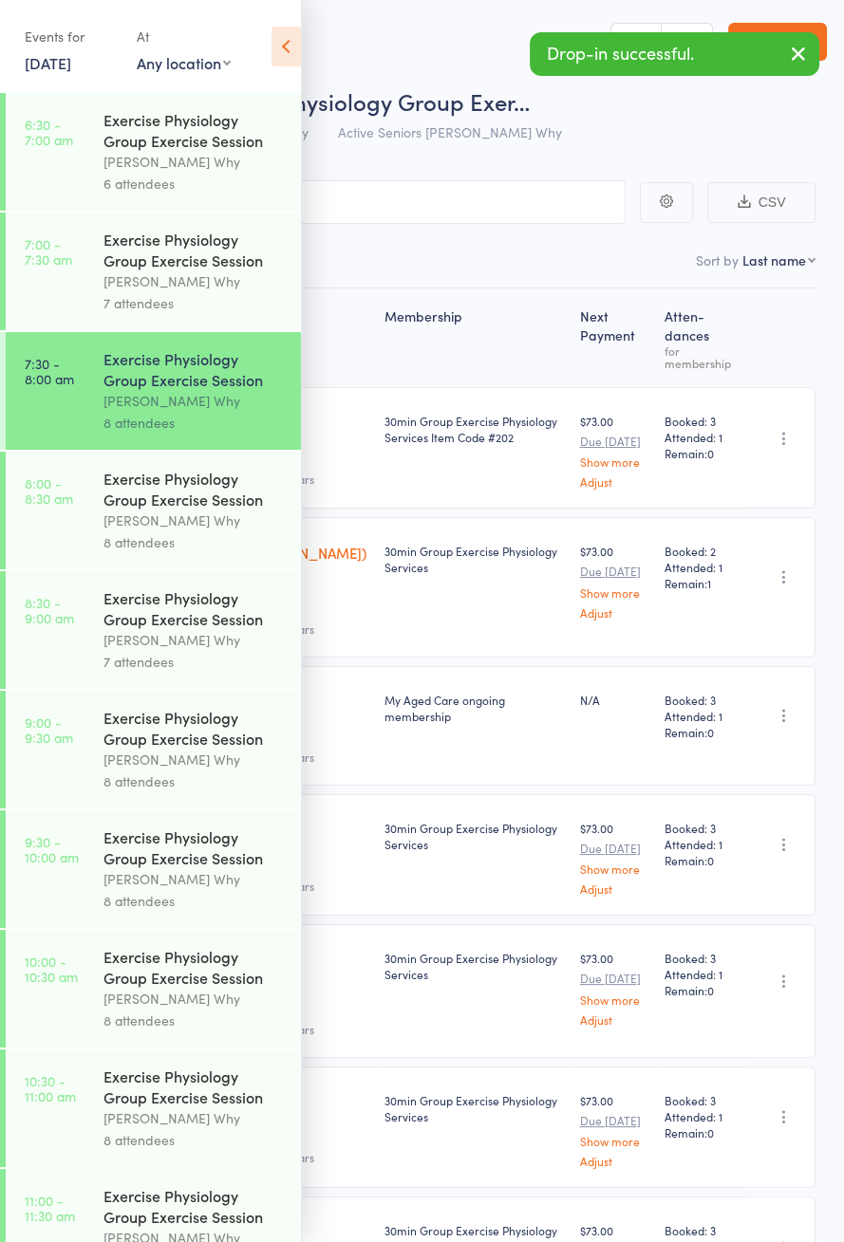
click at [180, 520] on div "[PERSON_NAME] Why" at bounding box center [193, 521] width 181 height 22
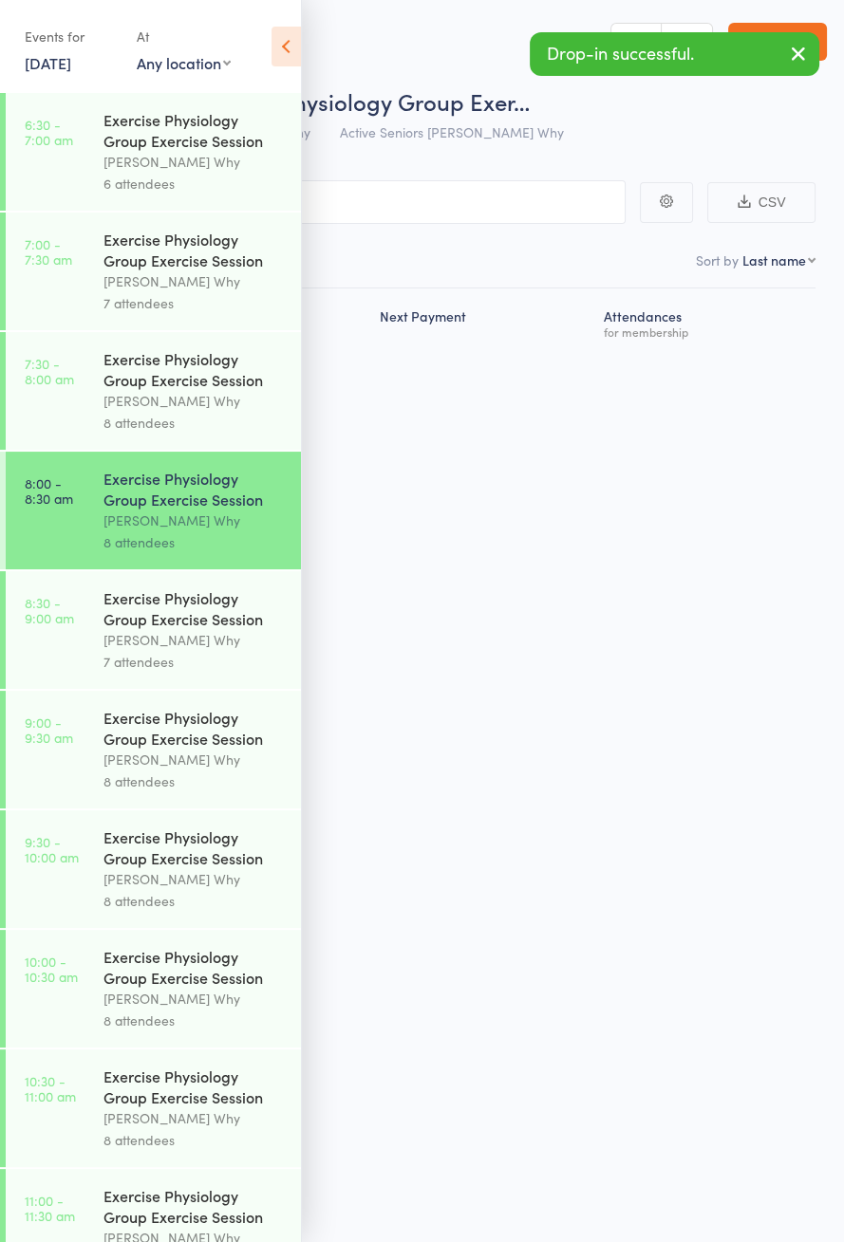
click at [290, 62] on icon at bounding box center [285, 47] width 29 height 40
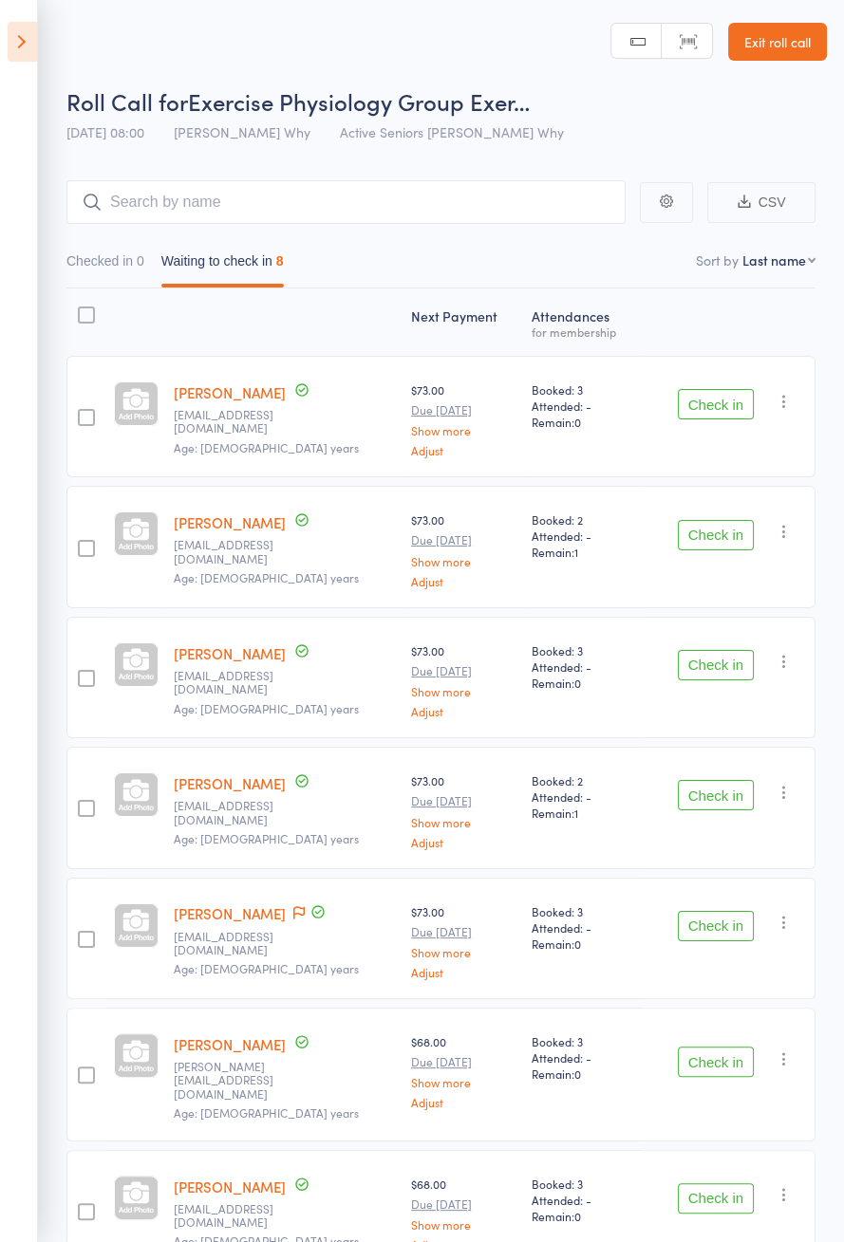
click at [2, 10] on aside "Events for [DATE] [DATE] [DATE] Sun Mon Tue Wed Thu Fri Sat 36 31 01 02 03 04 0…" at bounding box center [19, 621] width 38 height 1242
click at [10, 40] on icon at bounding box center [22, 42] width 29 height 40
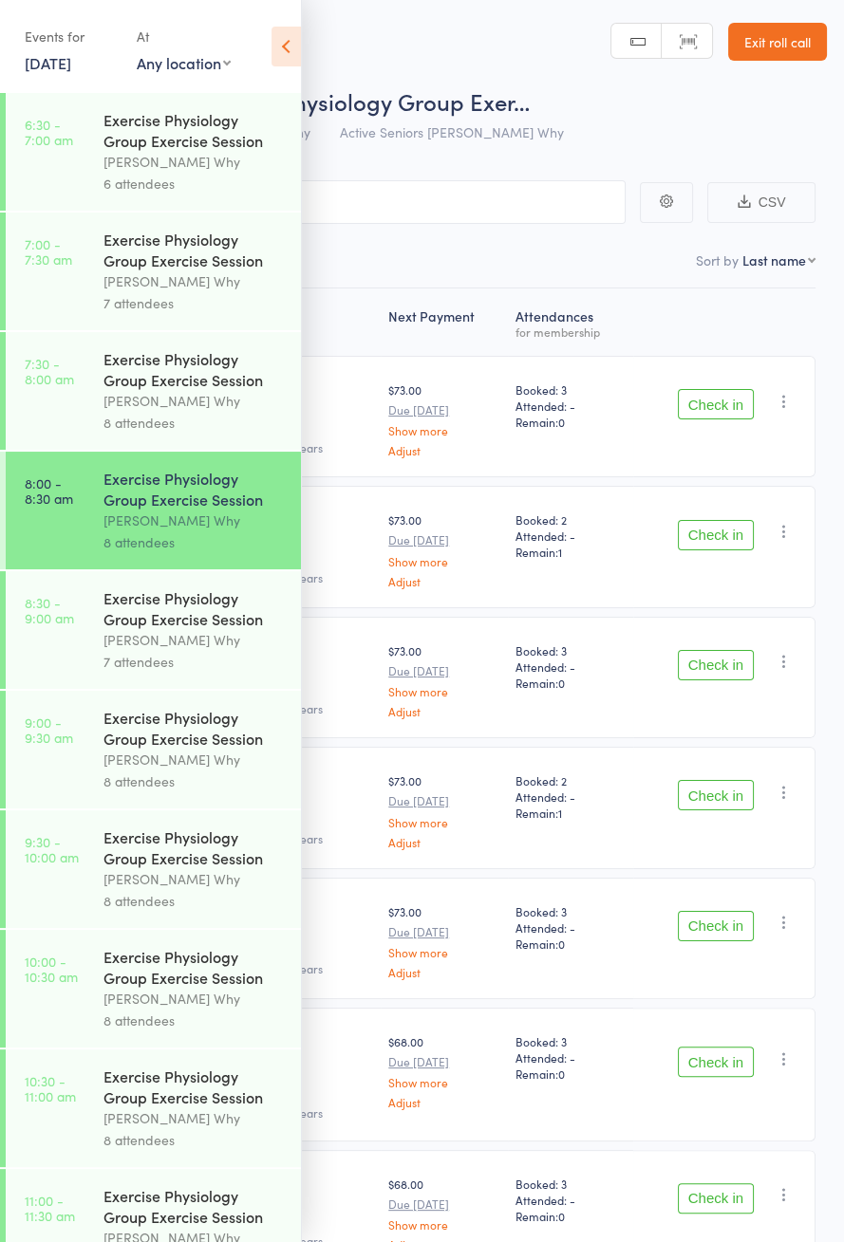
click at [121, 428] on div "8 attendees" at bounding box center [193, 423] width 181 height 22
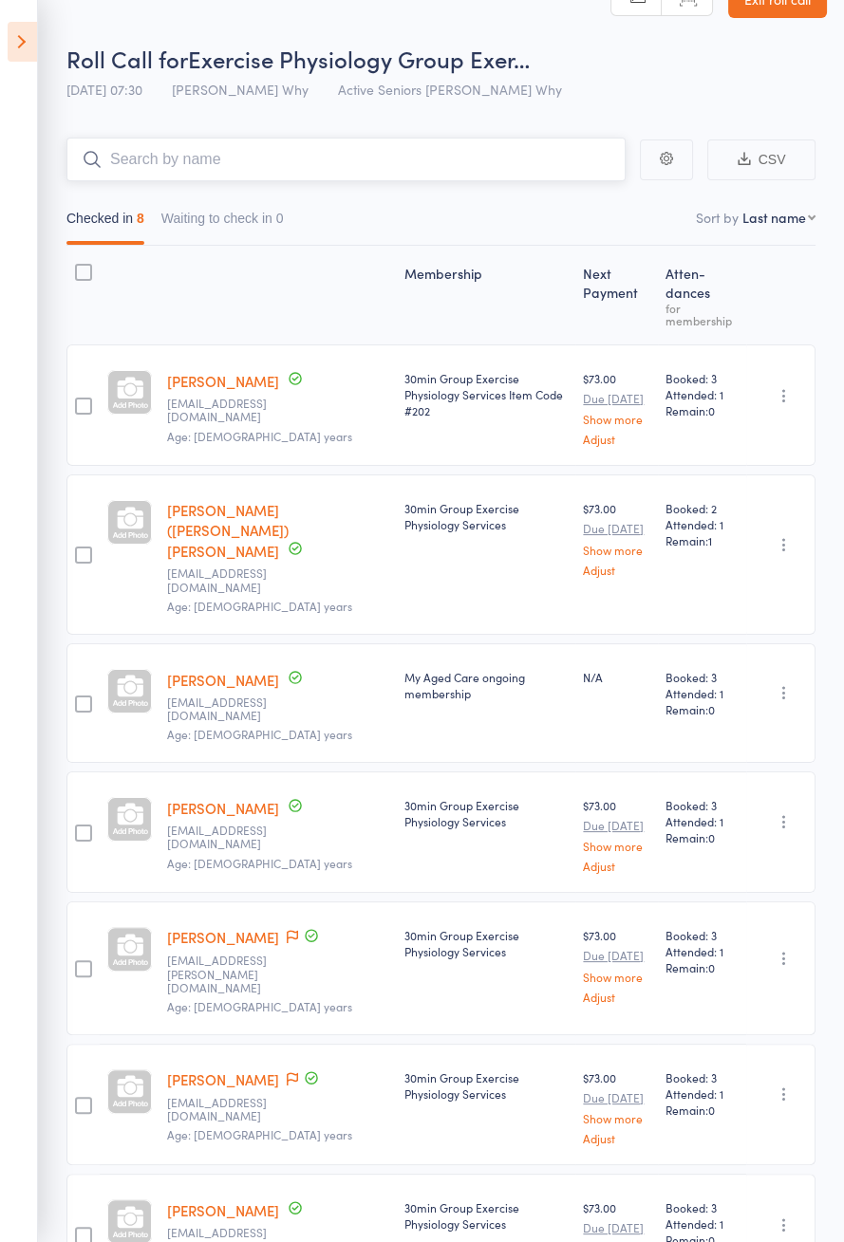
scroll to position [140, 0]
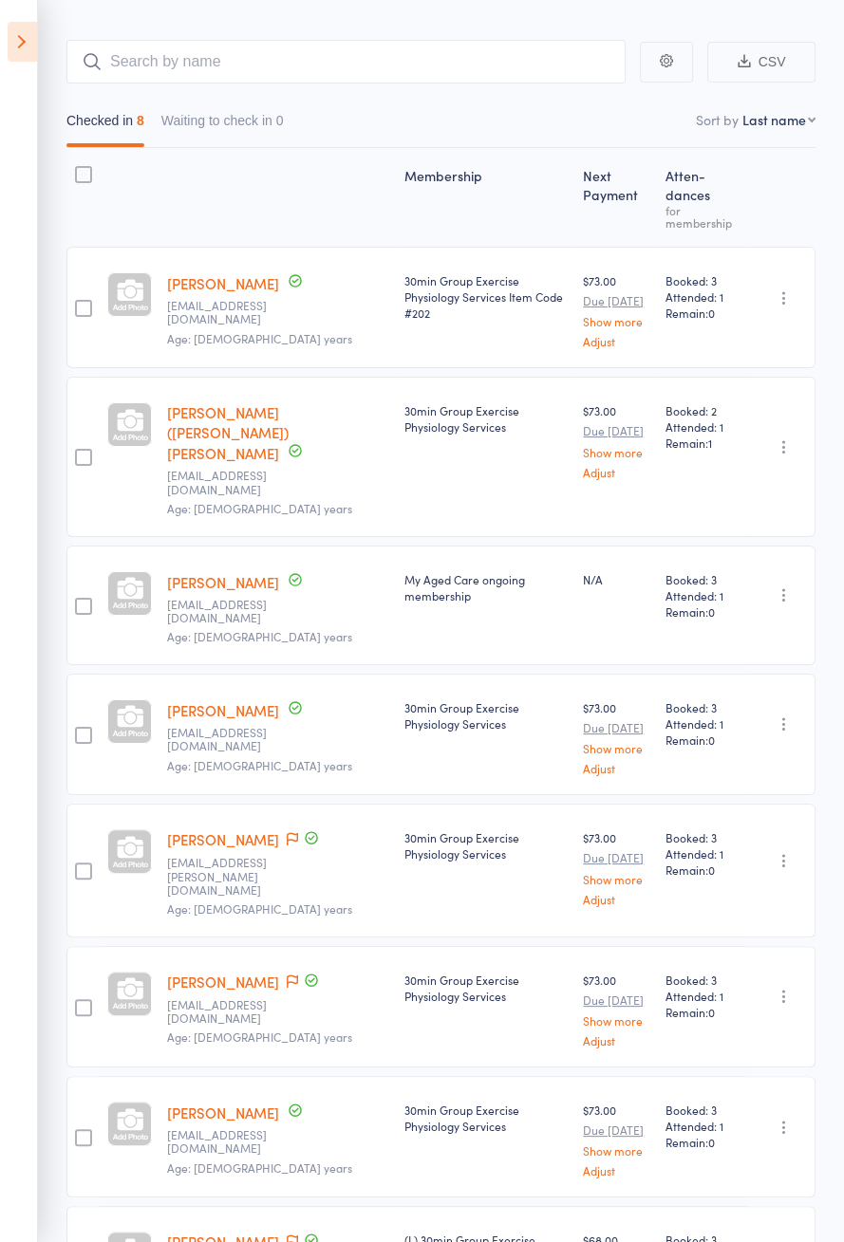
click at [287, 975] on icon at bounding box center [292, 981] width 11 height 13
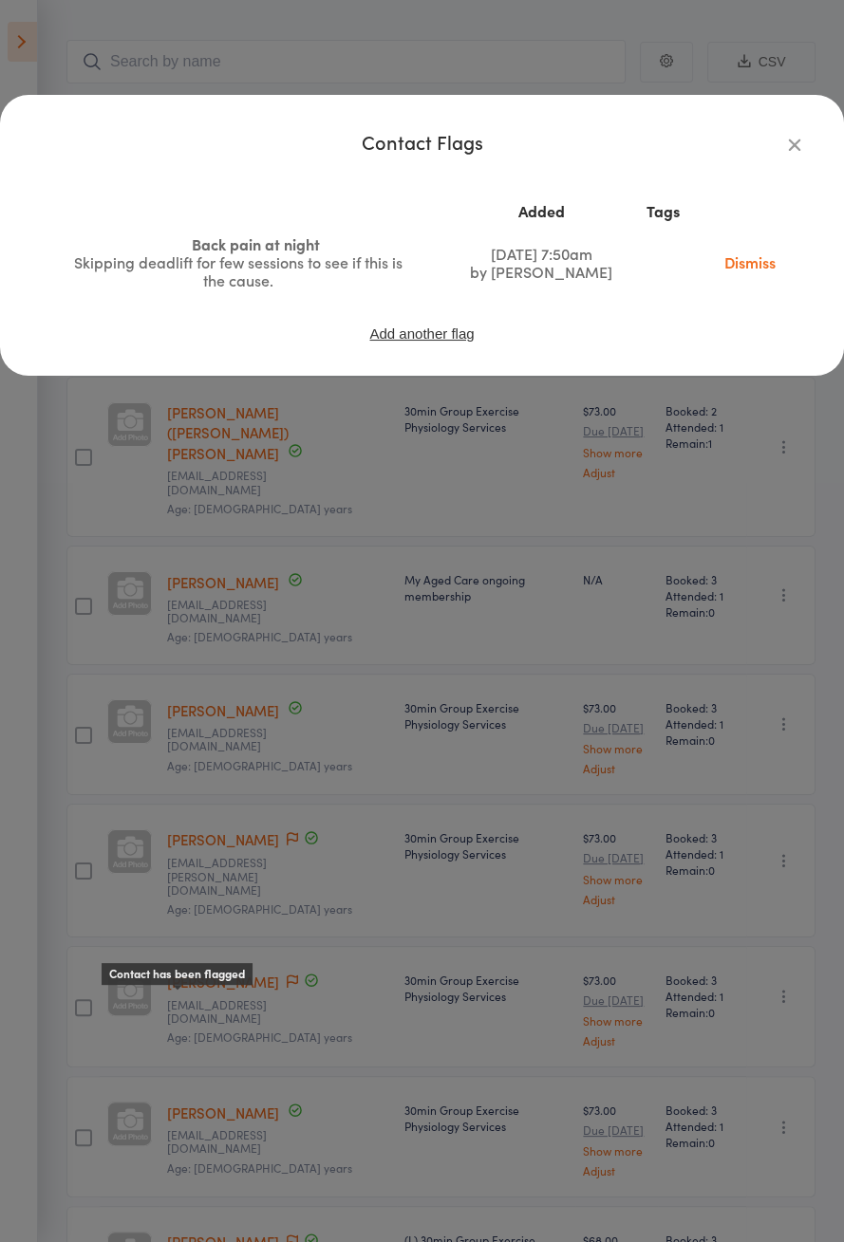
click at [748, 268] on link "Dismiss" at bounding box center [750, 262] width 80 height 21
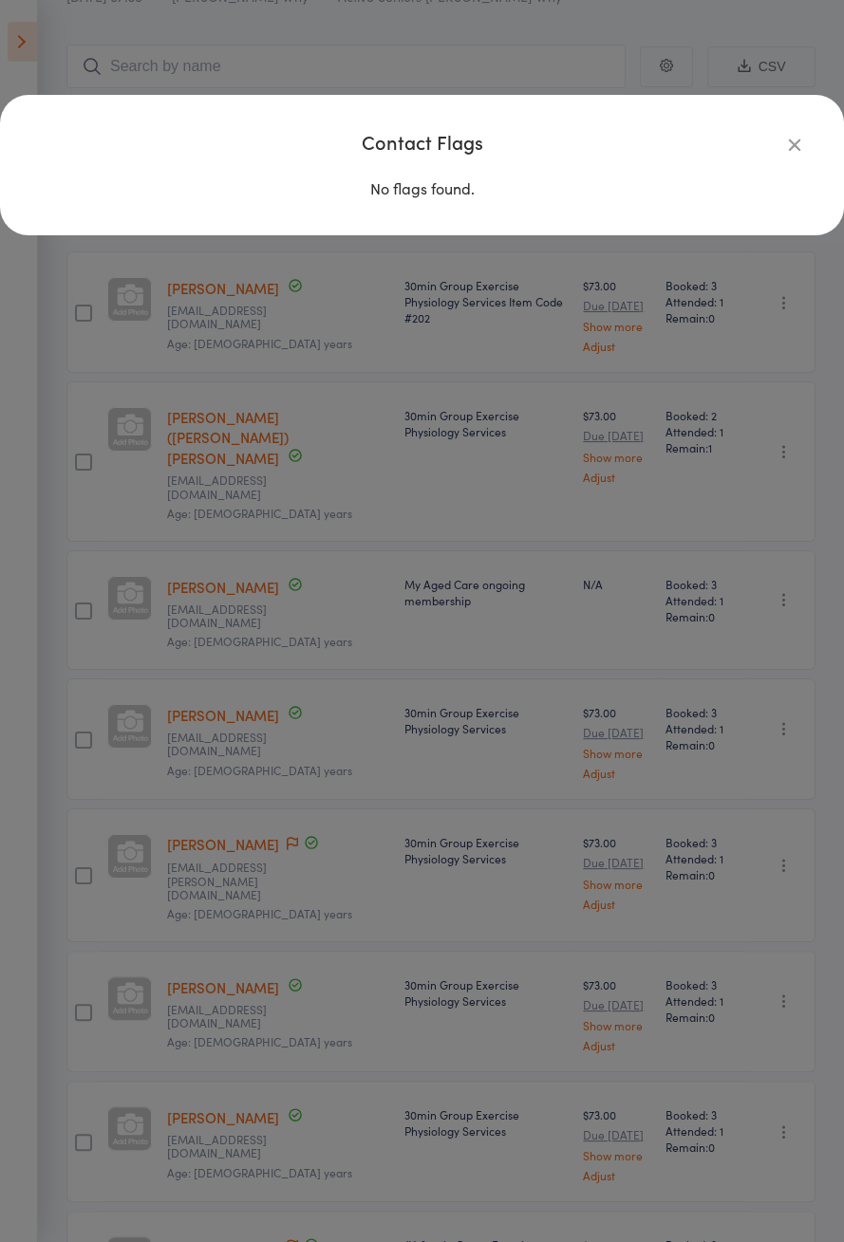
click at [665, 790] on div "Contact Flags No flags found." at bounding box center [422, 621] width 844 height 1242
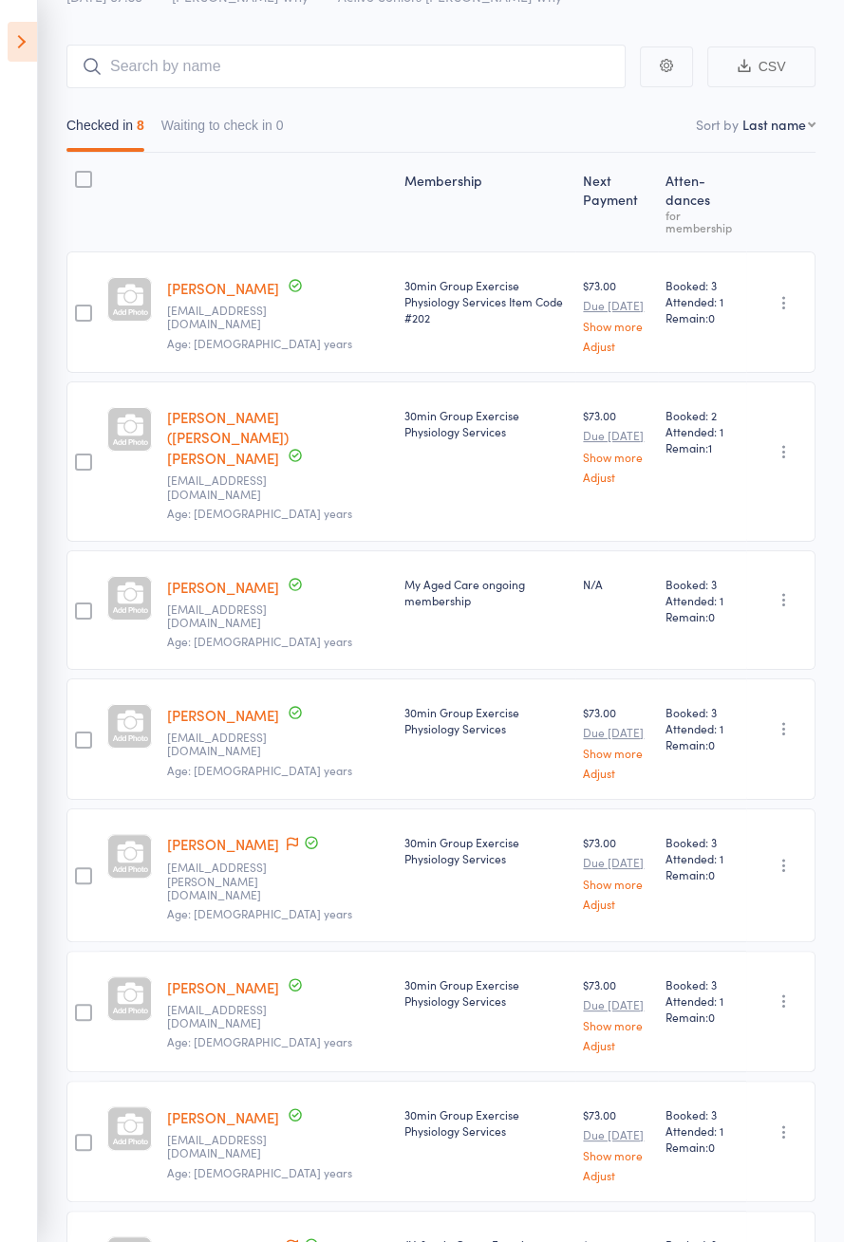
click at [794, 990] on button "button" at bounding box center [784, 1001] width 23 height 23
click at [732, 1128] on li "Add Flag" at bounding box center [716, 1141] width 157 height 26
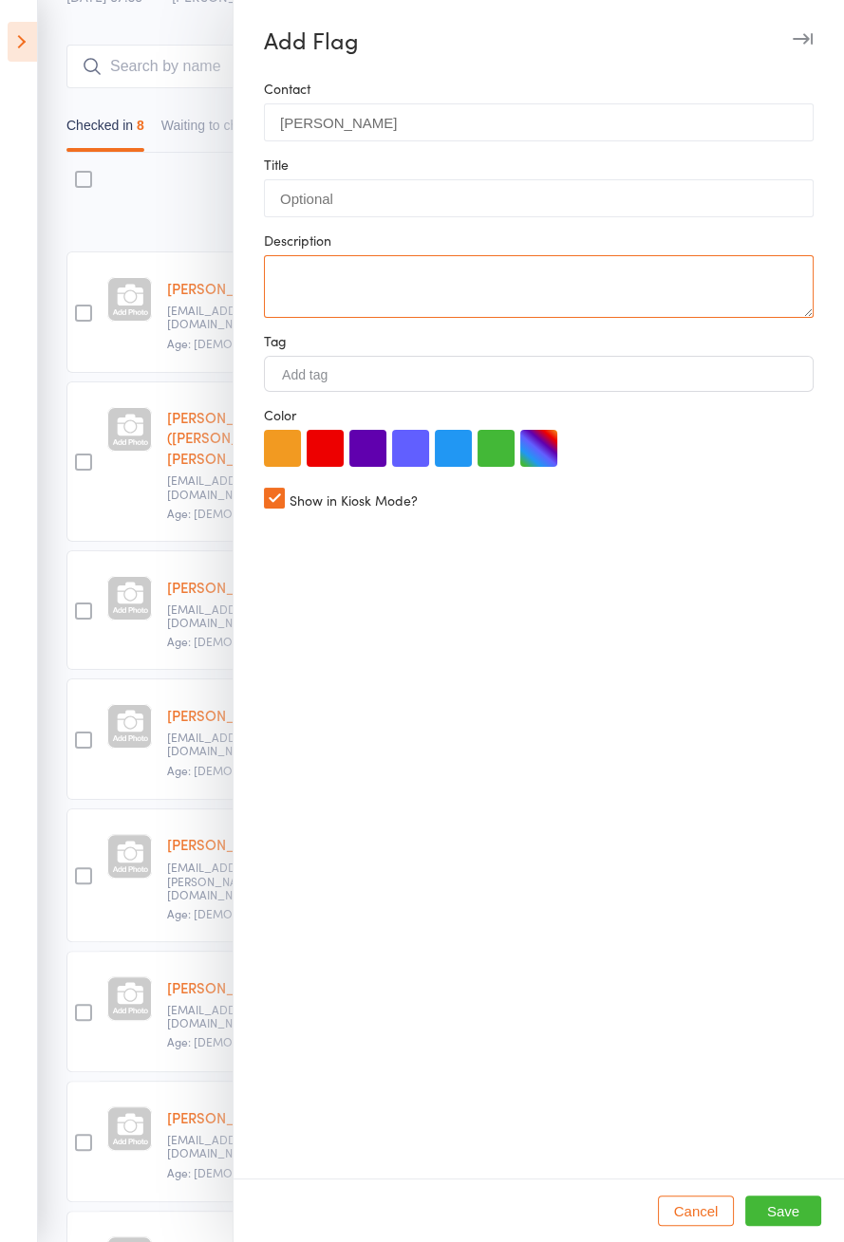
click at [325, 273] on textarea at bounding box center [539, 286] width 550 height 63
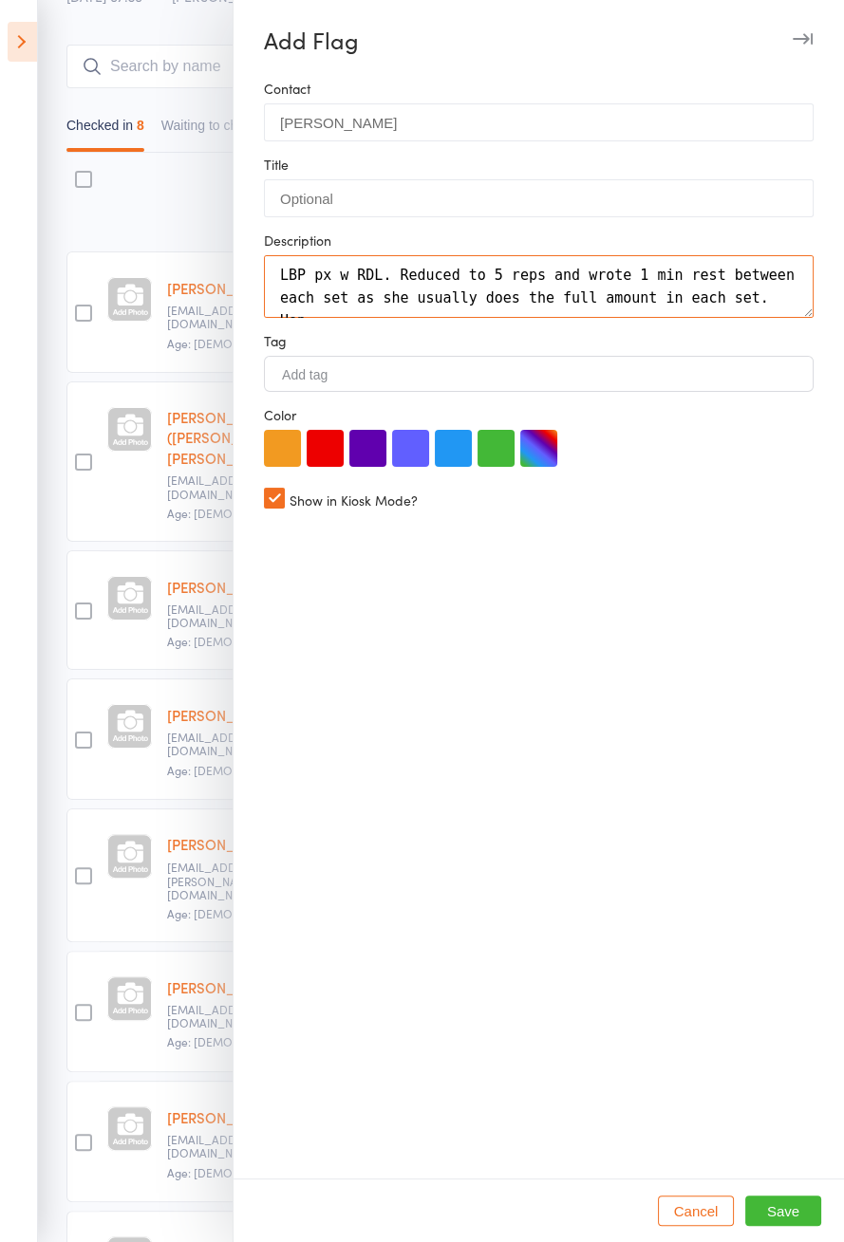
scroll to position [12, 0]
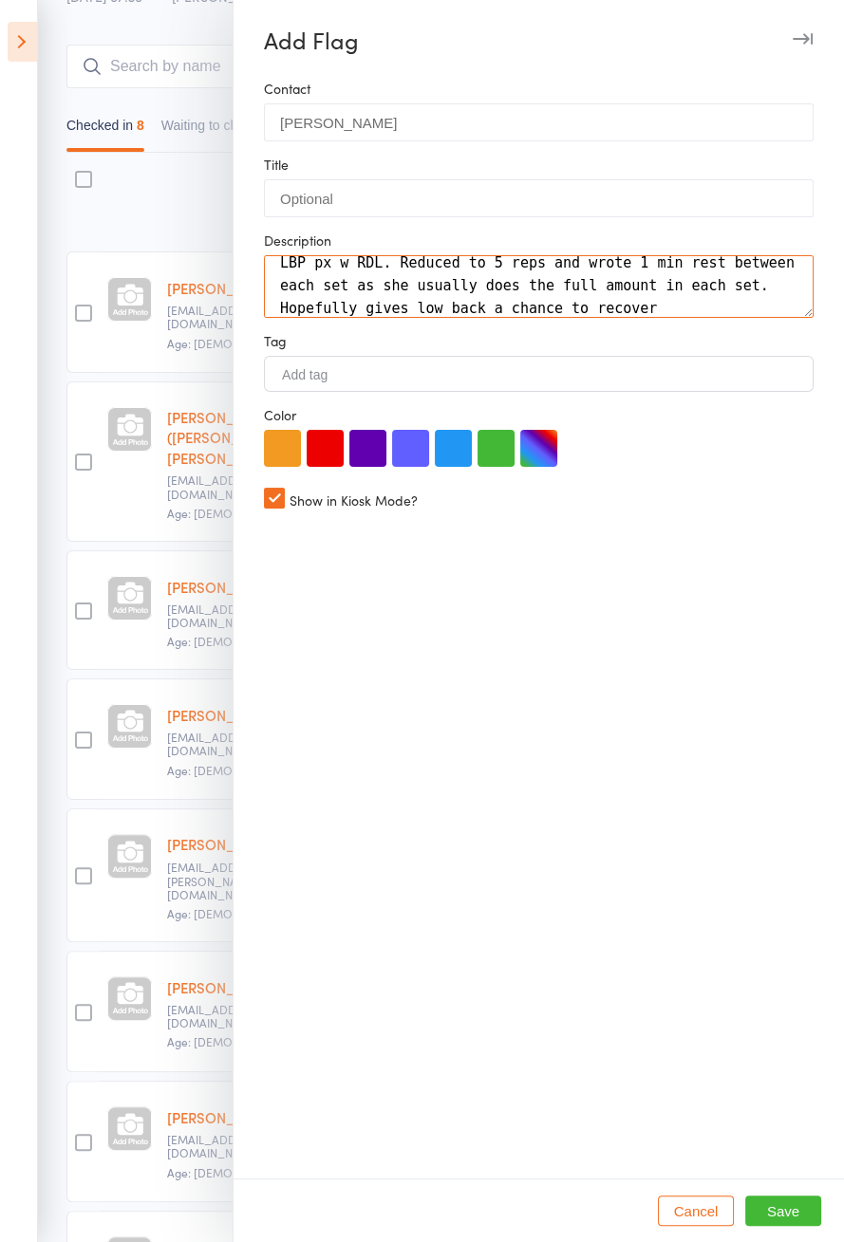
type textarea "LBP px w RDL. Reduced to 5 reps and wrote 1 min rest between each set as she us…"
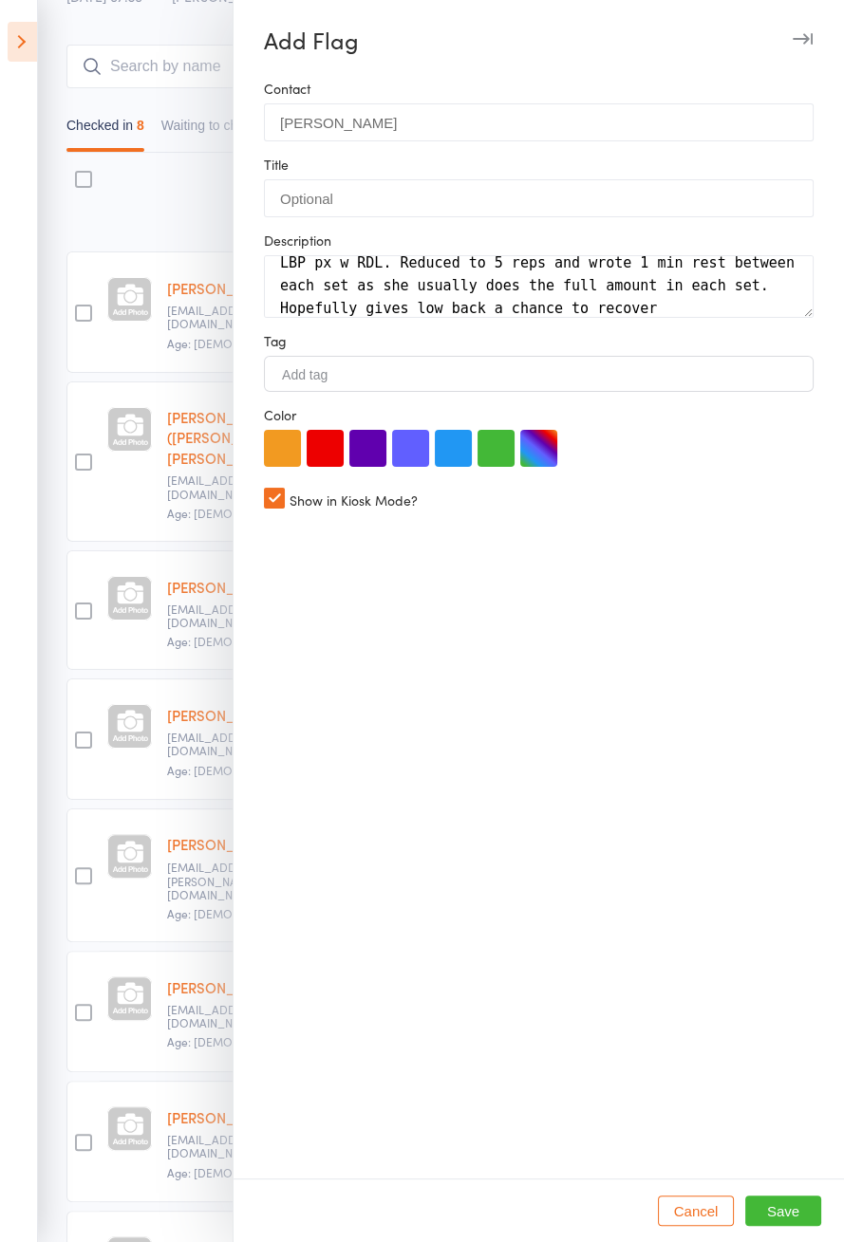
click at [769, 1226] on button "Save" at bounding box center [783, 1211] width 76 height 30
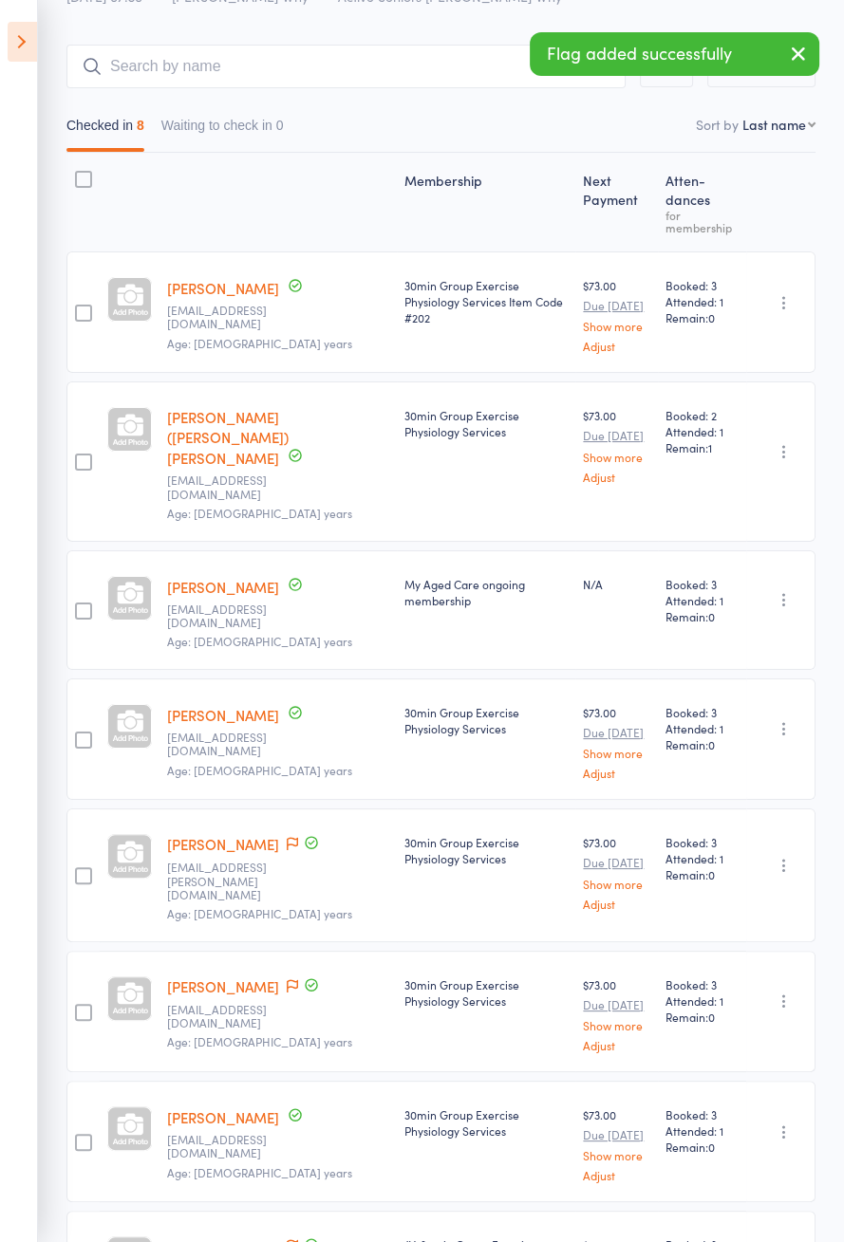
click at [287, 980] on icon at bounding box center [292, 986] width 11 height 13
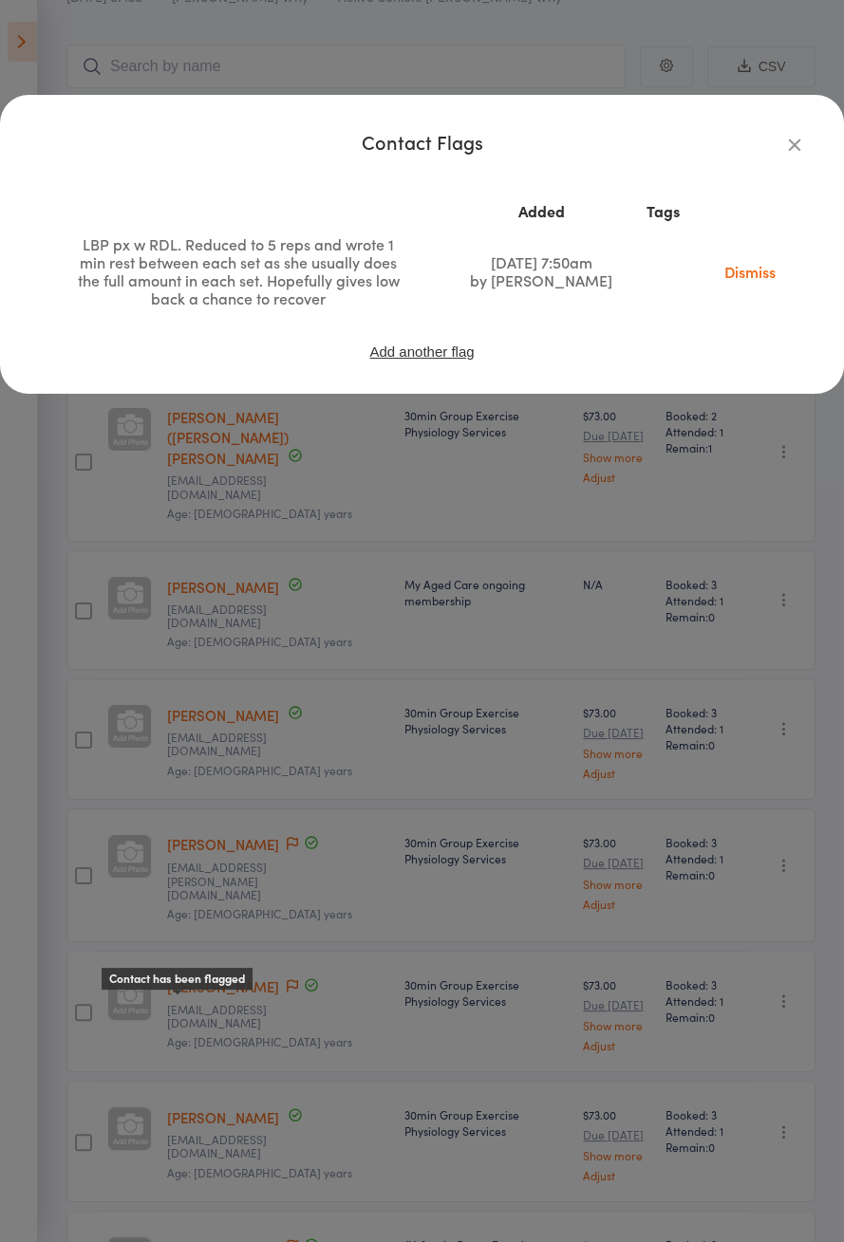
click at [46, 1125] on div "Contact Flags Added Tags LBP px w RDL. Reduced to 5 reps and wrote 1 min rest b…" at bounding box center [422, 621] width 844 height 1242
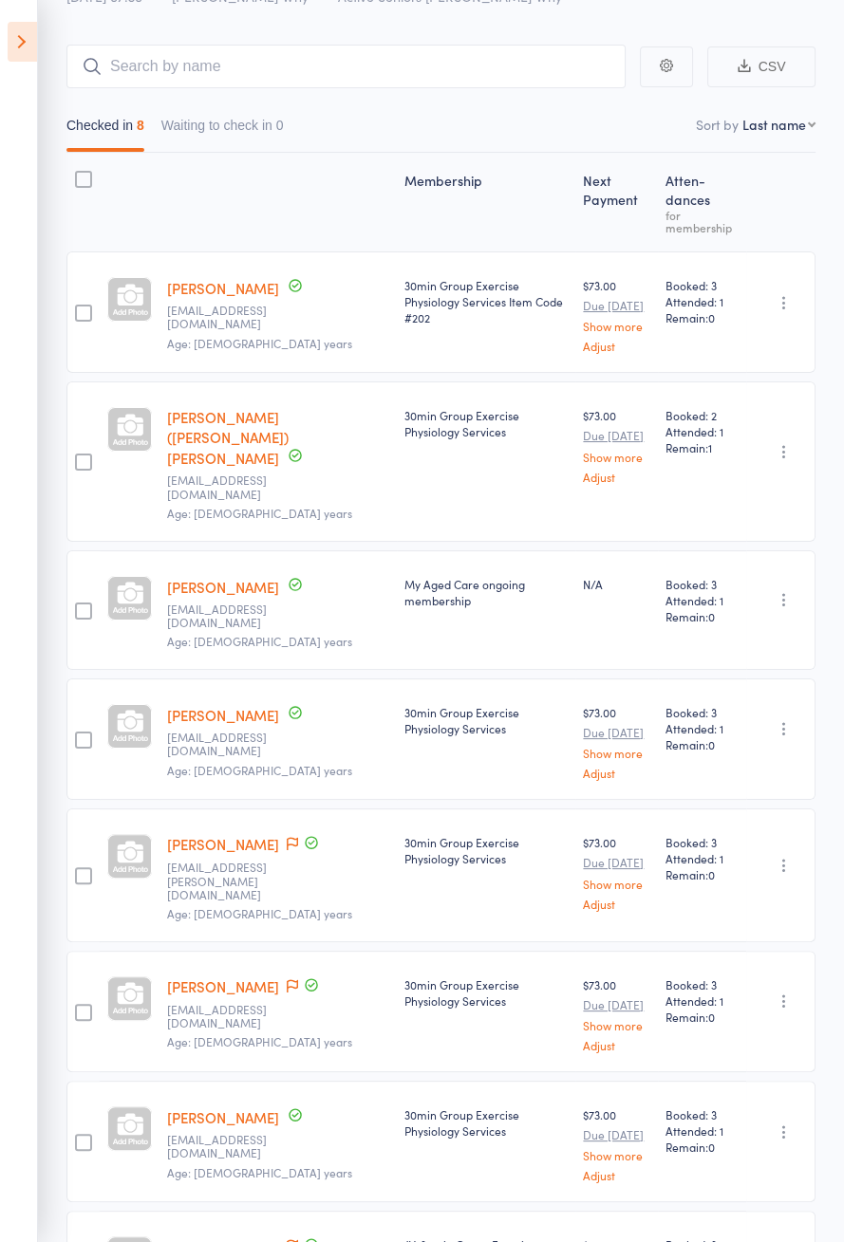
click at [13, 22] on icon at bounding box center [22, 42] width 29 height 40
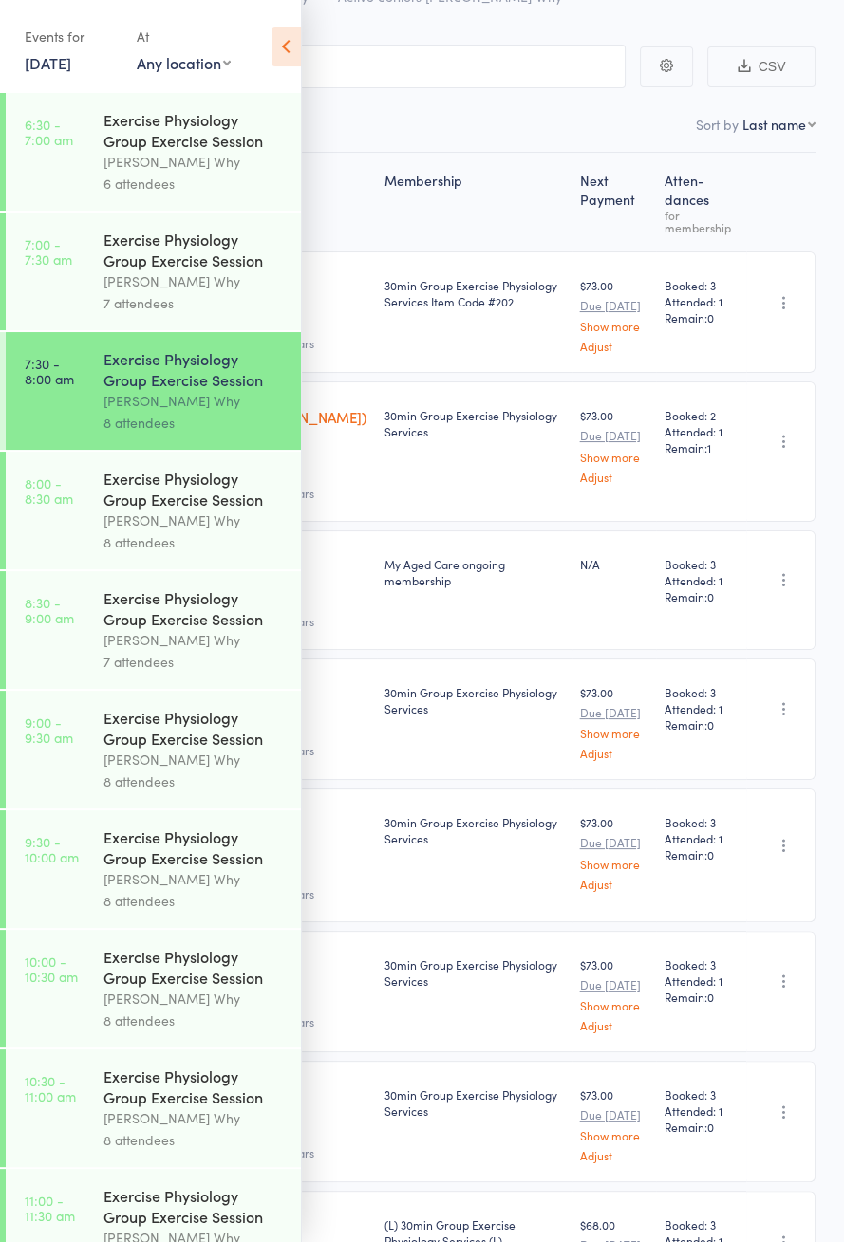
click at [114, 529] on div "[PERSON_NAME] Why" at bounding box center [193, 521] width 181 height 22
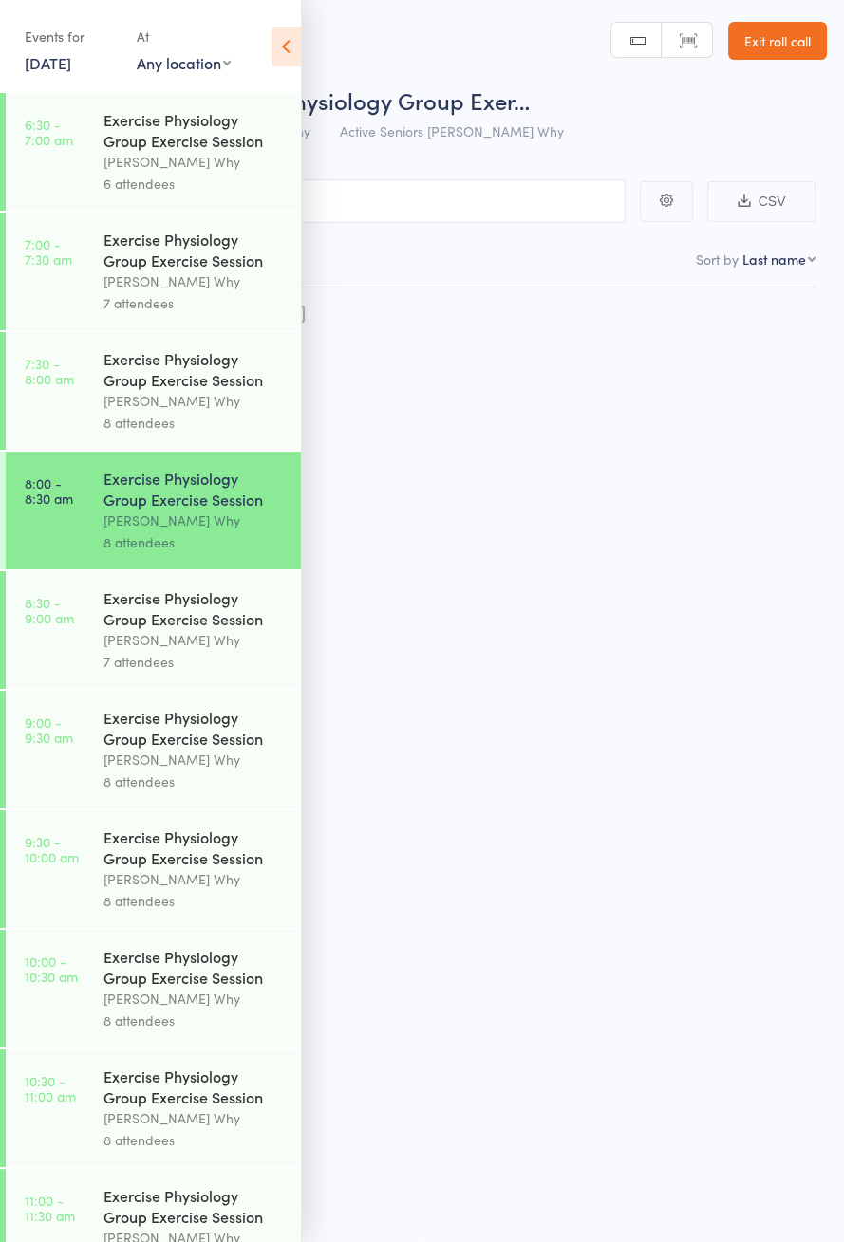
click at [273, 61] on icon at bounding box center [285, 47] width 29 height 40
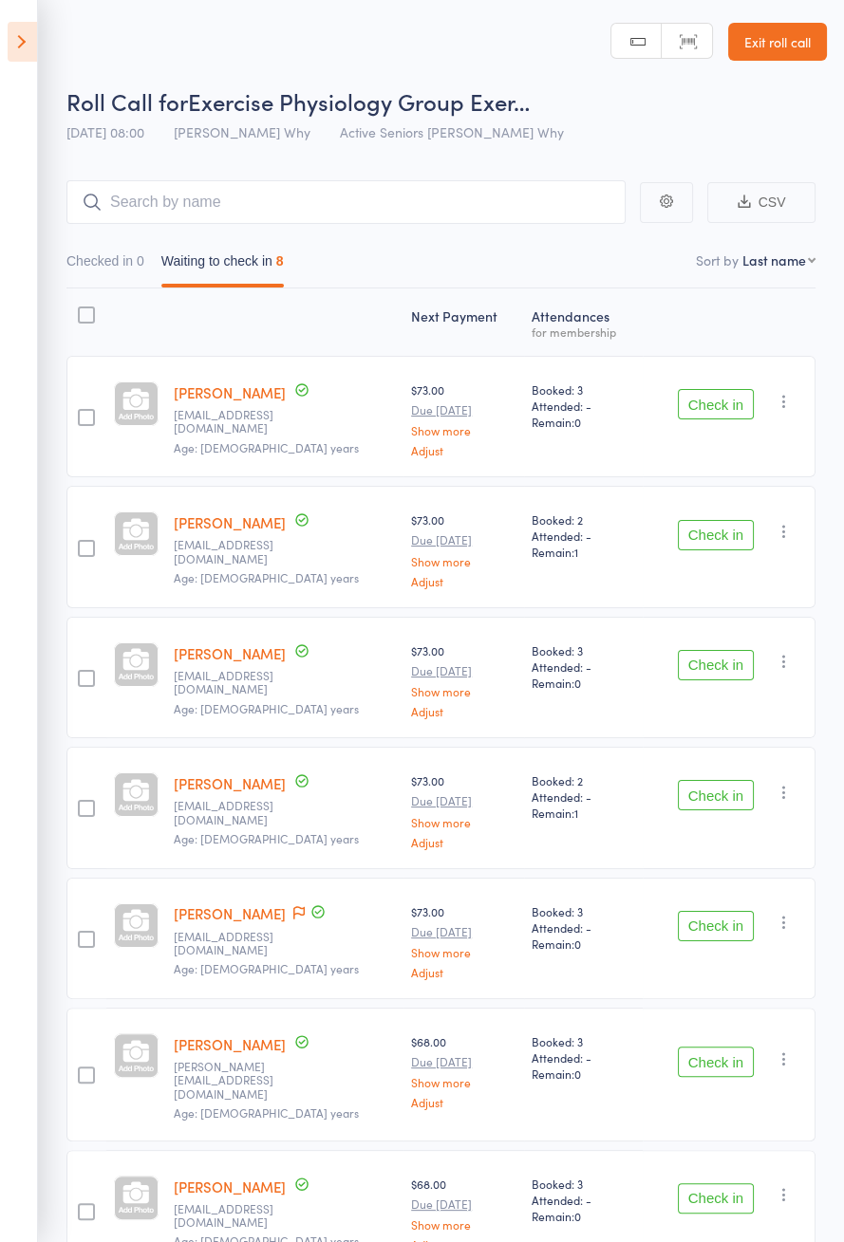
click at [739, 520] on button "Check in" at bounding box center [716, 535] width 76 height 30
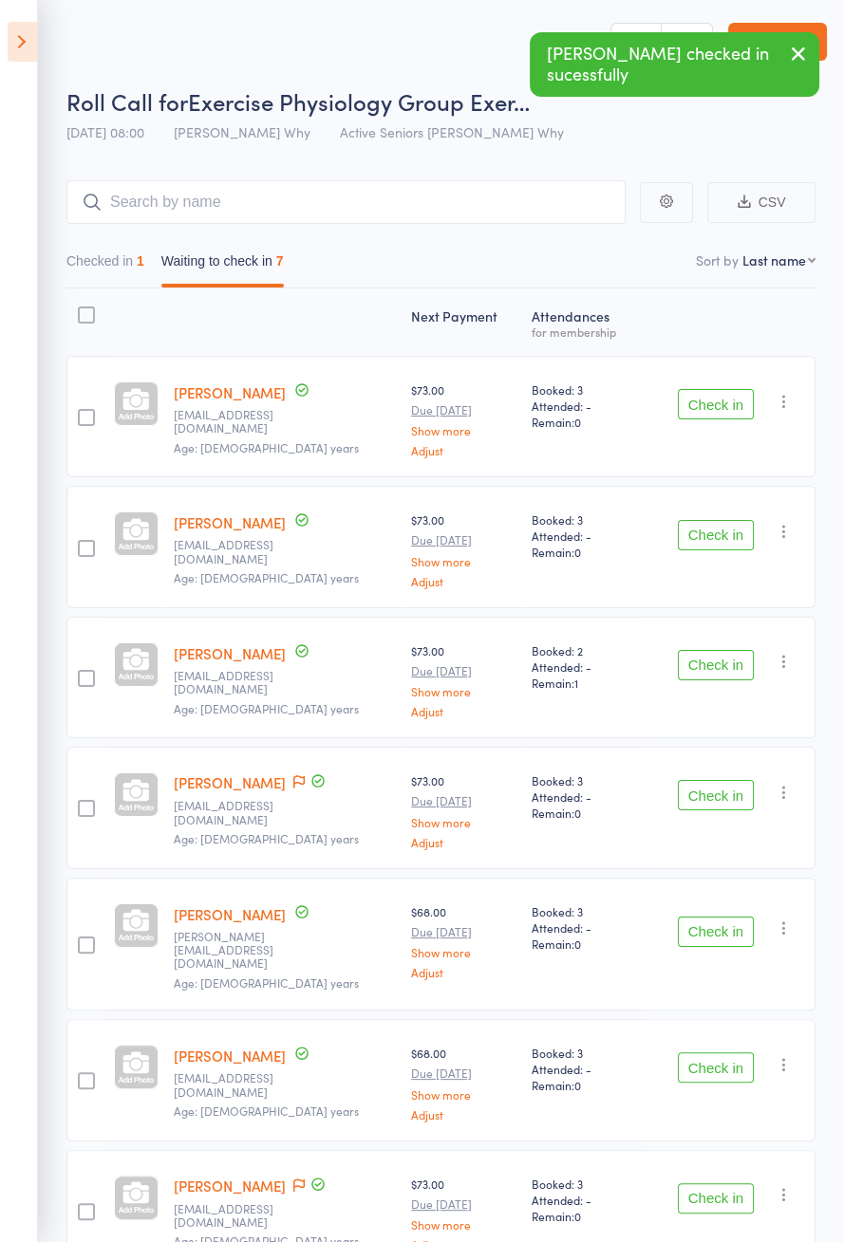
click at [740, 664] on button "Check in" at bounding box center [716, 665] width 76 height 30
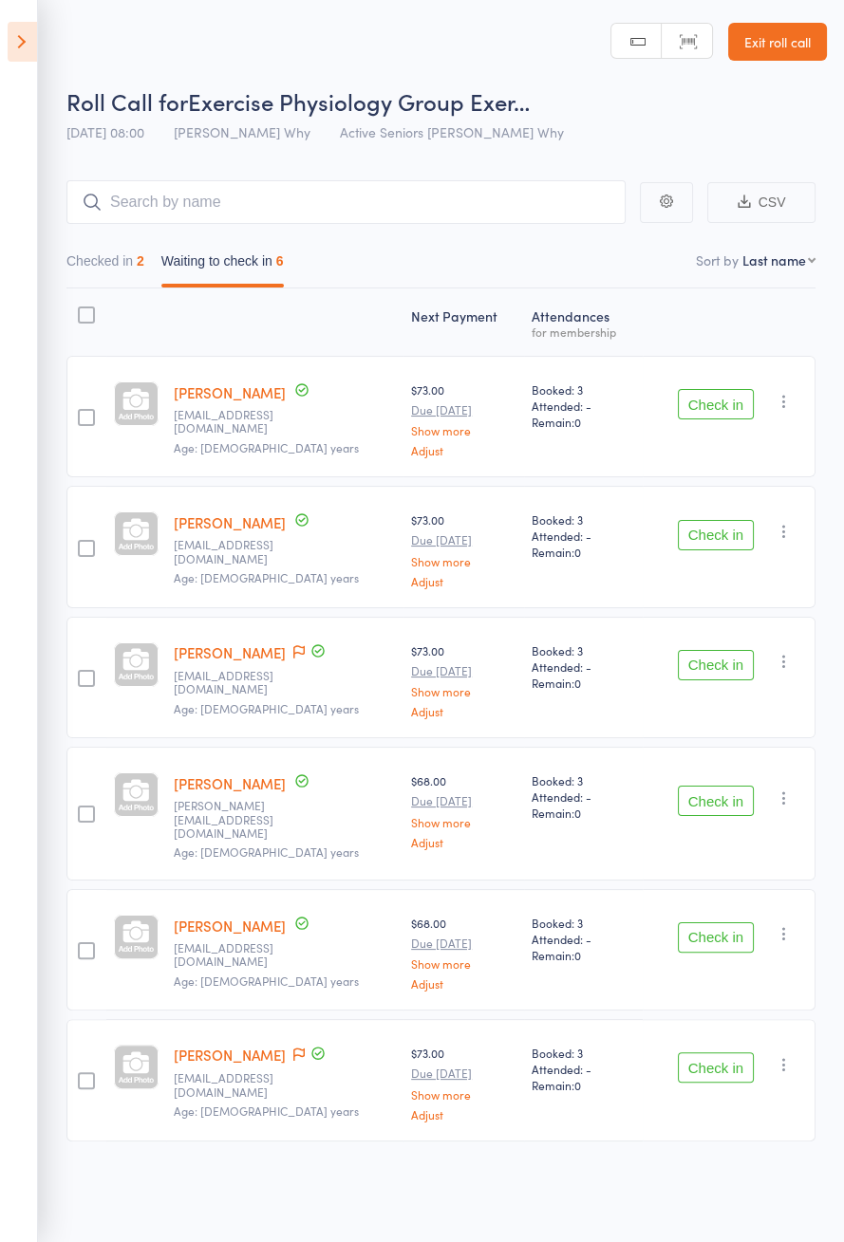
click at [293, 651] on icon at bounding box center [298, 651] width 11 height 13
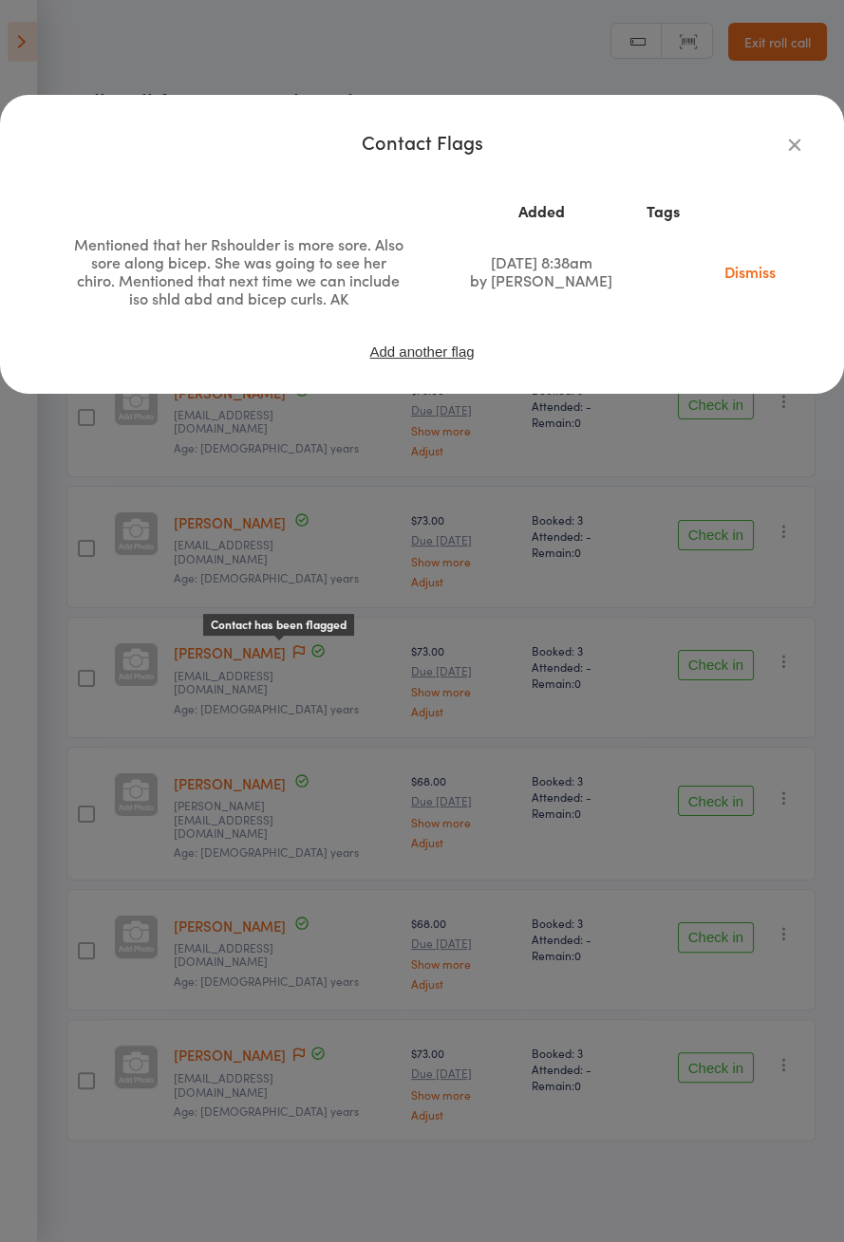
click at [732, 630] on div "Contact Flags Added Tags Mentioned that her Rshoulder is more sore. Also sore a…" at bounding box center [422, 621] width 844 height 1242
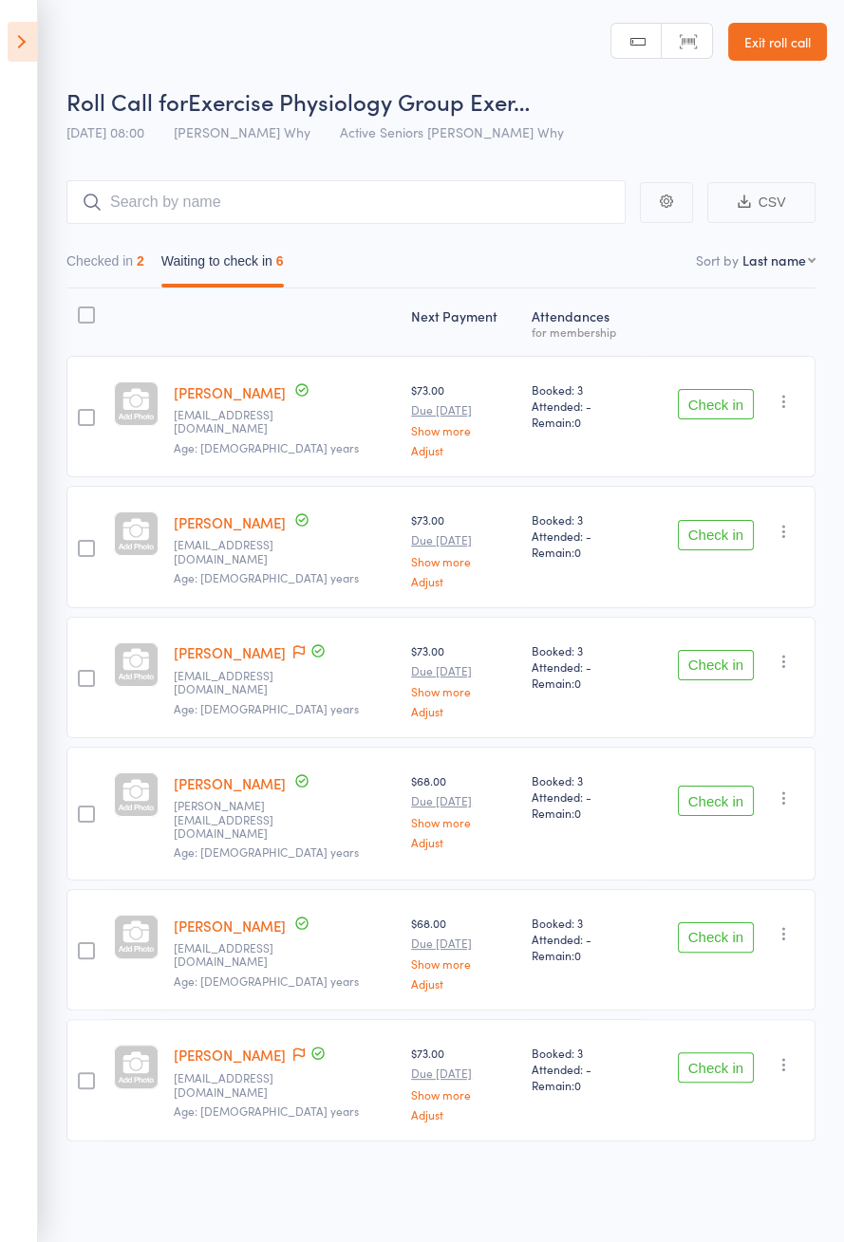
click at [719, 668] on button "Check in" at bounding box center [716, 665] width 76 height 30
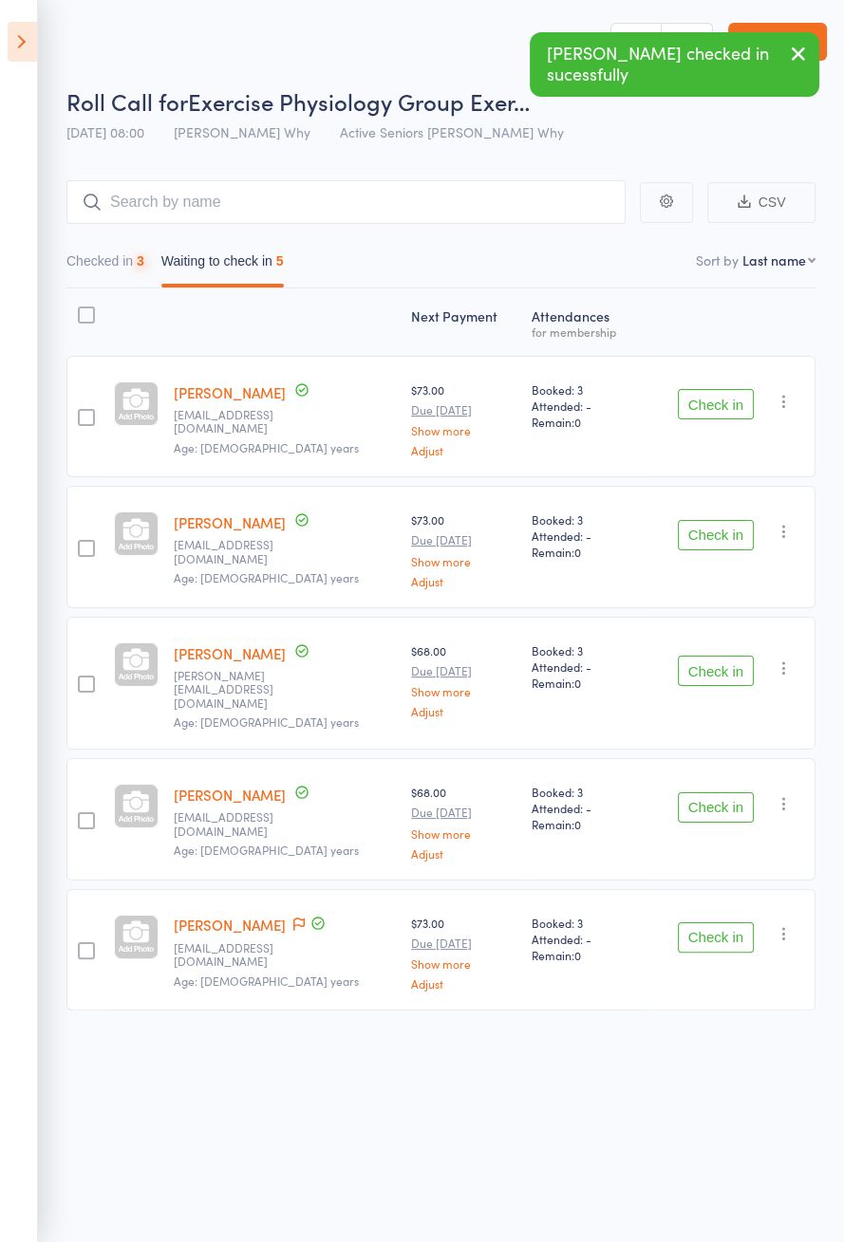
click at [715, 794] on button "Check in" at bounding box center [716, 808] width 76 height 30
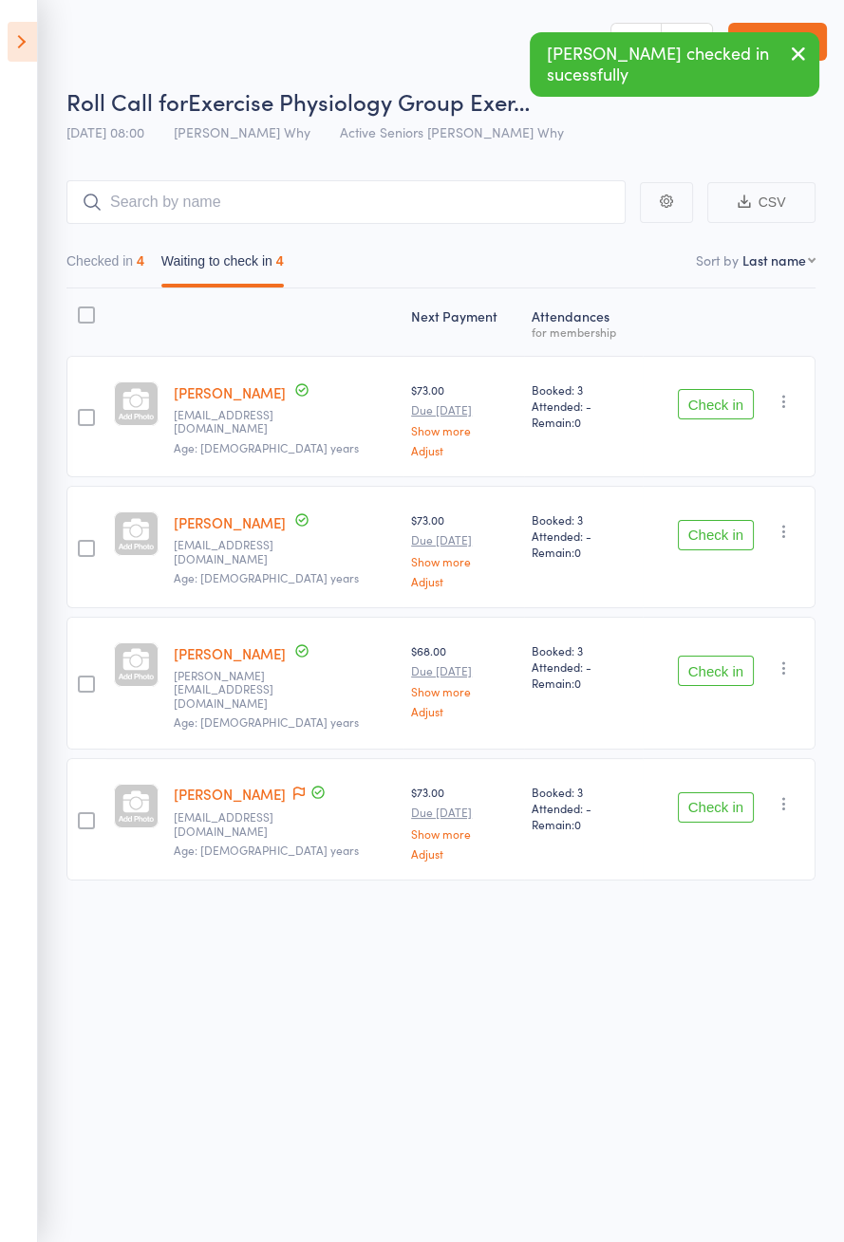
click at [691, 400] on button "Check in" at bounding box center [716, 404] width 76 height 30
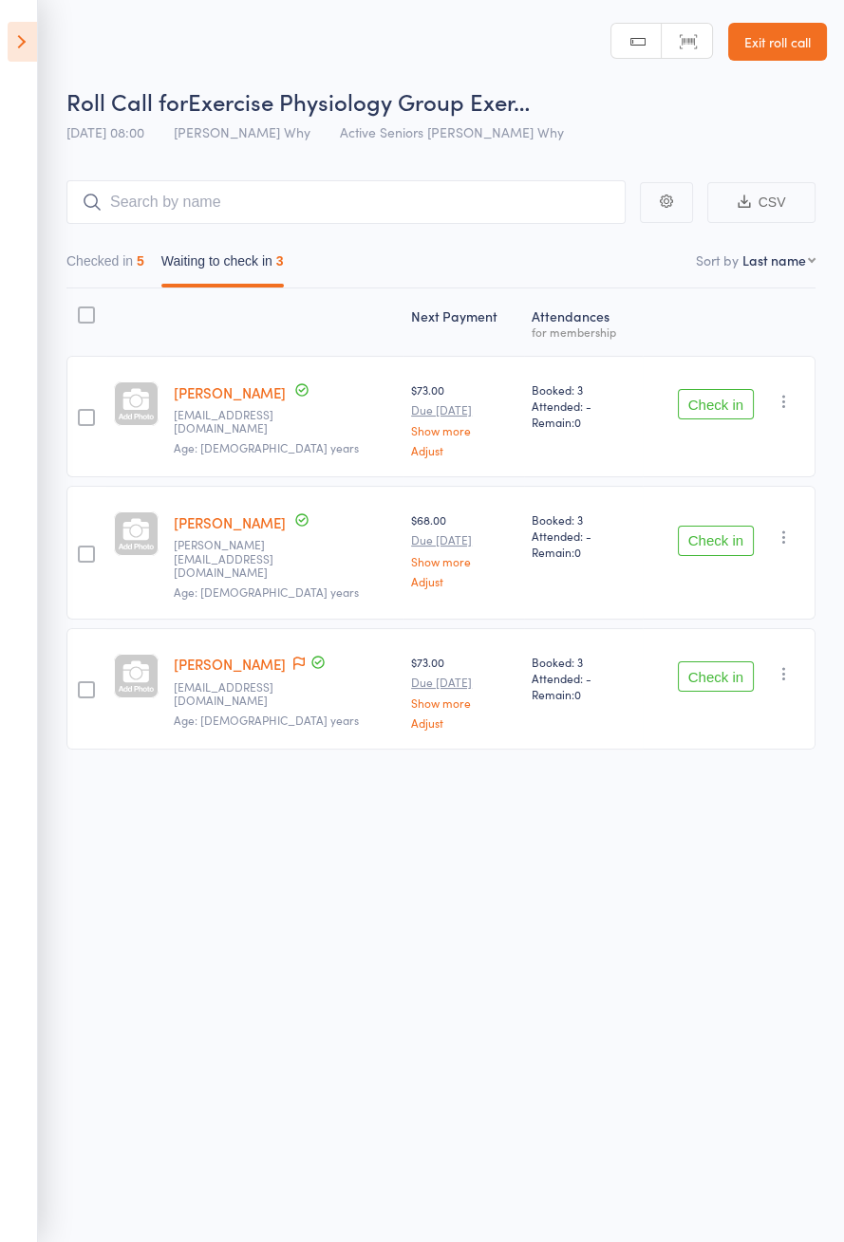
click at [293, 657] on icon at bounding box center [298, 663] width 11 height 13
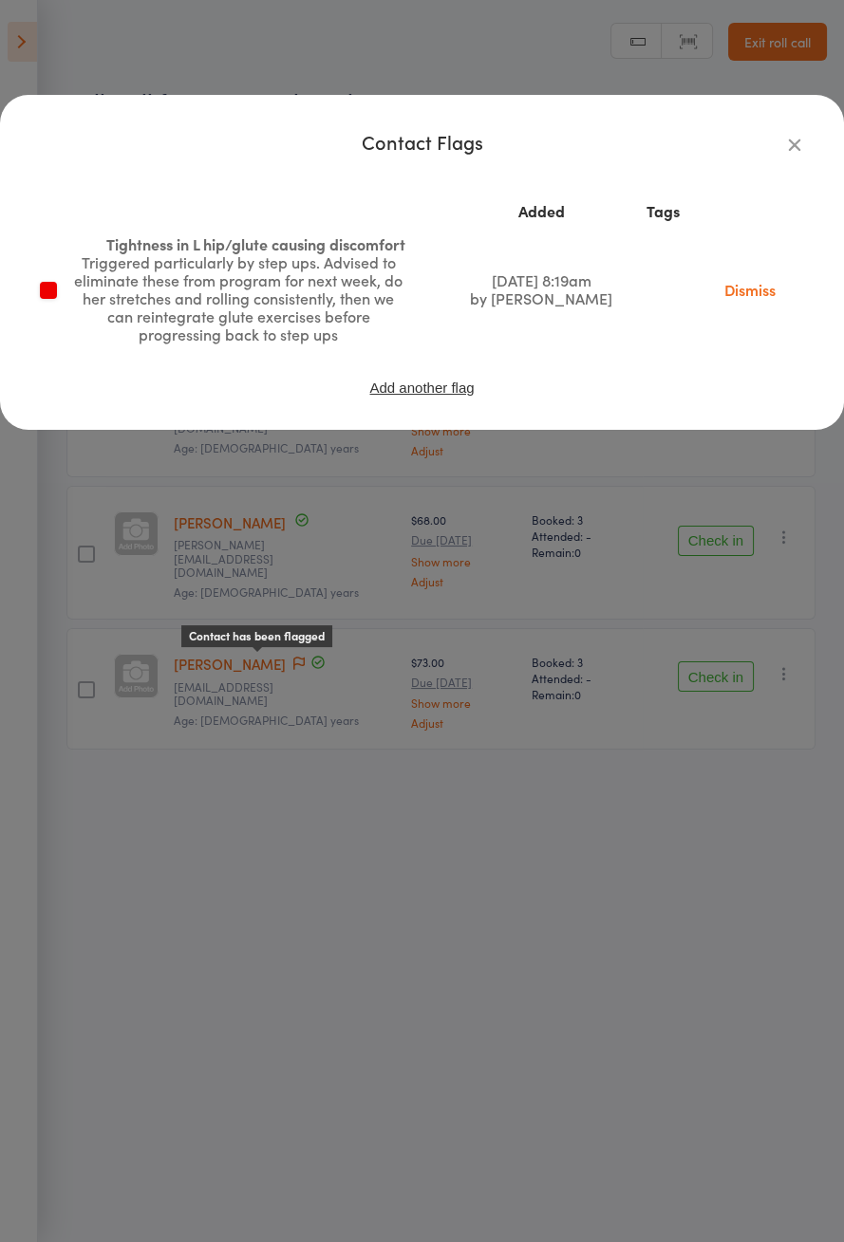
click at [119, 948] on div "Contact Flags Added Tags Tightness in L hip/glute causing discomfort Triggered …" at bounding box center [422, 621] width 844 height 1242
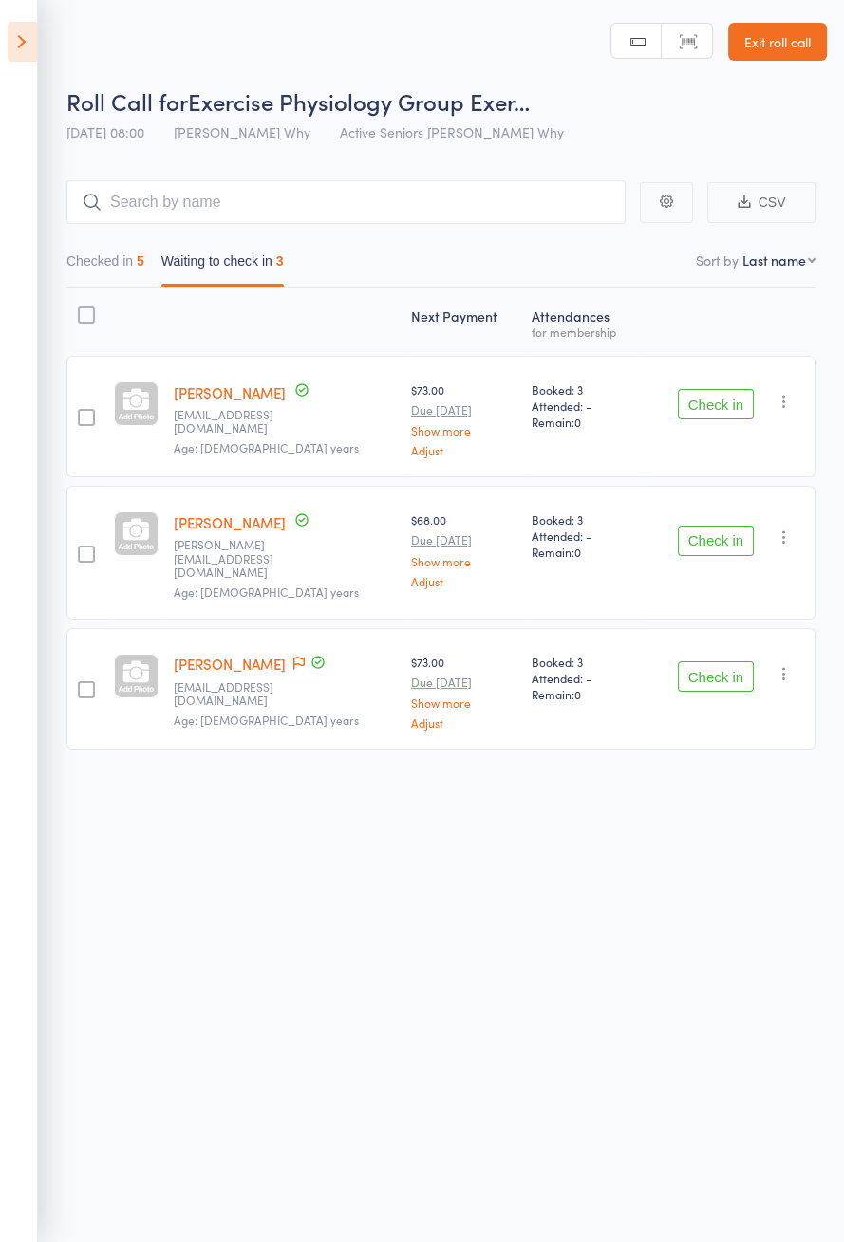
click at [721, 665] on button "Check in" at bounding box center [716, 677] width 76 height 30
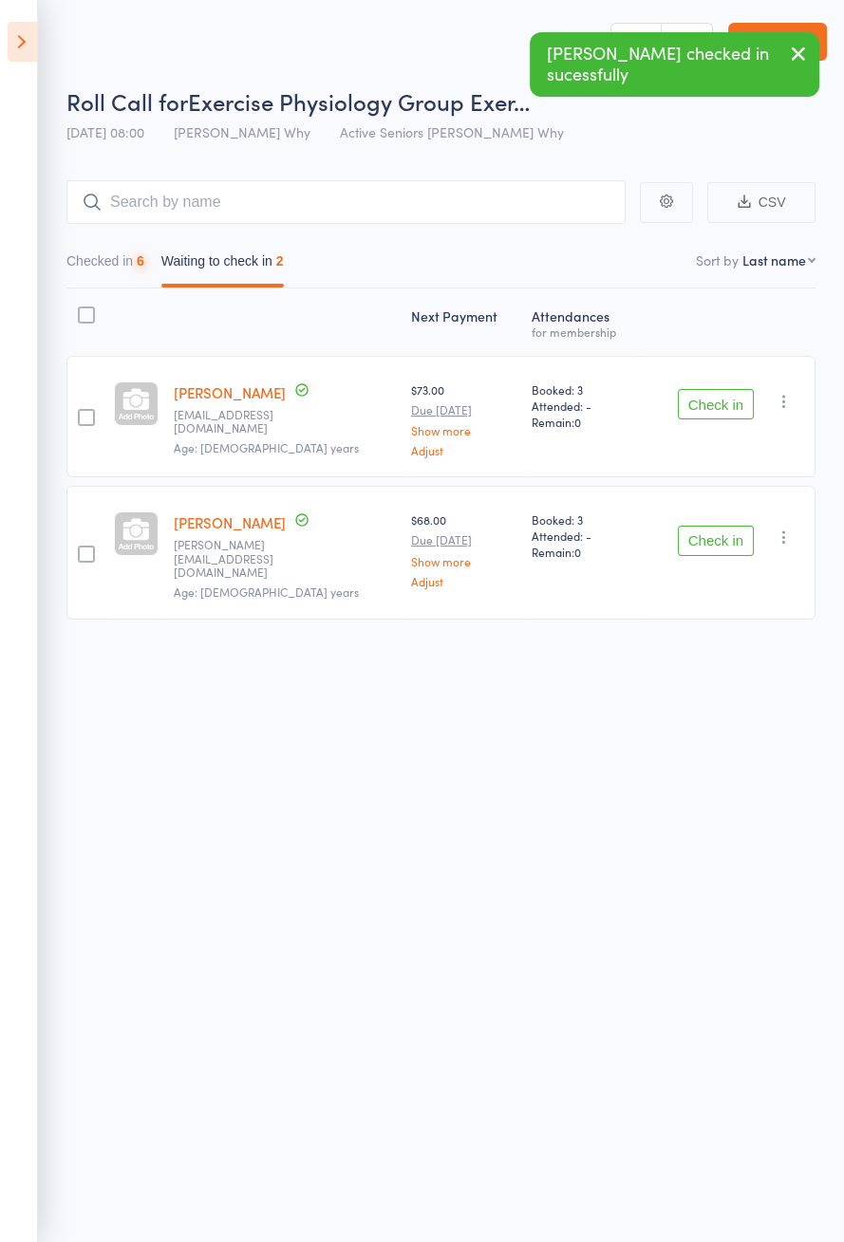
click at [728, 536] on button "Check in" at bounding box center [716, 541] width 76 height 30
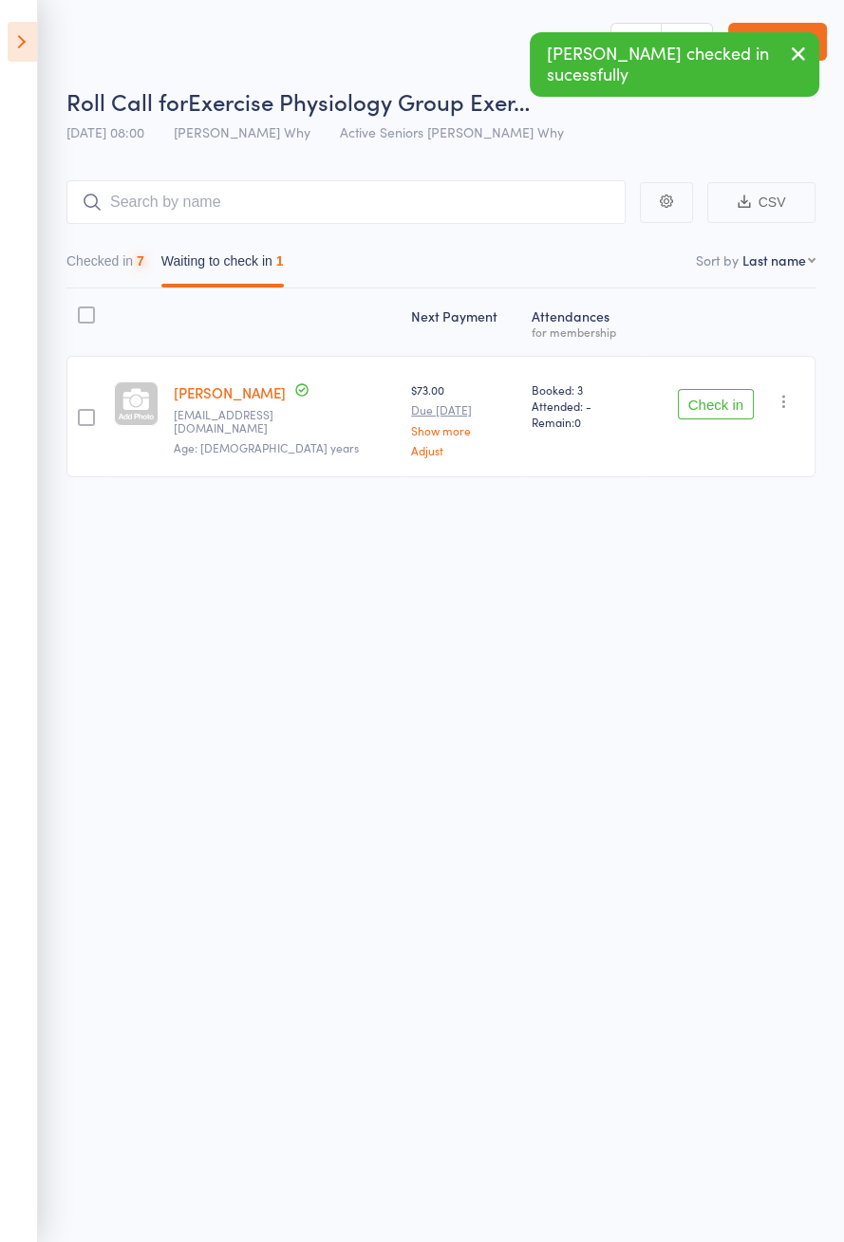
click at [726, 407] on button "Check in" at bounding box center [716, 404] width 76 height 30
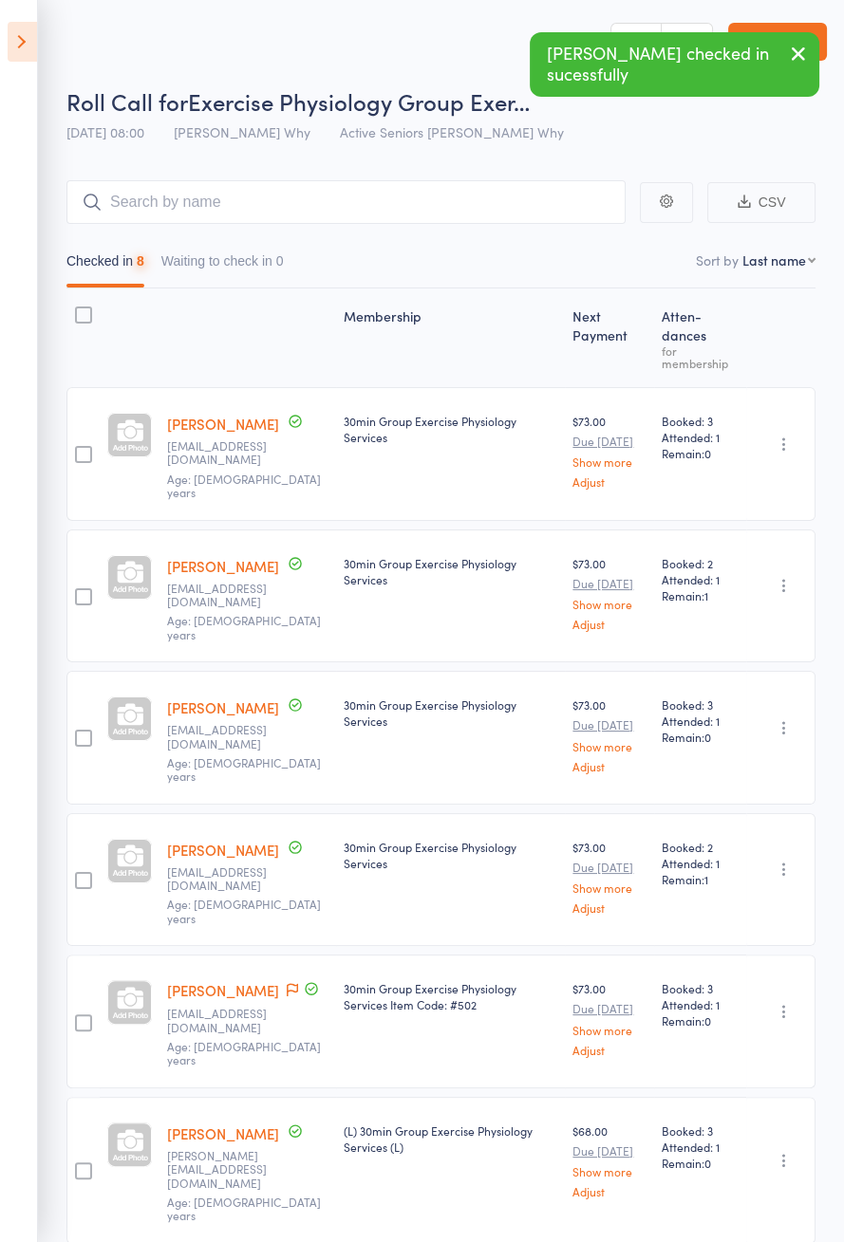
click at [8, 4] on aside "Events for [DATE] [DATE] [DATE] Sun Mon Tue Wed Thu Fri Sat 36 31 01 02 03 04 0…" at bounding box center [19, 621] width 38 height 1242
click at [28, 45] on icon at bounding box center [22, 42] width 29 height 40
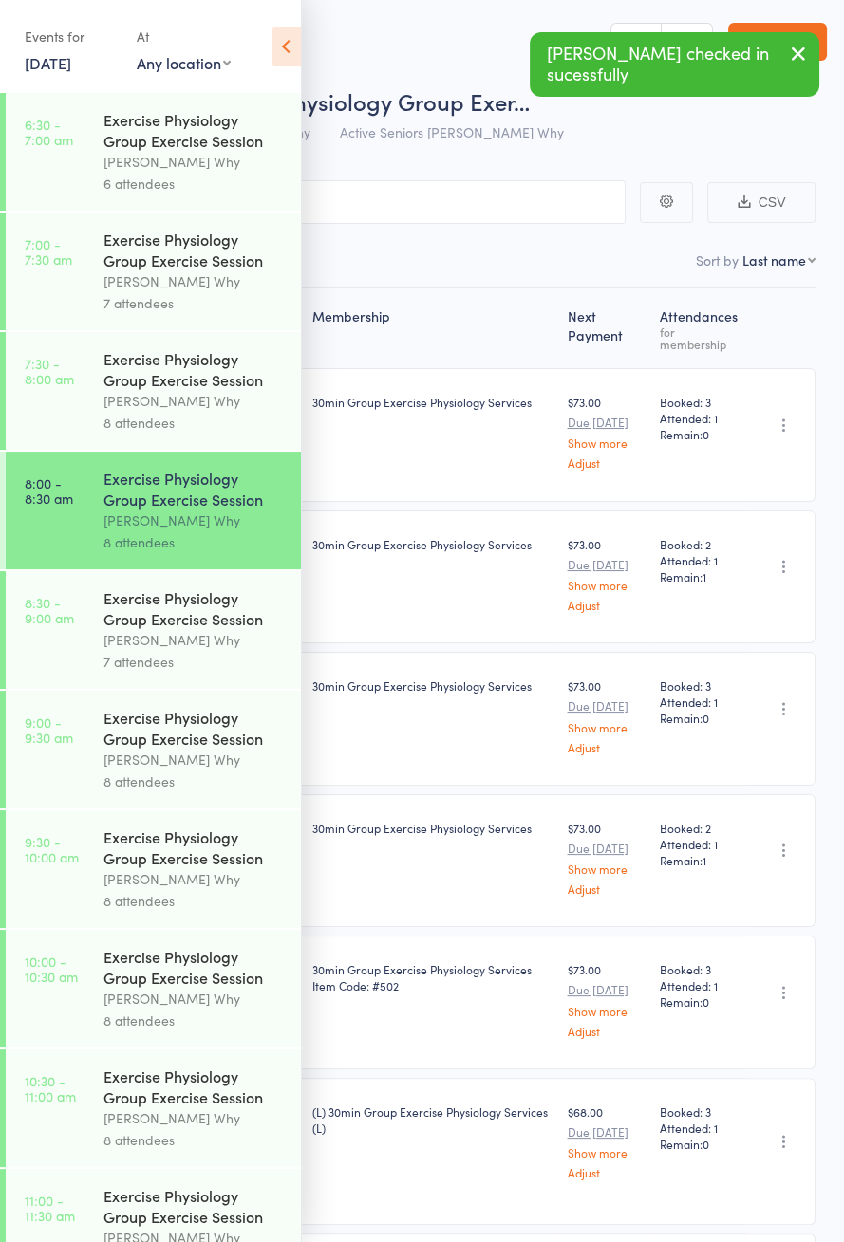
click at [82, 627] on link "8:30 - 9:00 am Exercise Physiology Group Exercise Session [PERSON_NAME] Why 7 a…" at bounding box center [153, 630] width 295 height 118
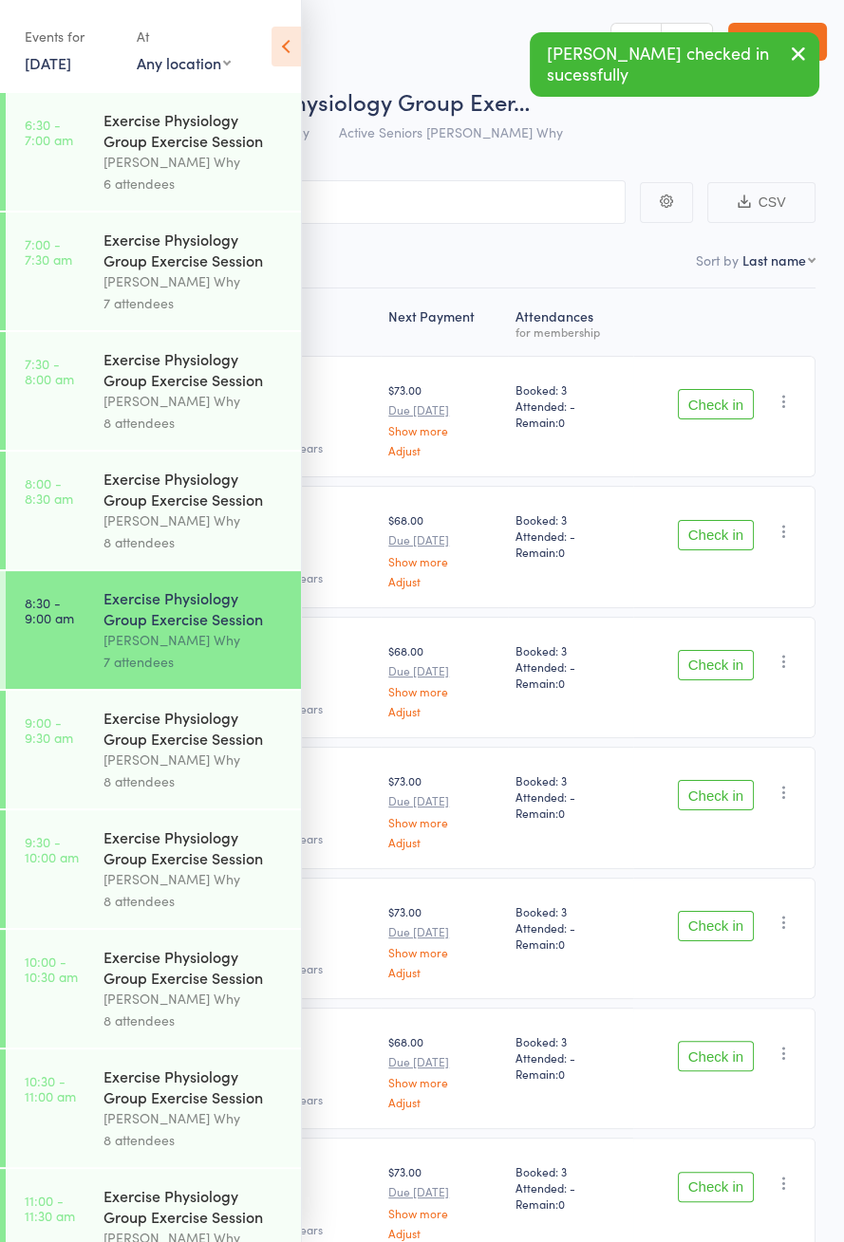
click at [285, 56] on icon at bounding box center [285, 47] width 29 height 40
